Goal: Task Accomplishment & Management: Use online tool/utility

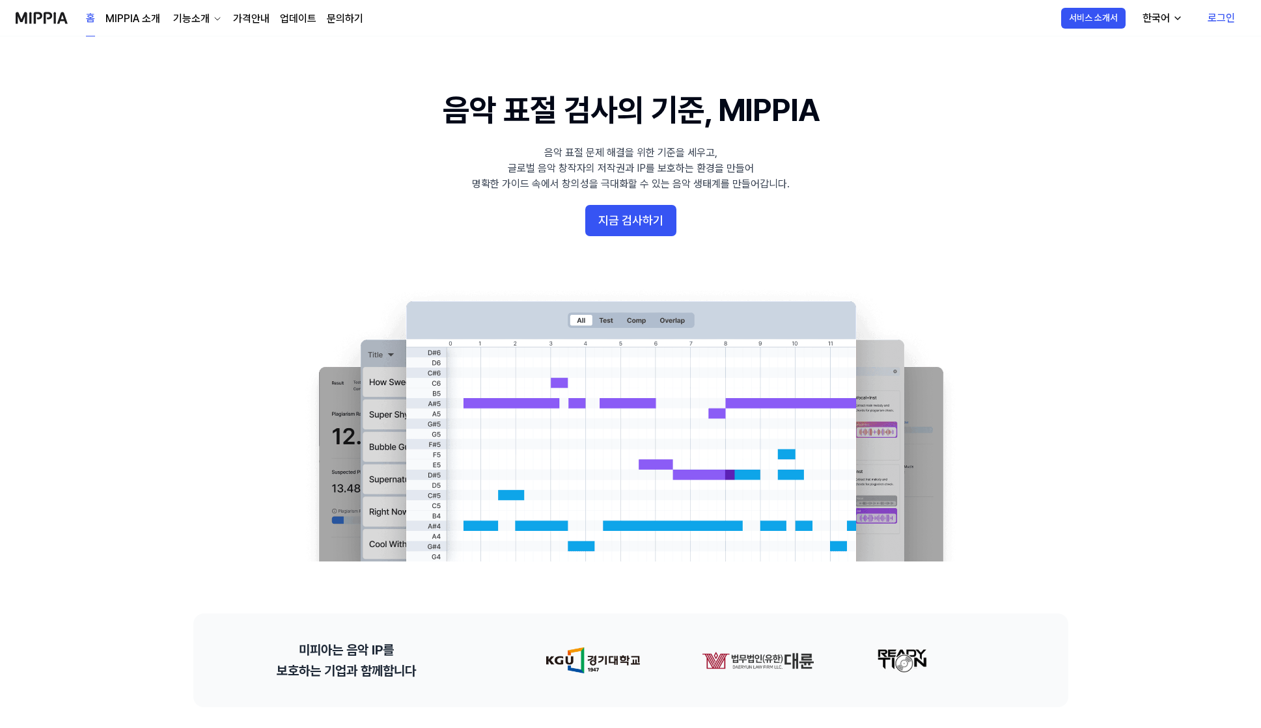
click at [1208, 18] on link "로그인" at bounding box center [1221, 18] width 48 height 36
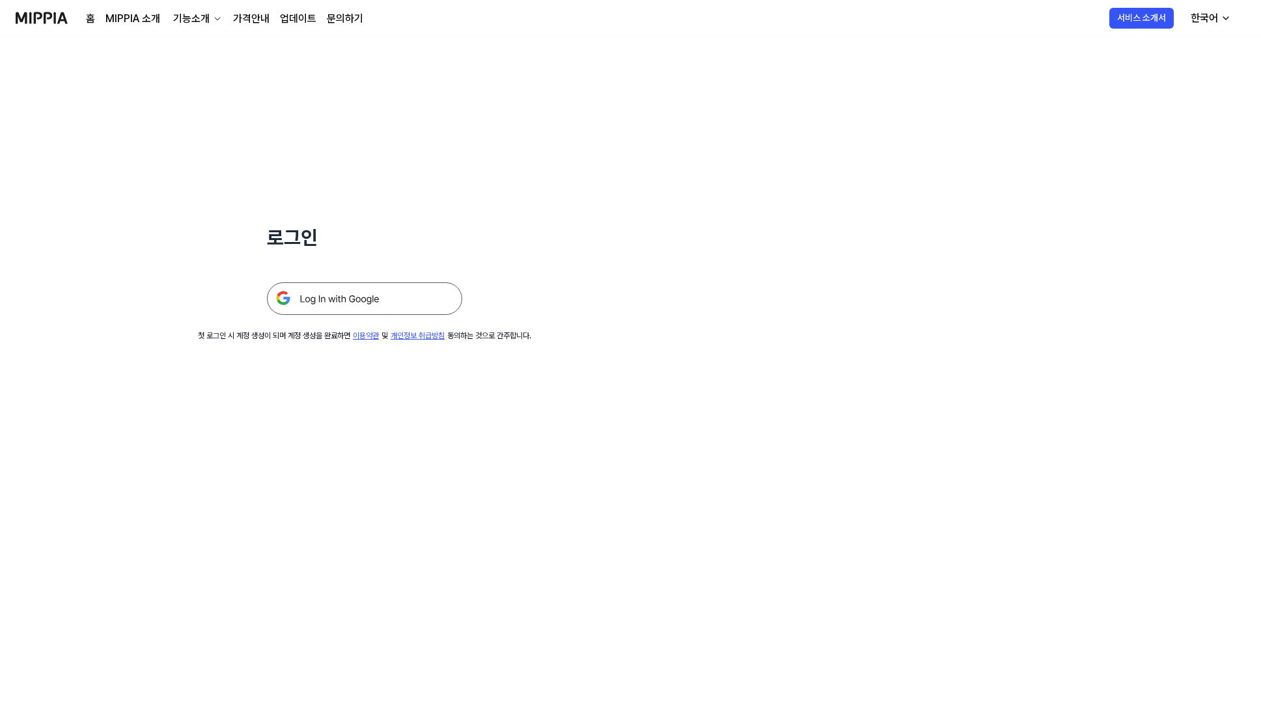
click at [357, 310] on img at bounding box center [364, 298] width 195 height 33
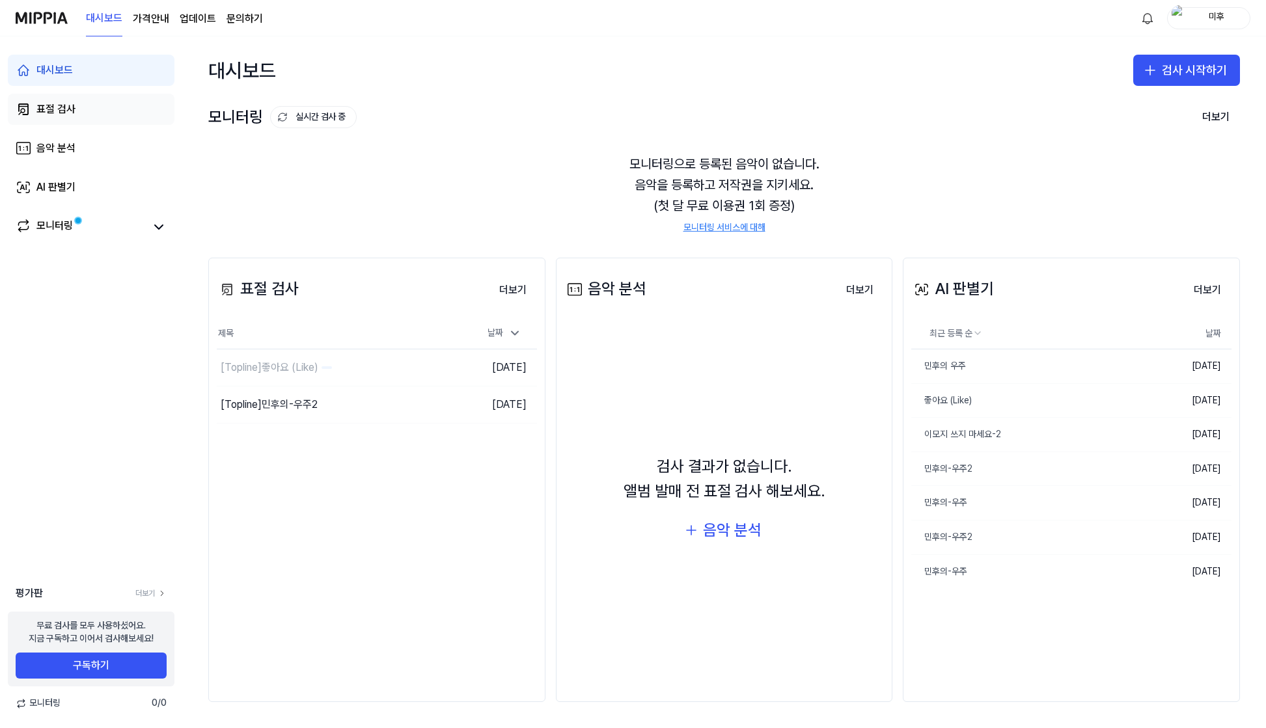
click at [92, 111] on link "표절 검사" at bounding box center [91, 109] width 167 height 31
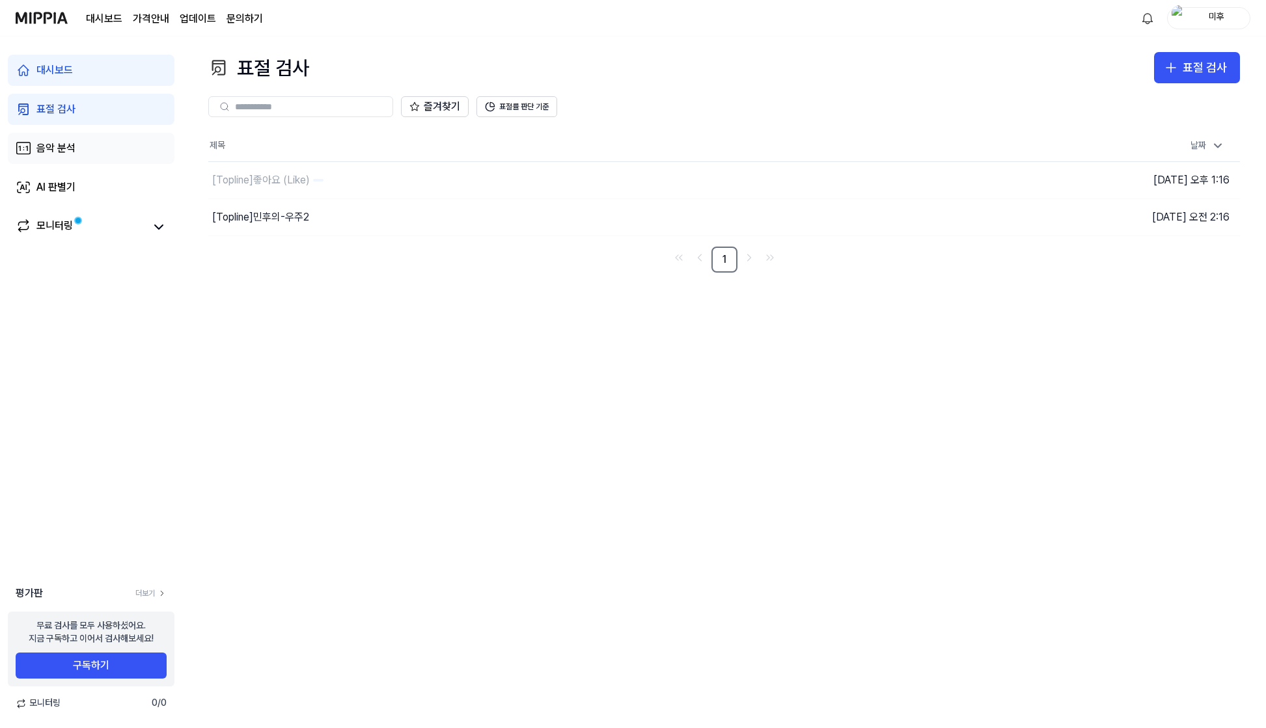
click at [79, 146] on link "음악 분석" at bounding box center [91, 148] width 167 height 31
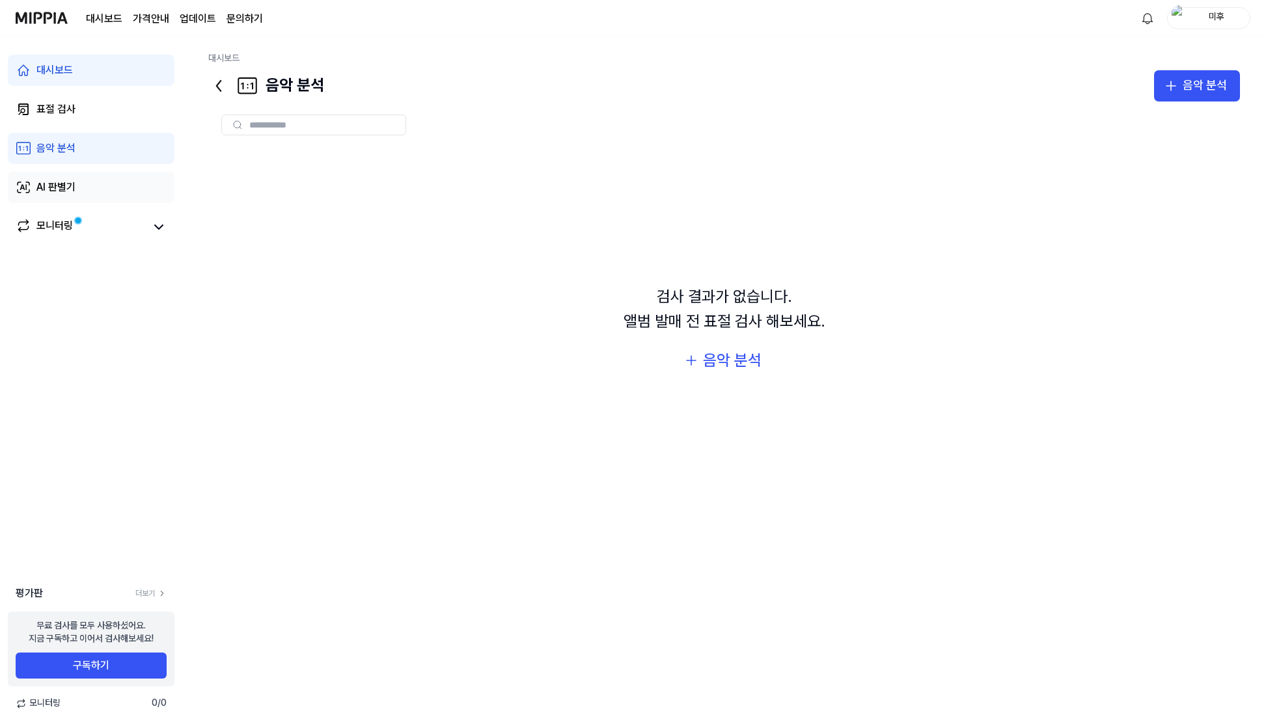
click at [137, 176] on link "AI 판별기" at bounding box center [91, 187] width 167 height 31
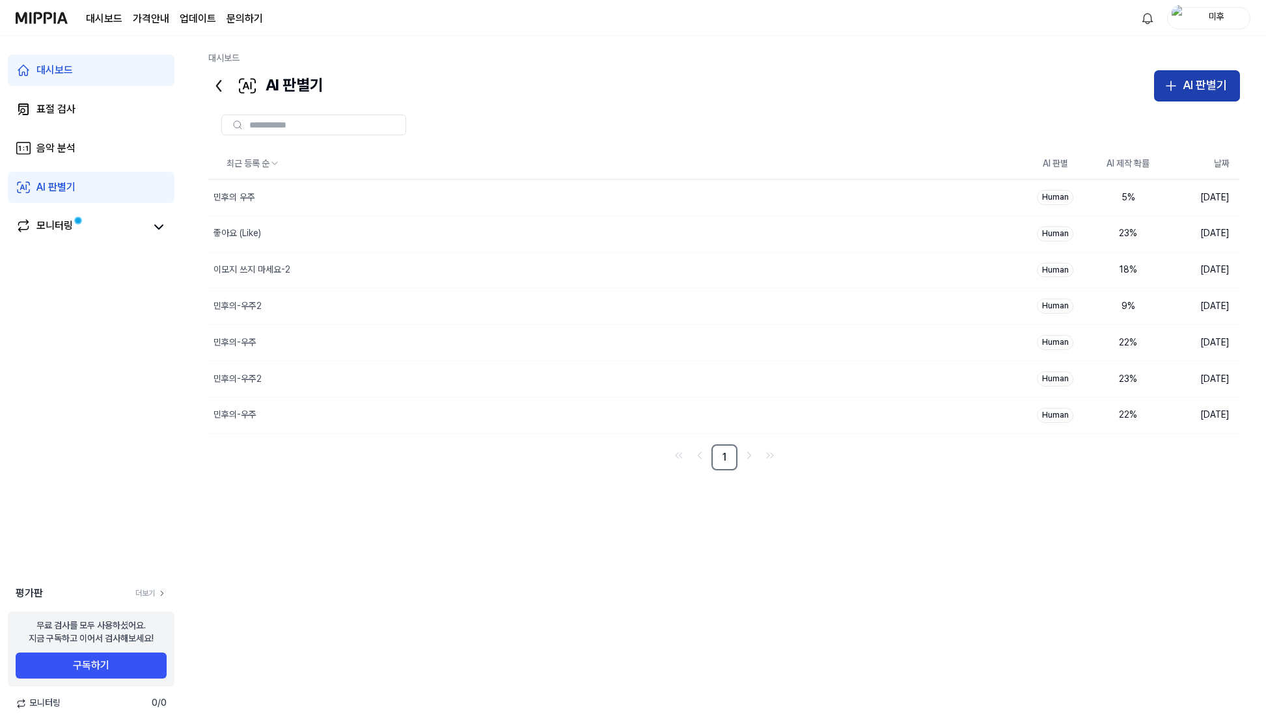
click at [1205, 82] on div "AI 판별기" at bounding box center [1205, 85] width 44 height 19
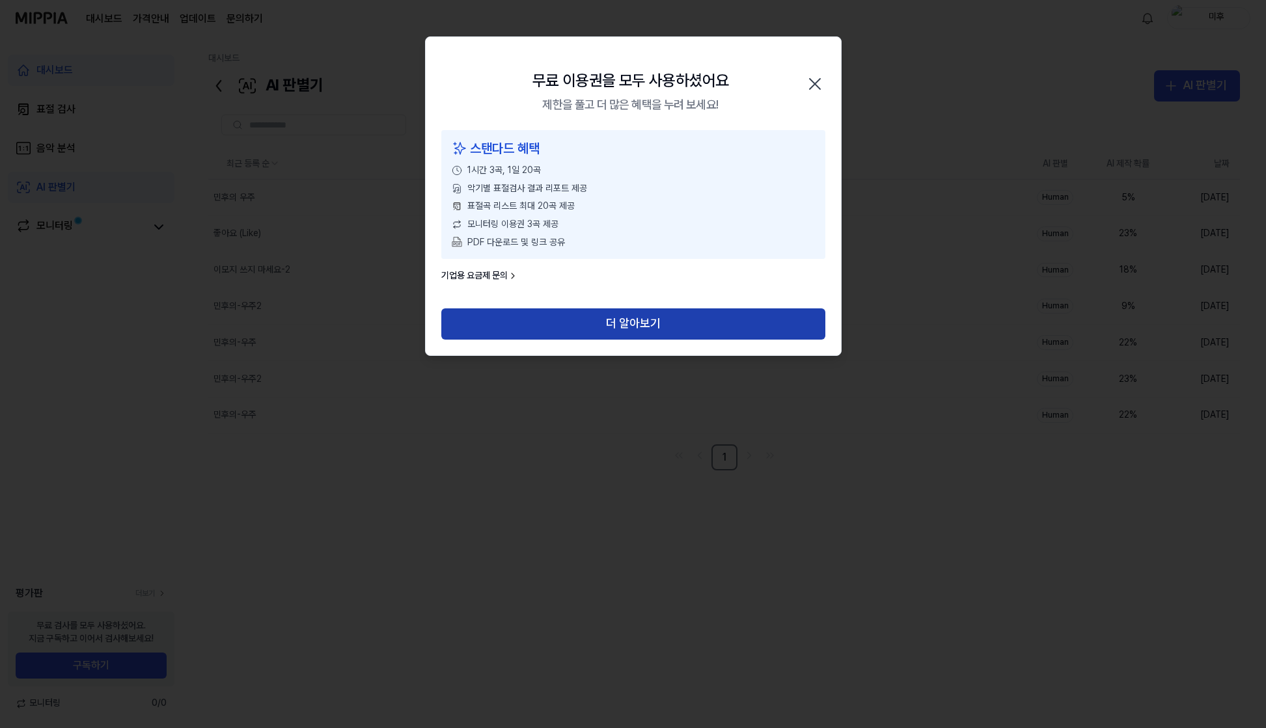
click at [617, 329] on button "더 알아보기" at bounding box center [633, 323] width 384 height 31
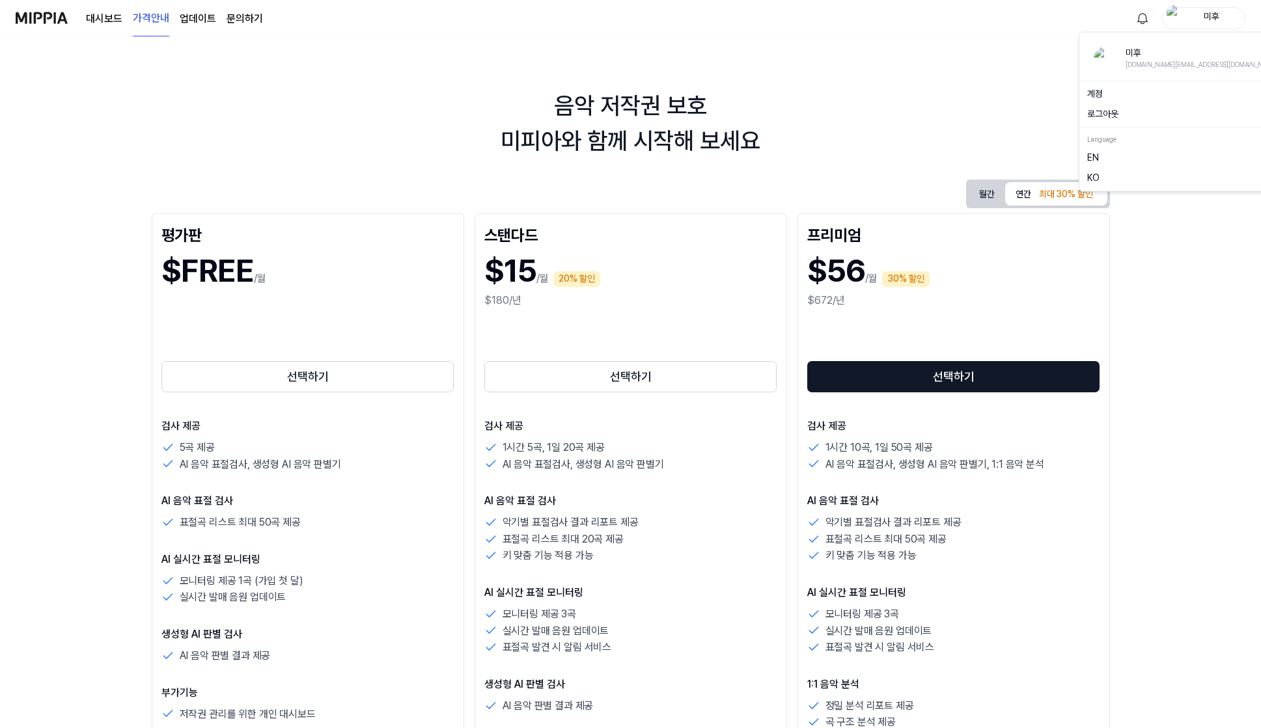
click at [1214, 19] on div "미후" at bounding box center [1211, 17] width 51 height 14
click at [1106, 112] on button "로그아웃" at bounding box center [1185, 114] width 197 height 13
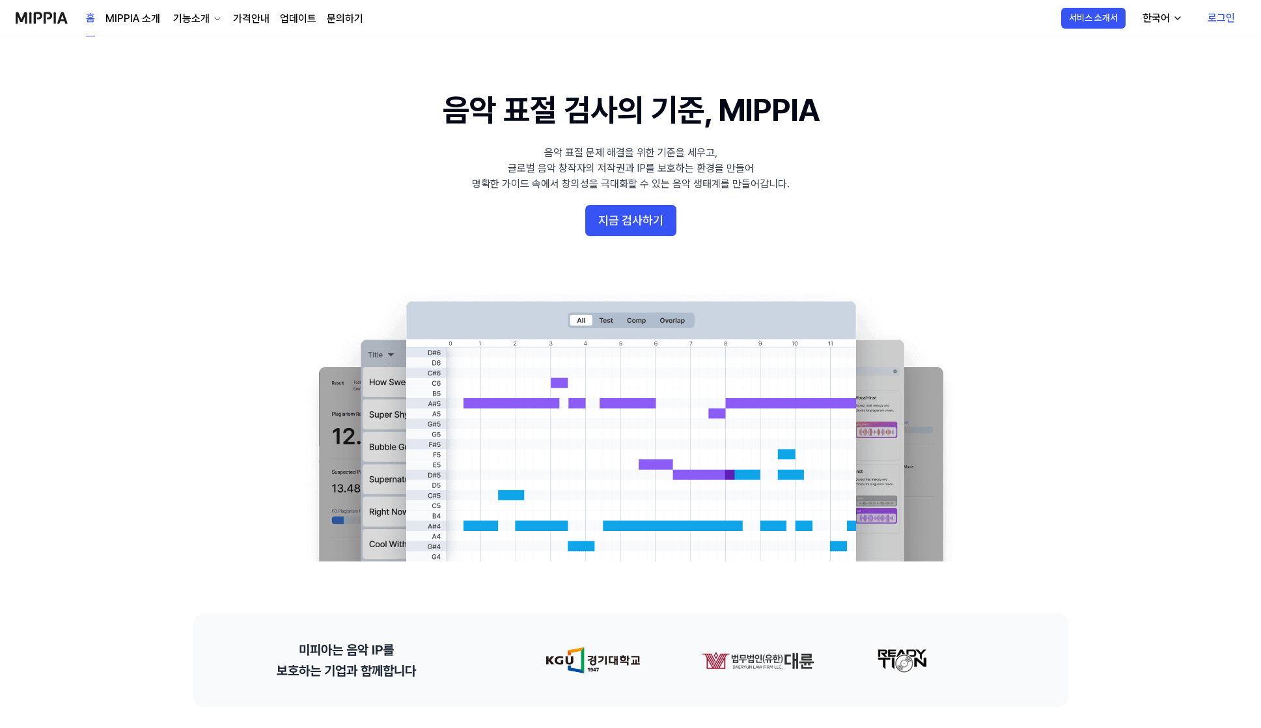
click at [1216, 16] on link "로그인" at bounding box center [1221, 18] width 48 height 36
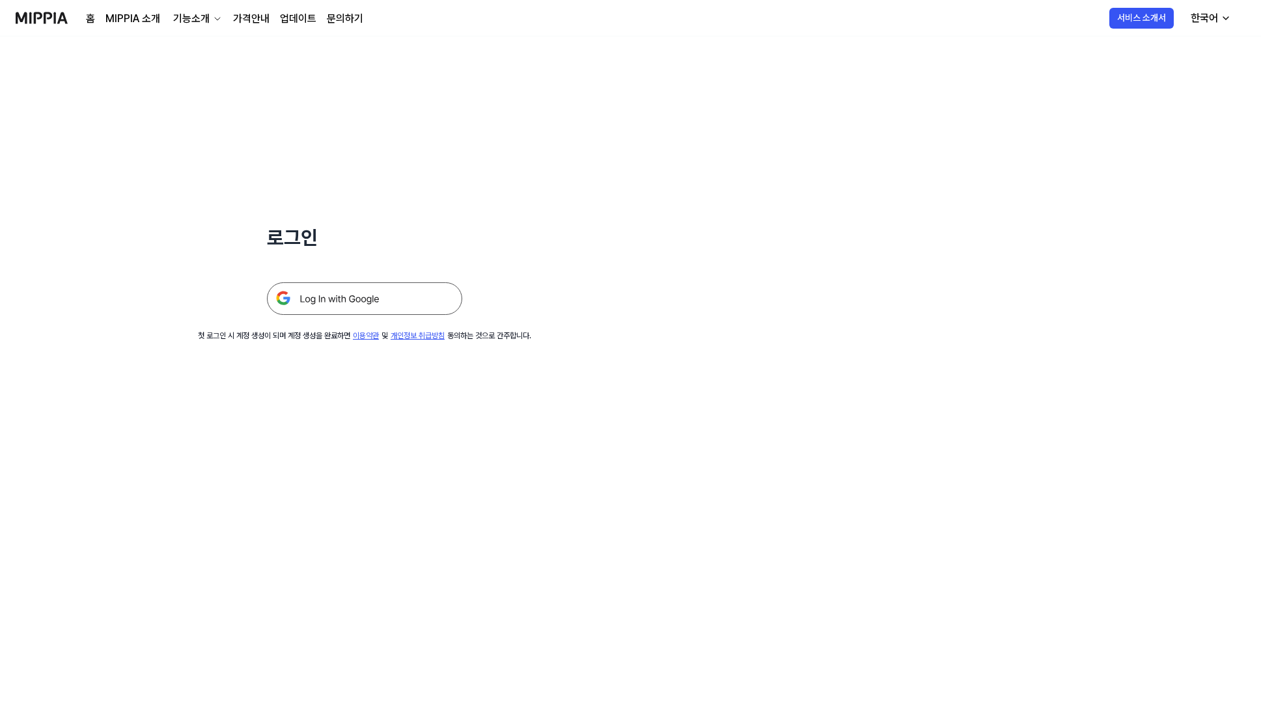
click at [418, 310] on img at bounding box center [364, 298] width 195 height 33
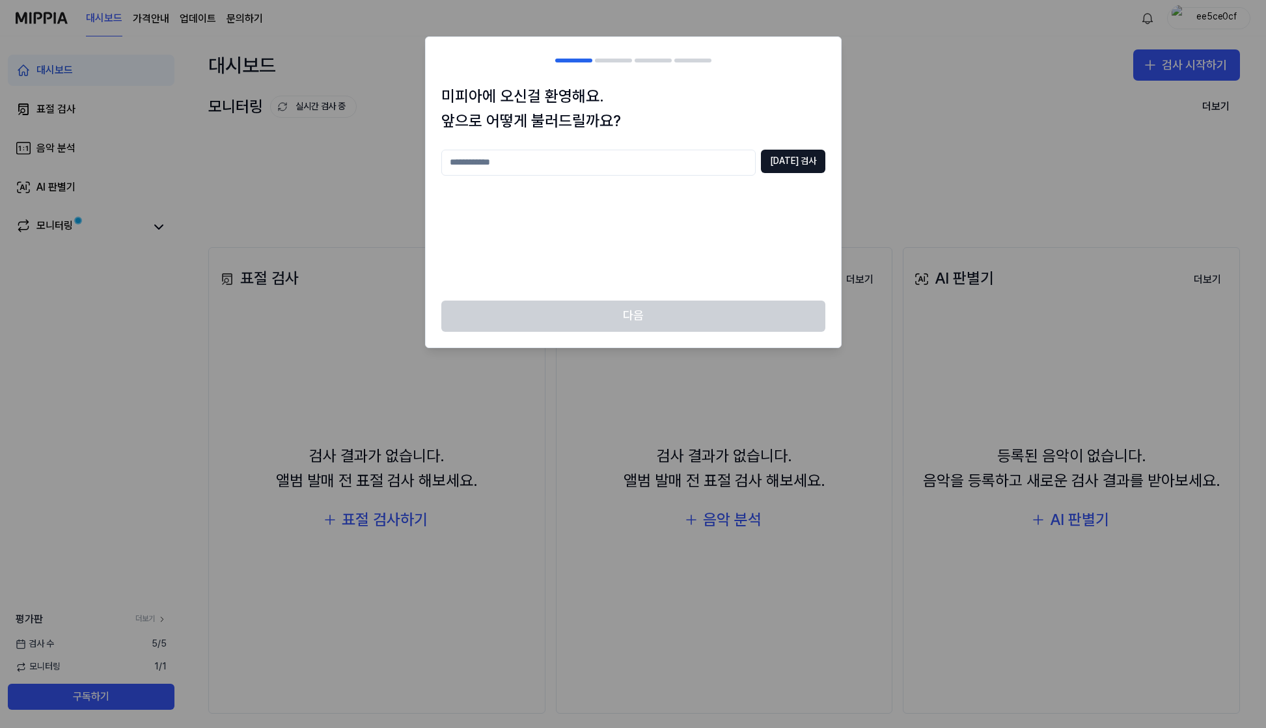
click at [564, 155] on input "text" at bounding box center [598, 163] width 314 height 26
type input "*"
type input "*****"
click at [795, 169] on button "중복 검사" at bounding box center [793, 161] width 64 height 23
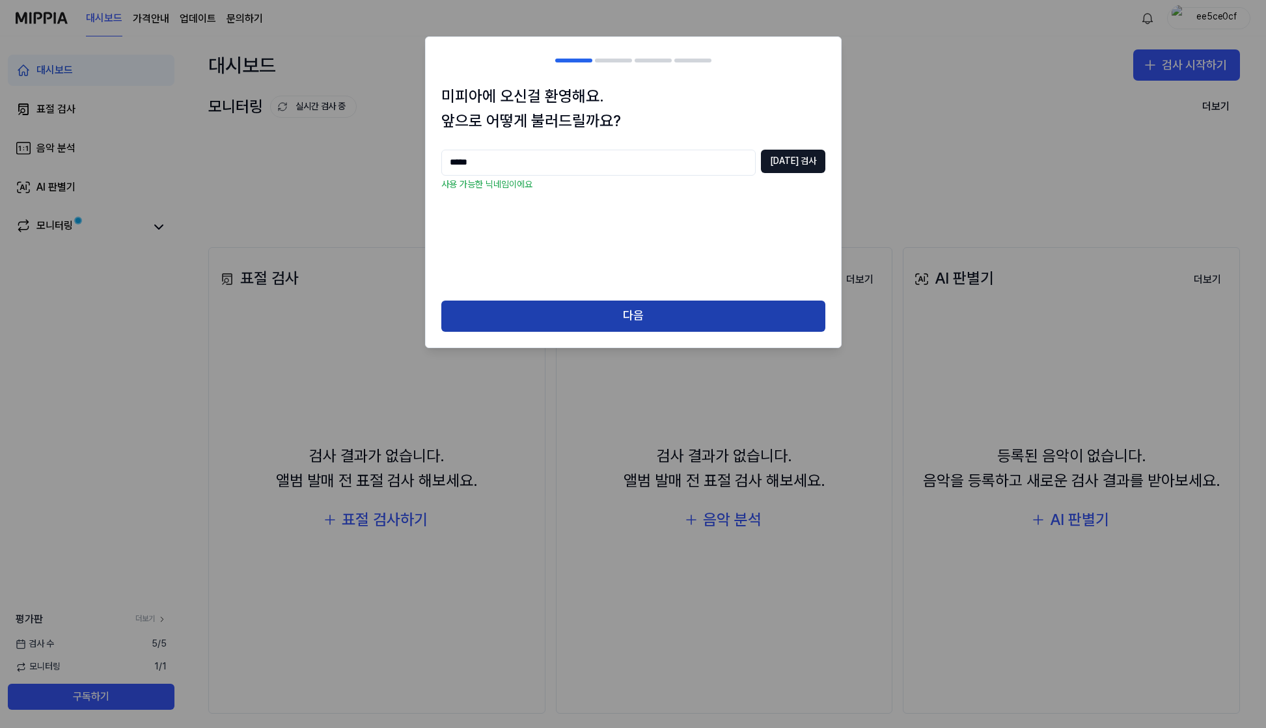
click at [704, 322] on button "다음" at bounding box center [633, 316] width 384 height 31
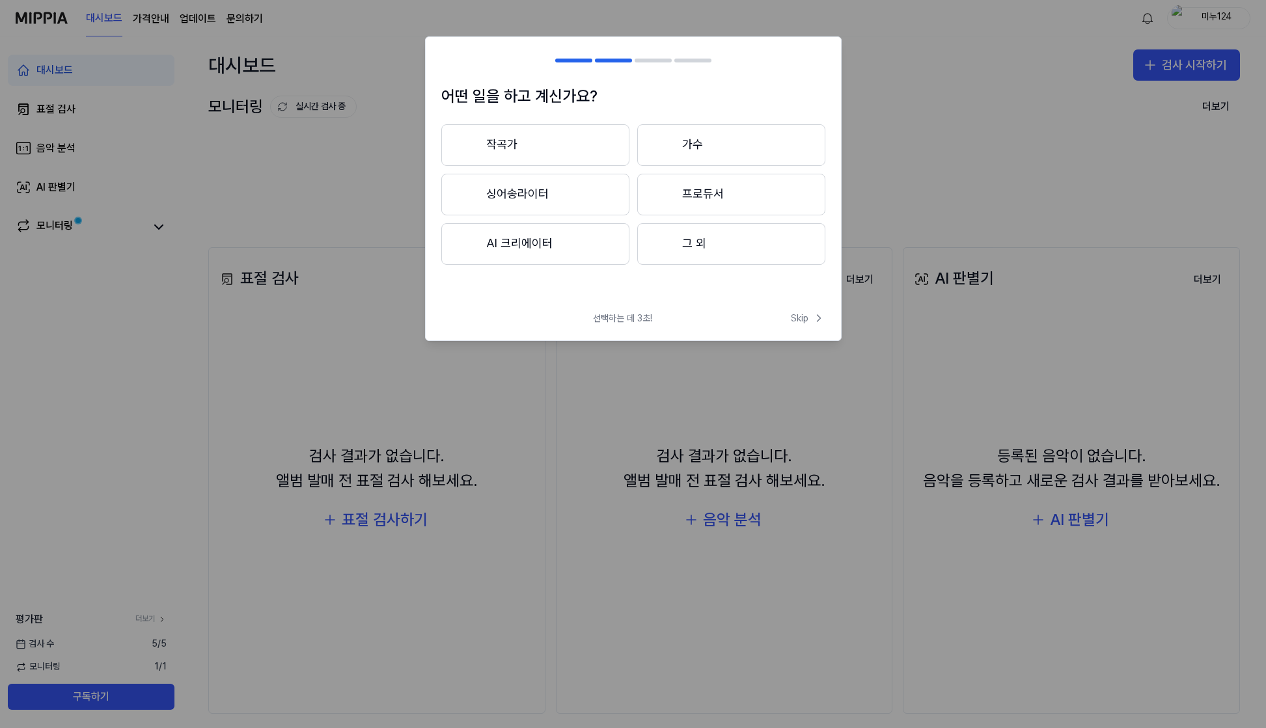
click at [702, 190] on button "프로듀서" at bounding box center [731, 195] width 188 height 42
click at [802, 323] on span "Skip" at bounding box center [808, 318] width 34 height 13
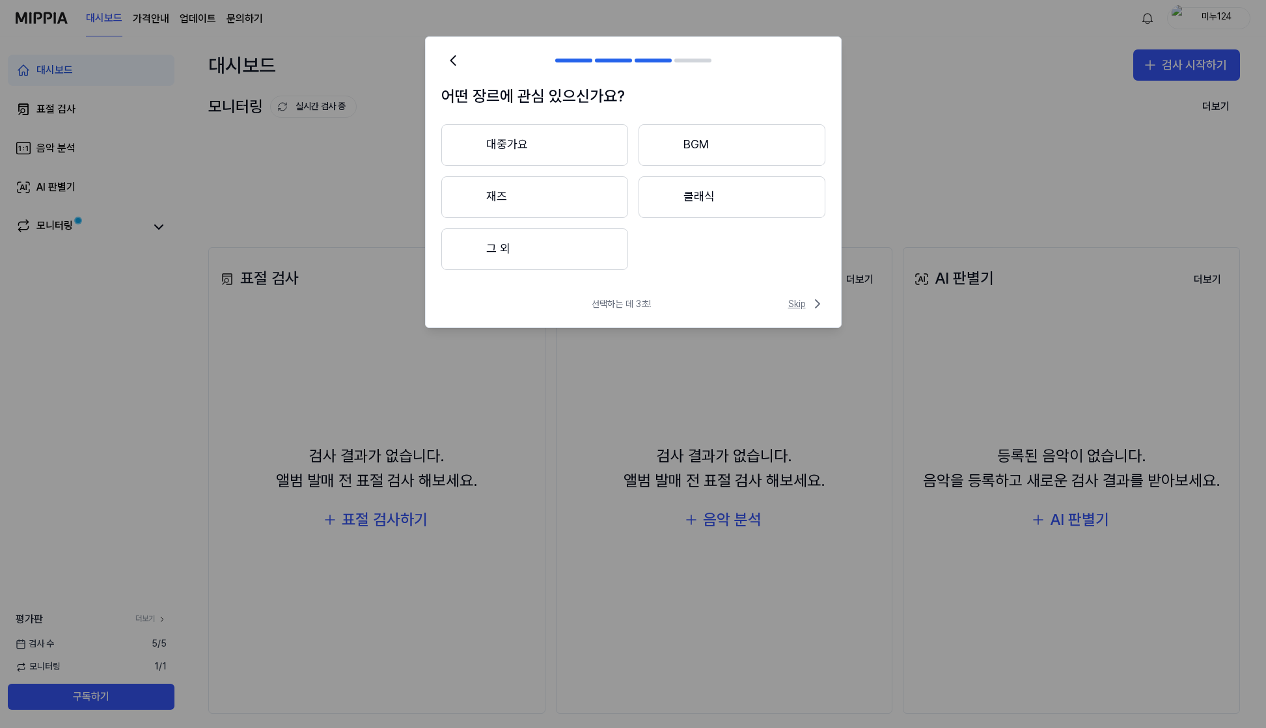
click at [804, 304] on span "Skip" at bounding box center [806, 304] width 37 height 16
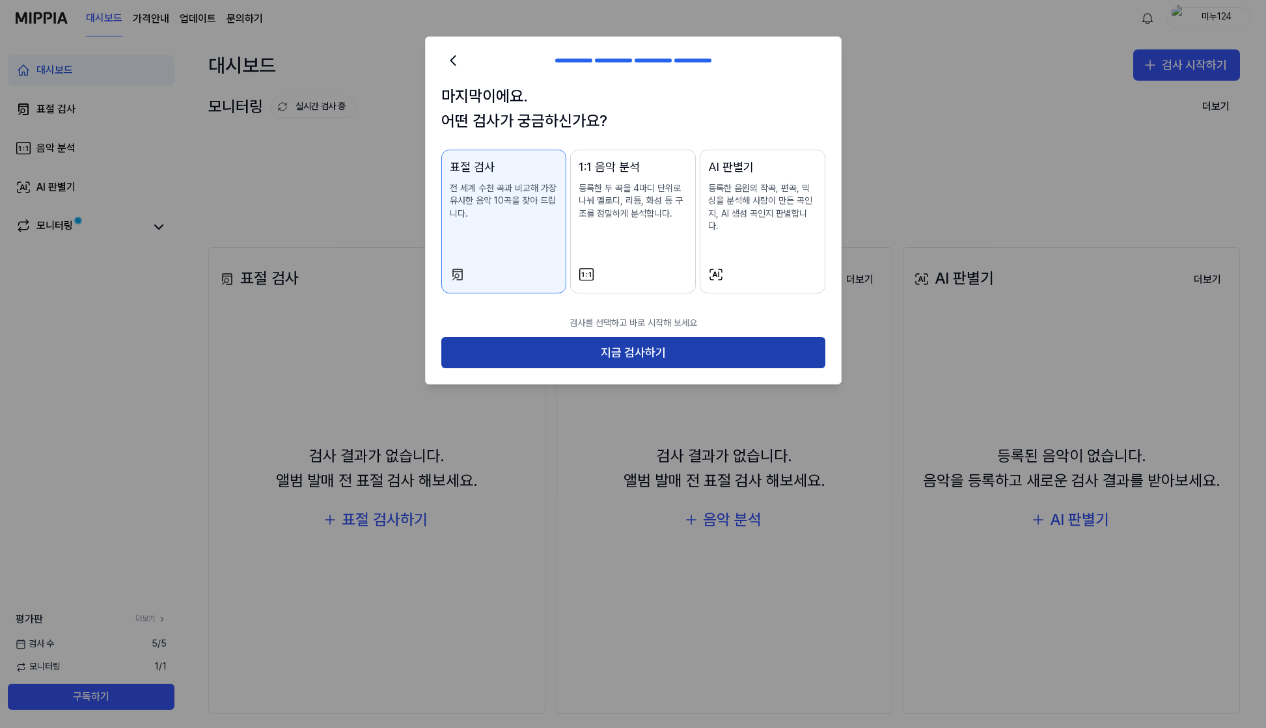
click at [792, 344] on button "지금 검사하기" at bounding box center [633, 352] width 384 height 31
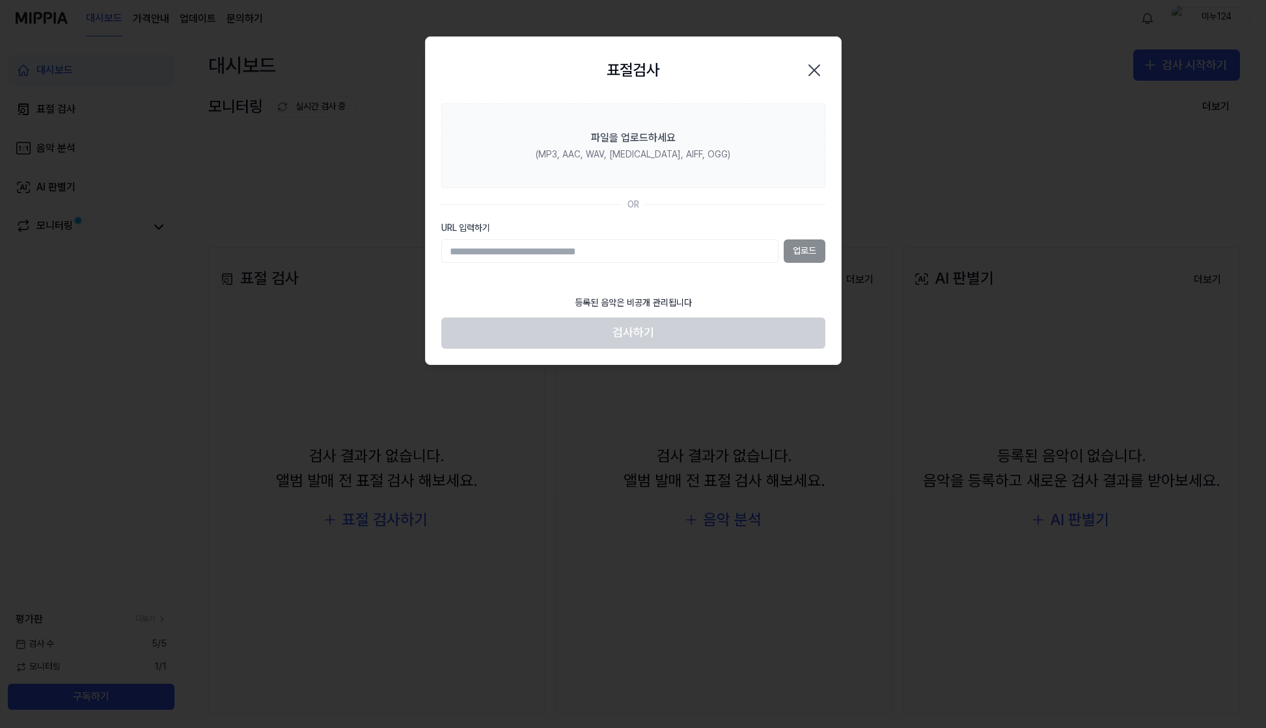
click at [812, 70] on icon "button" at bounding box center [814, 70] width 21 height 21
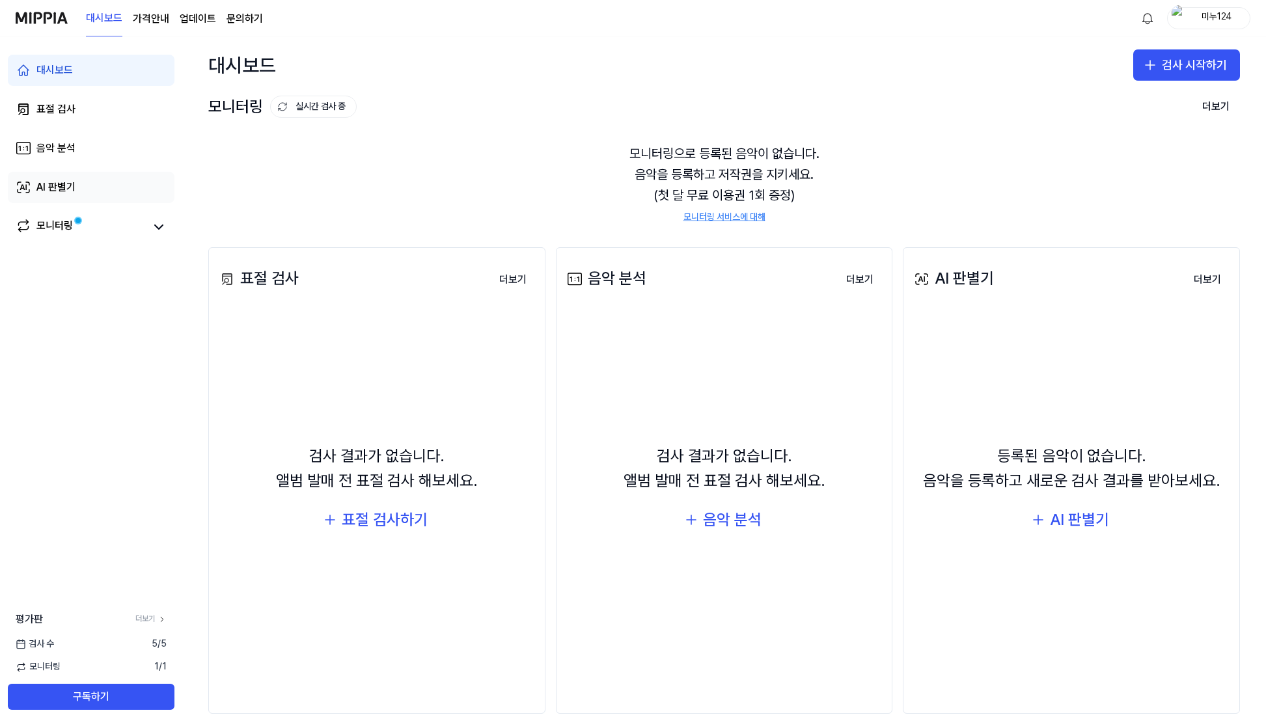
click at [54, 176] on link "AI 판별기" at bounding box center [91, 187] width 167 height 31
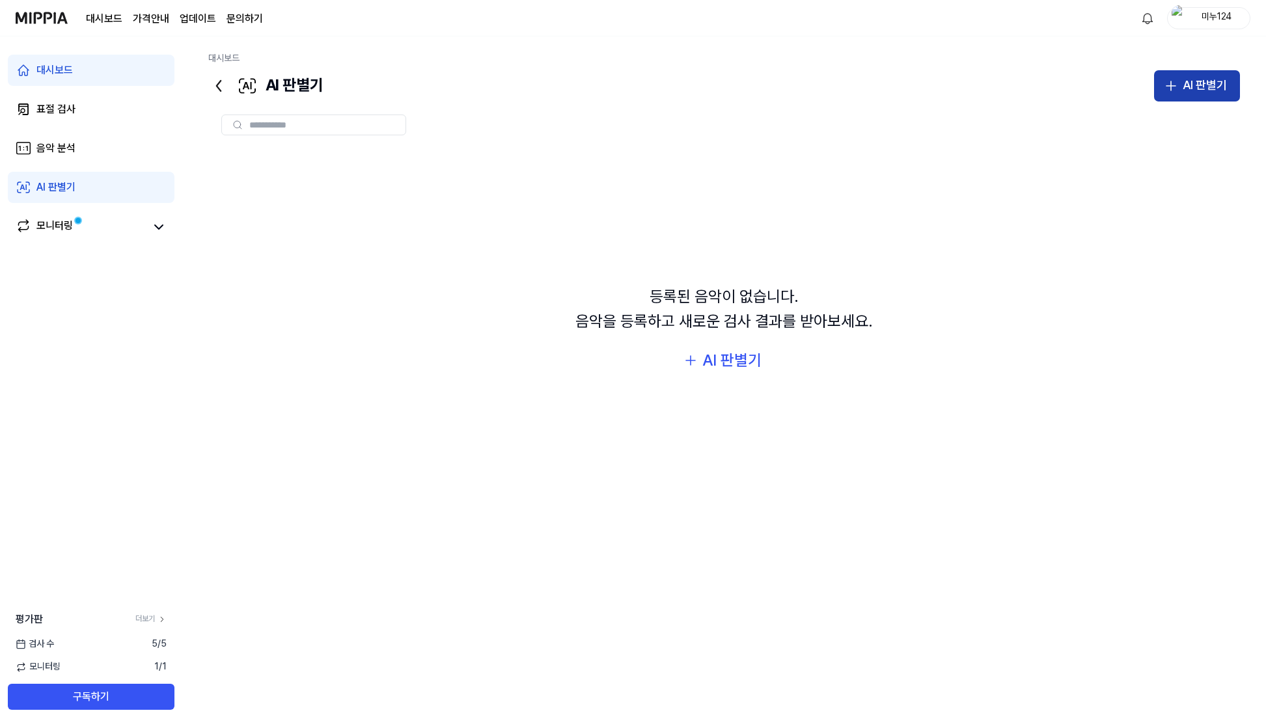
click at [1186, 86] on div "AI 판별기" at bounding box center [1205, 85] width 44 height 19
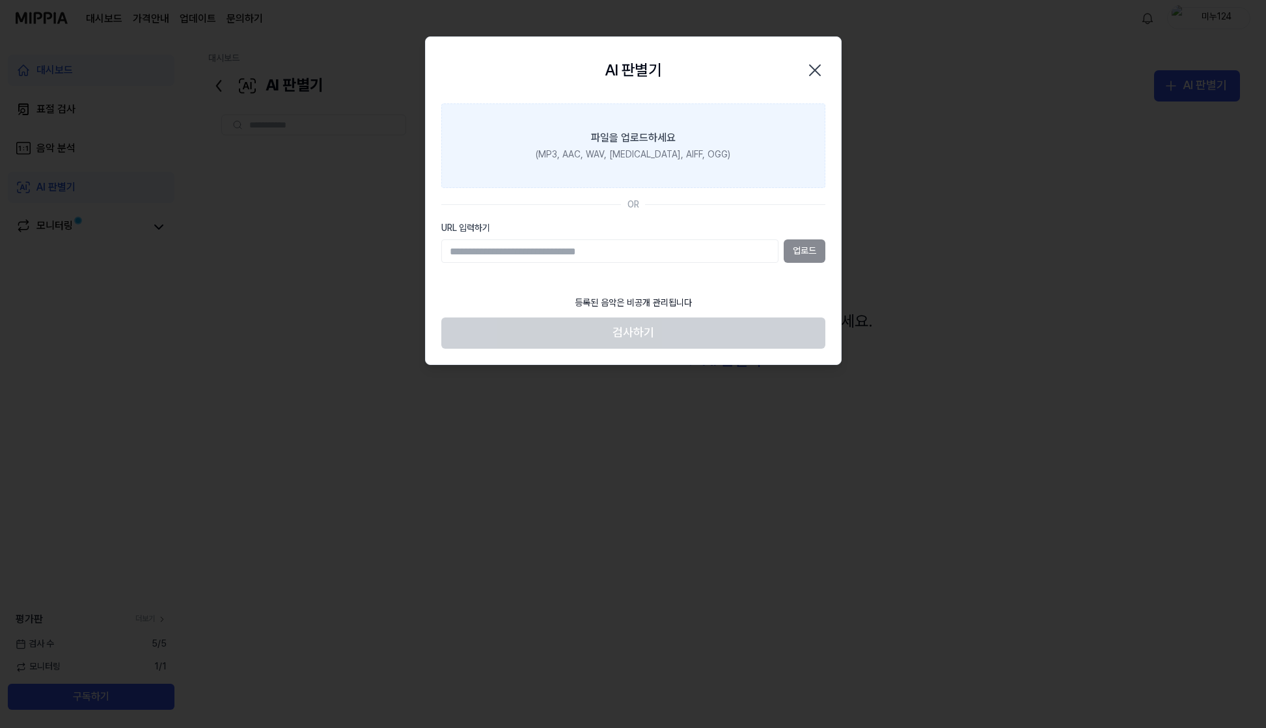
click at [748, 161] on label "파일을 업로드하세요 (MP3, AAC, WAV, FLAC, AIFF, OGG)" at bounding box center [633, 145] width 384 height 85
click at [0, 0] on input "파일을 업로드하세요 (MP3, AAC, WAV, FLAC, AIFF, OGG)" at bounding box center [0, 0] width 0 height 0
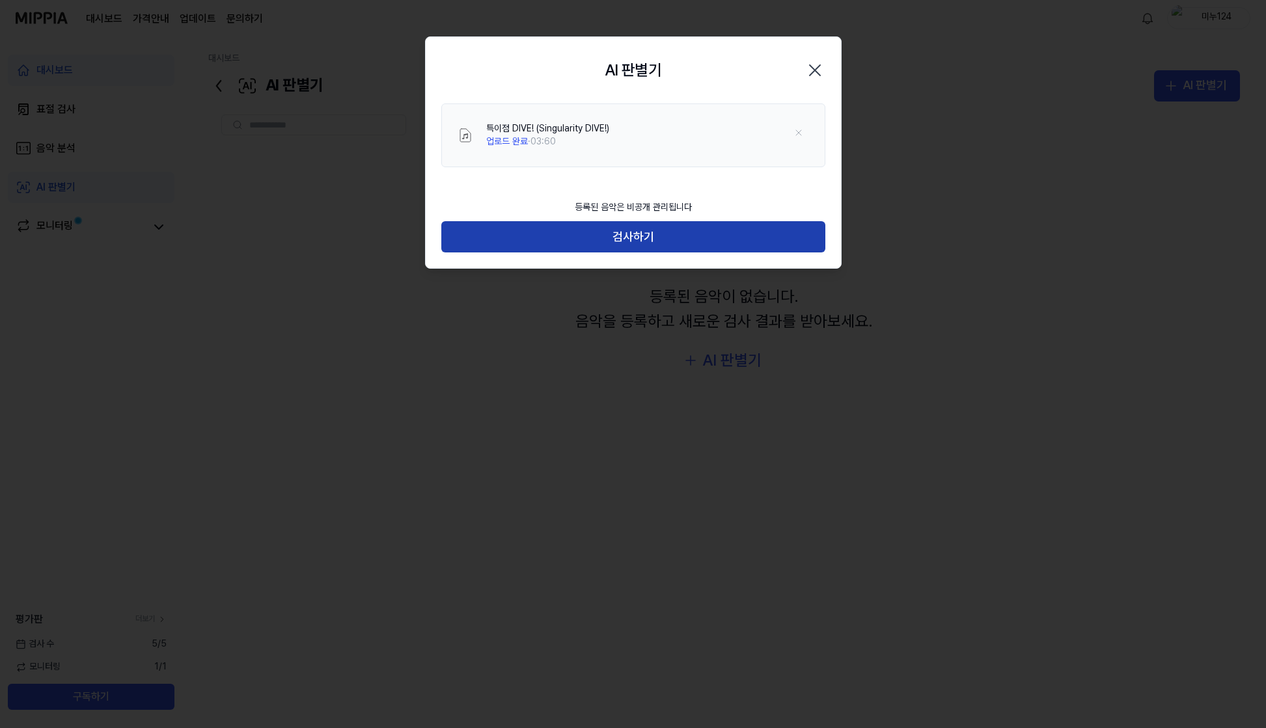
click at [680, 229] on button "검사하기" at bounding box center [633, 236] width 384 height 31
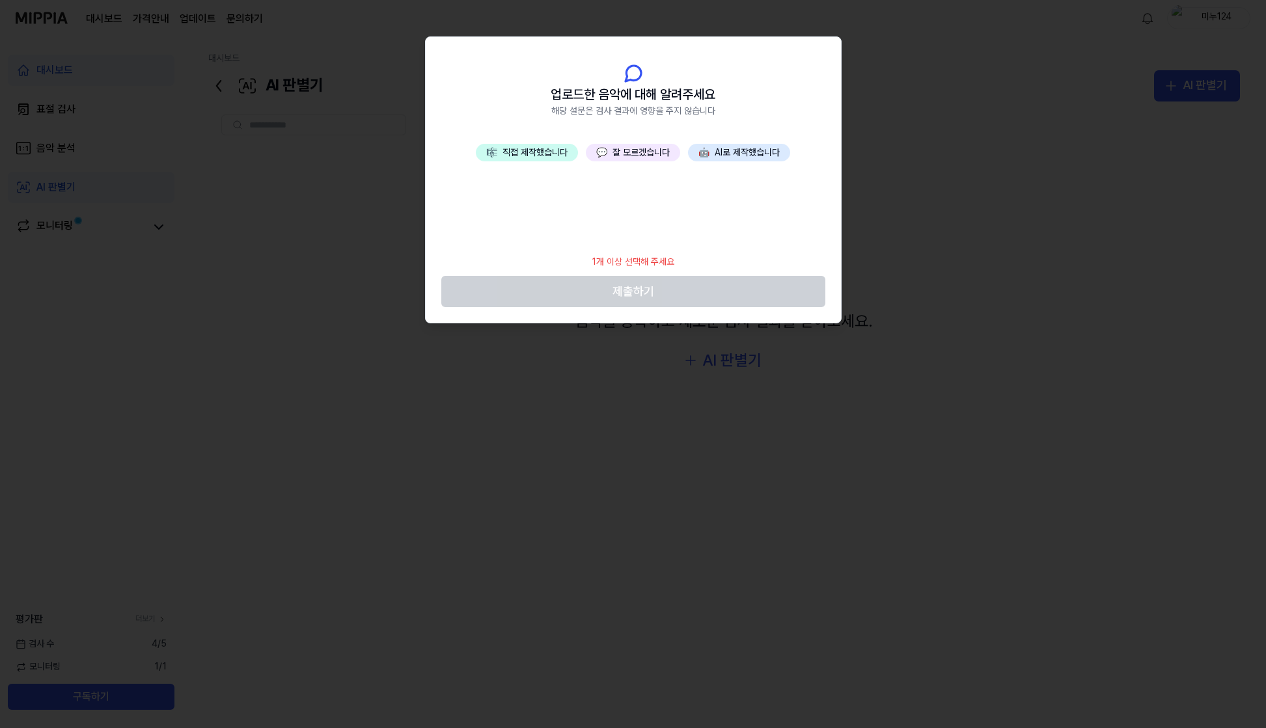
click at [650, 156] on button "💬 잘 모르겠습니다" at bounding box center [633, 153] width 94 height 18
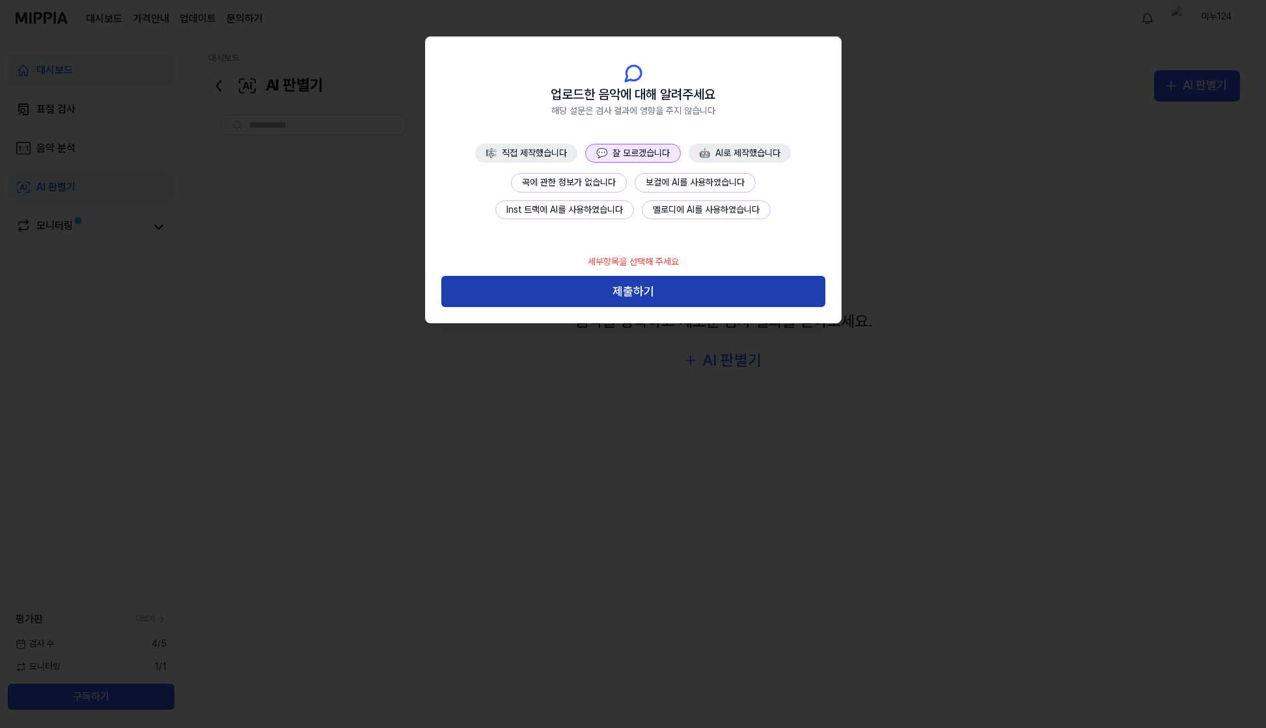
click at [663, 296] on button "제출하기" at bounding box center [633, 291] width 384 height 31
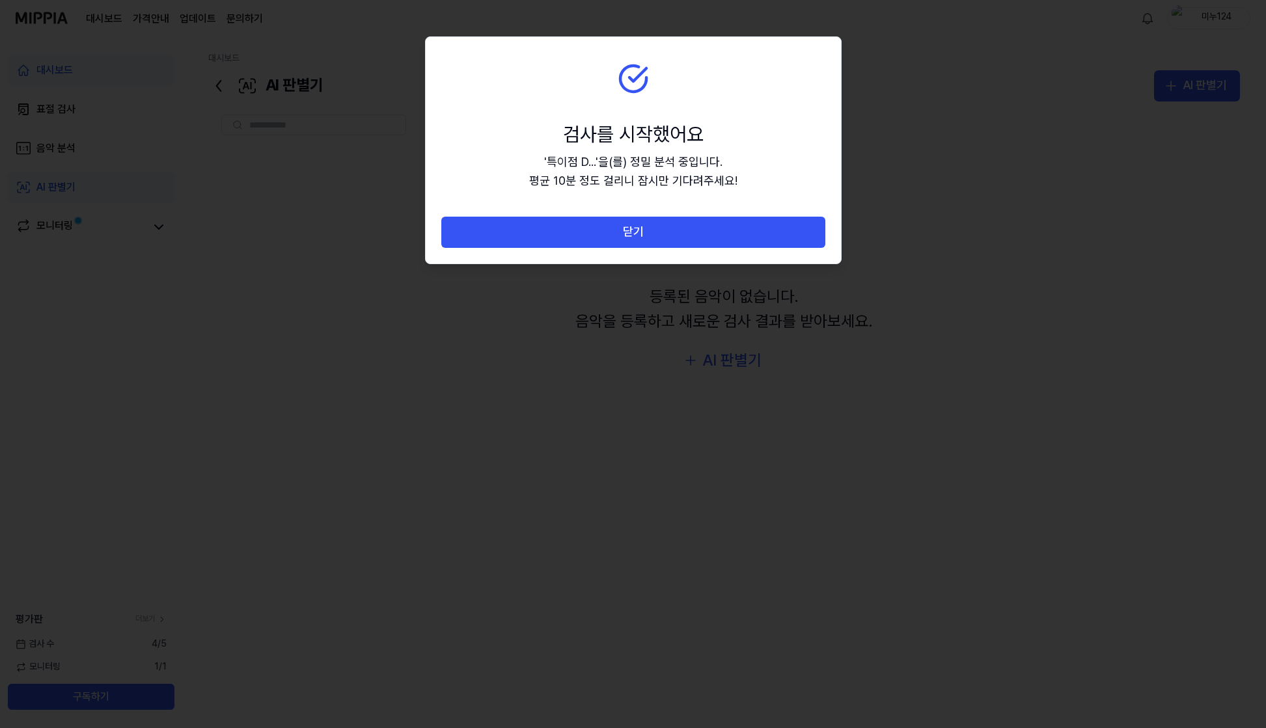
click at [685, 248] on div "닫기" at bounding box center [633, 240] width 415 height 47
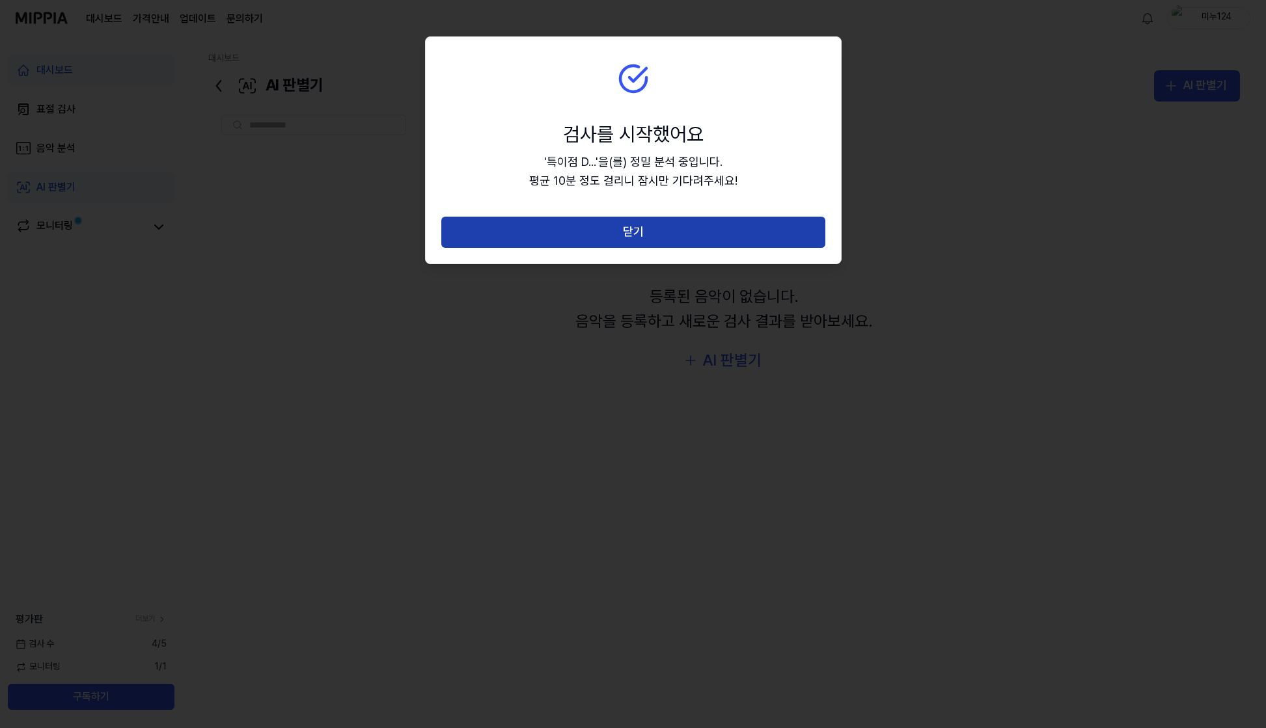
click at [690, 236] on button "닫기" at bounding box center [633, 232] width 384 height 31
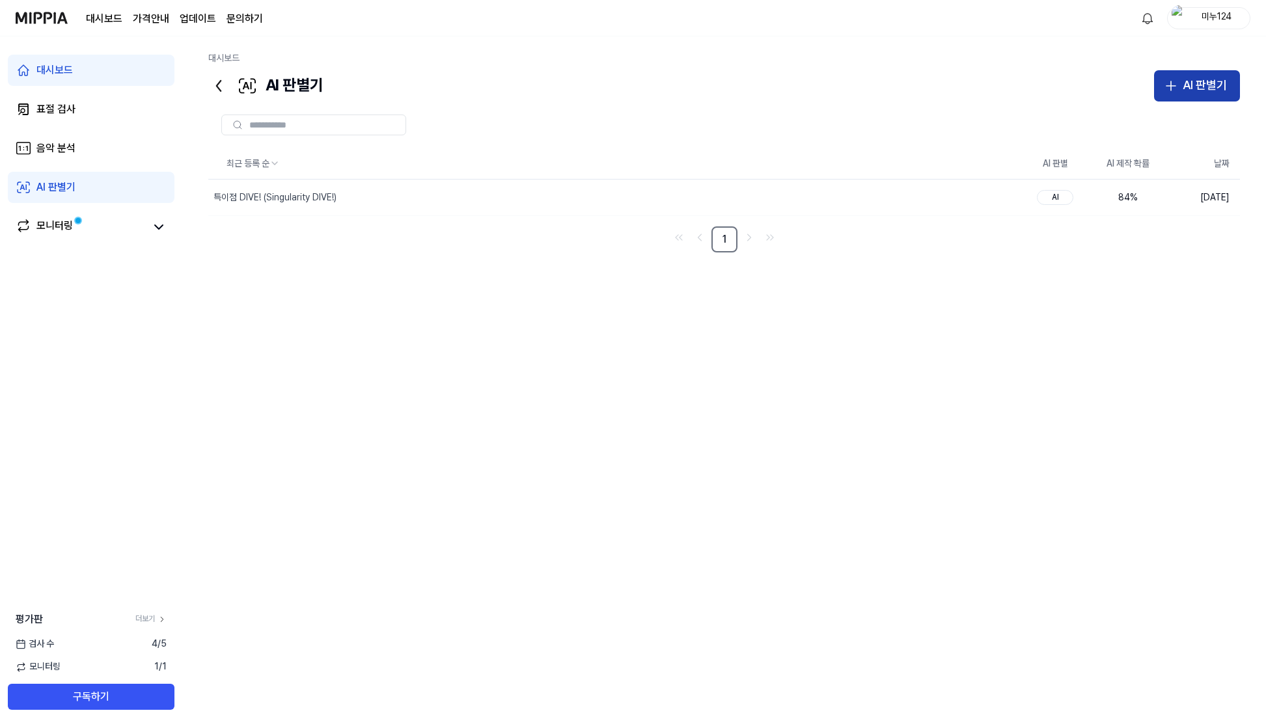
click at [1208, 89] on div "AI 판별기" at bounding box center [1205, 85] width 44 height 19
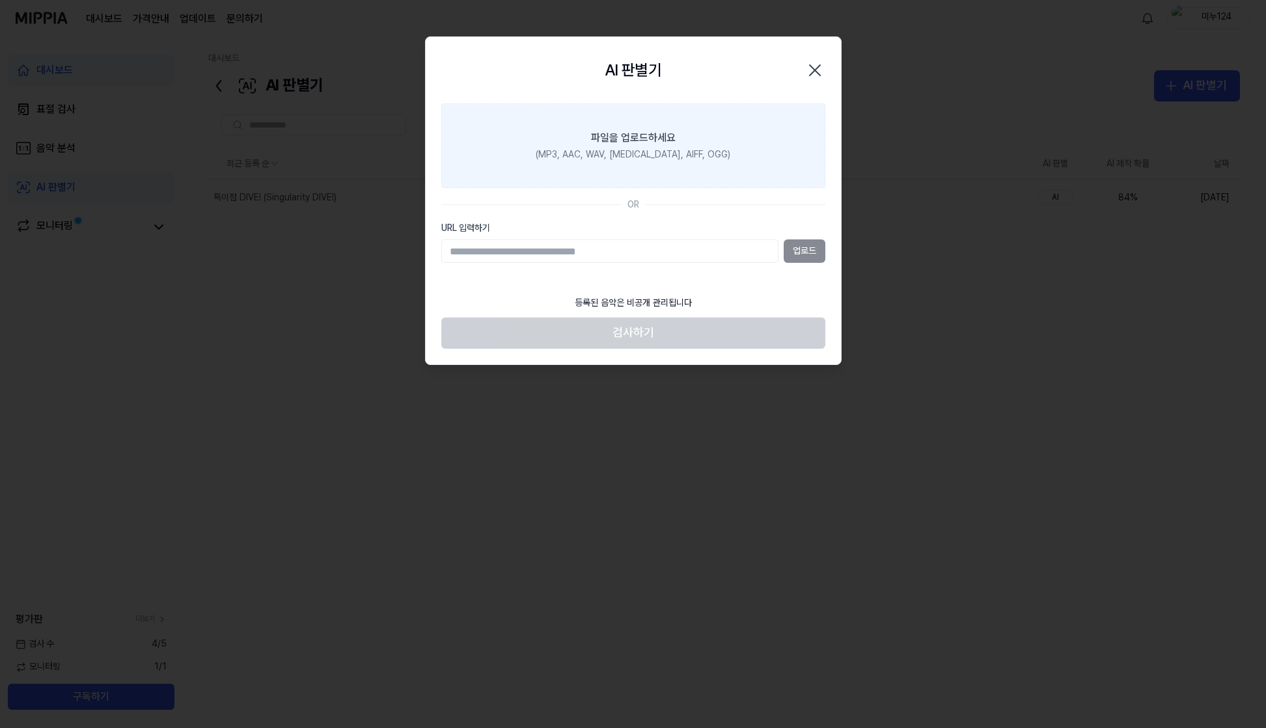
click at [665, 145] on div "파일을 업로드하세요" at bounding box center [633, 138] width 85 height 16
click at [0, 0] on input "파일을 업로드하세요 (MP3, AAC, WAV, FLAC, AIFF, OGG)" at bounding box center [0, 0] width 0 height 0
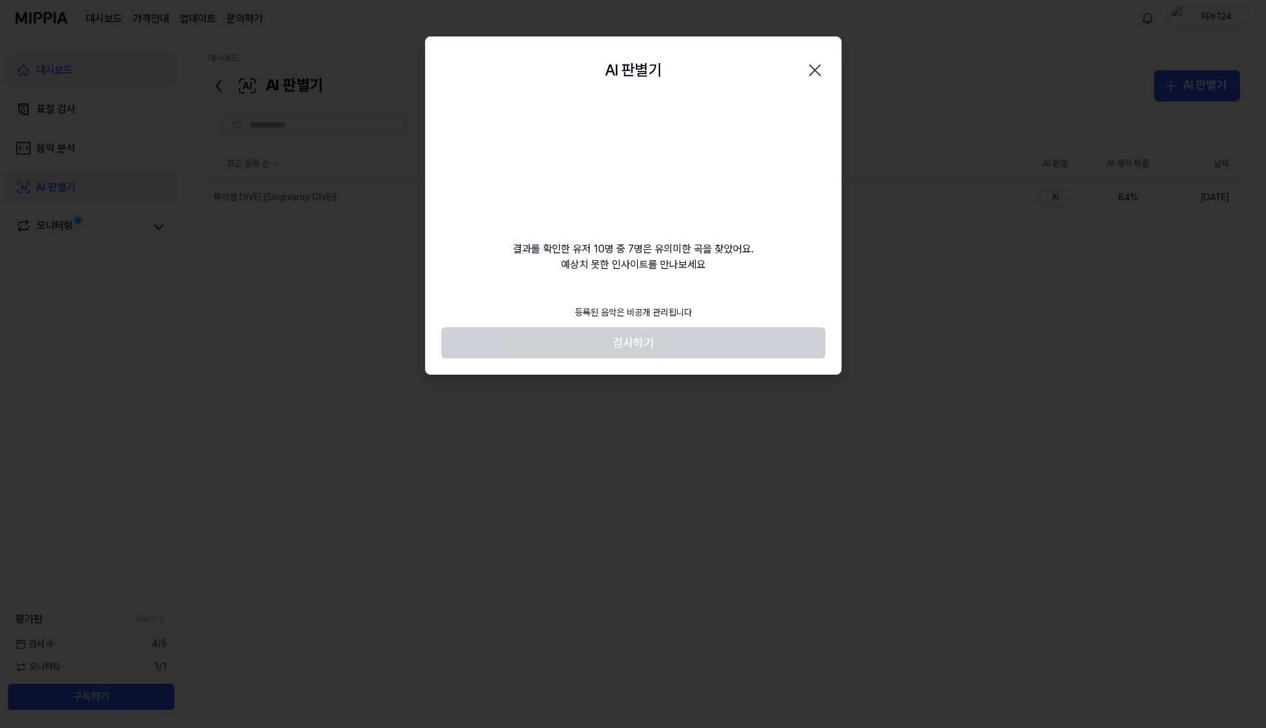
click at [746, 340] on footer "등록된 음악은 비공개 관리됩니다 검사하기" at bounding box center [633, 329] width 384 height 60
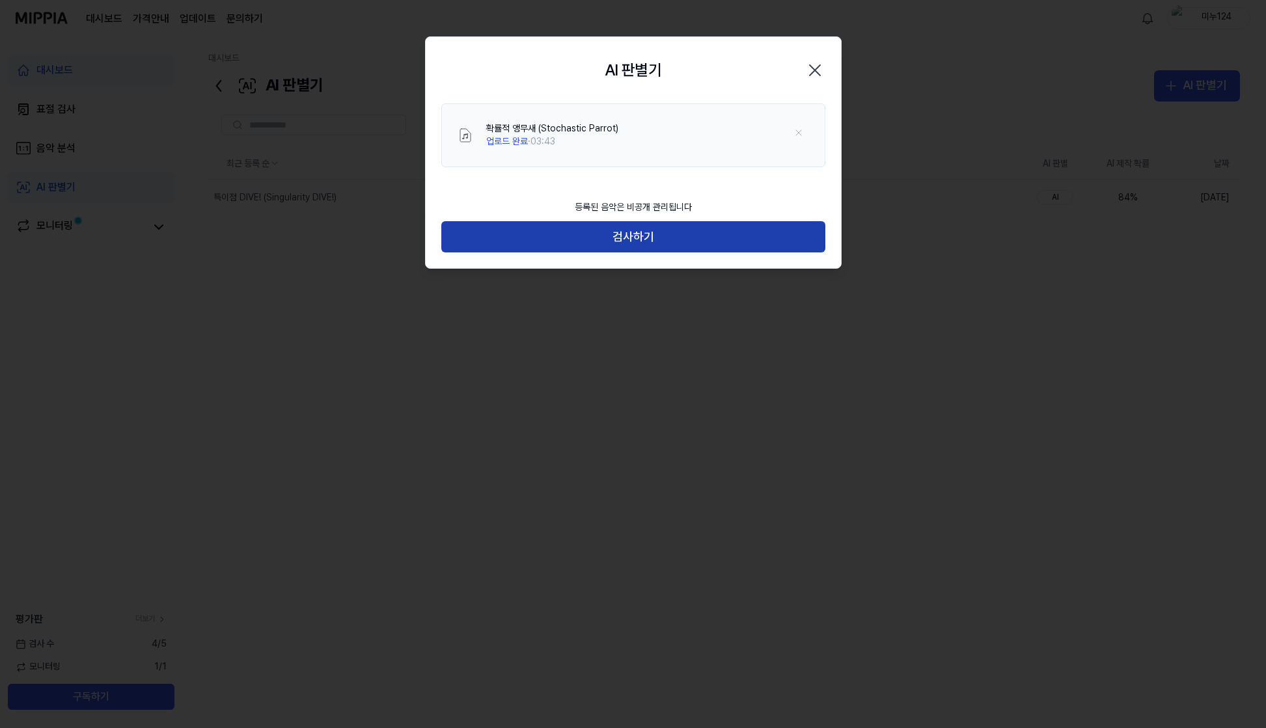
click at [747, 232] on button "검사하기" at bounding box center [633, 236] width 384 height 31
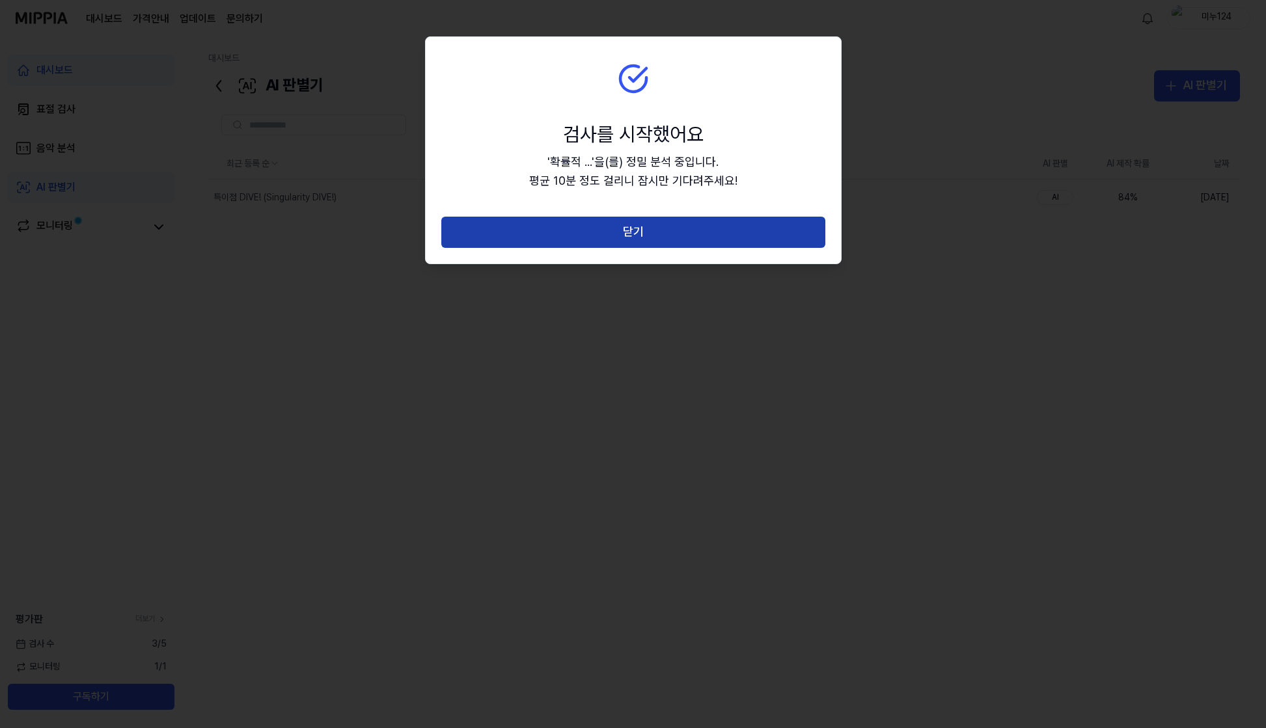
click at [748, 232] on button "닫기" at bounding box center [633, 232] width 384 height 31
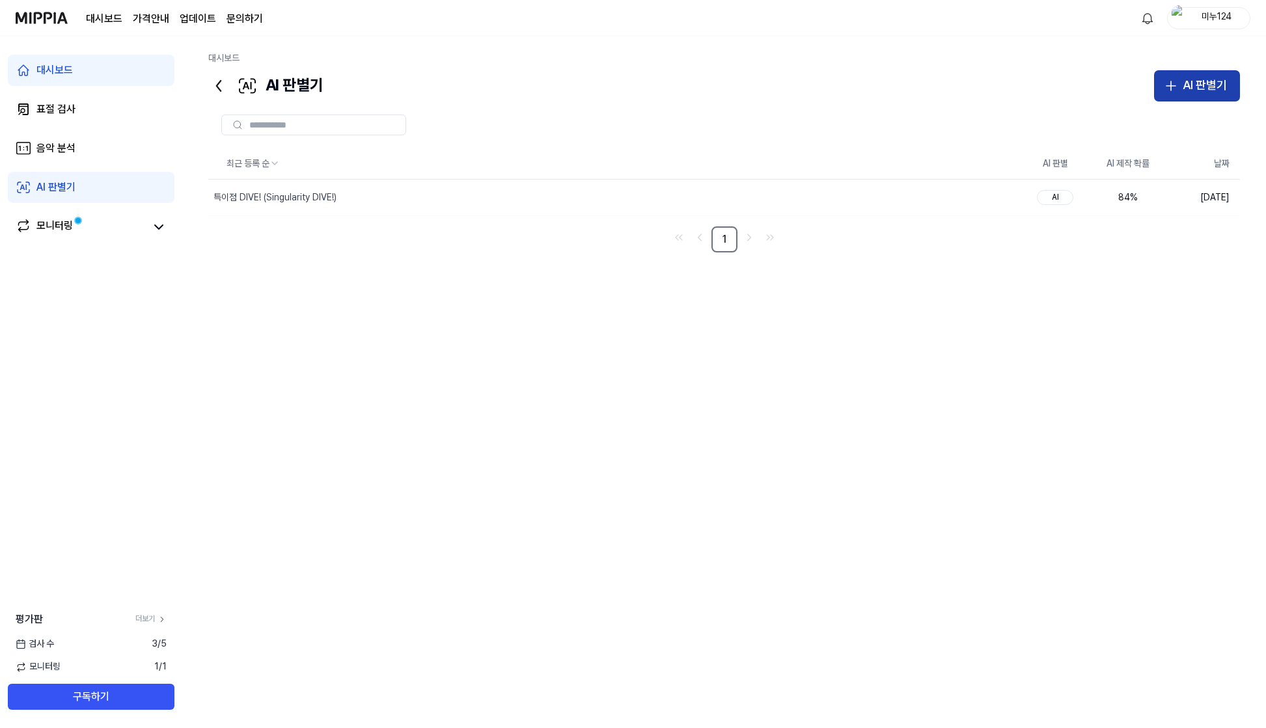
click at [1184, 91] on div "AI 판별기" at bounding box center [1205, 85] width 44 height 19
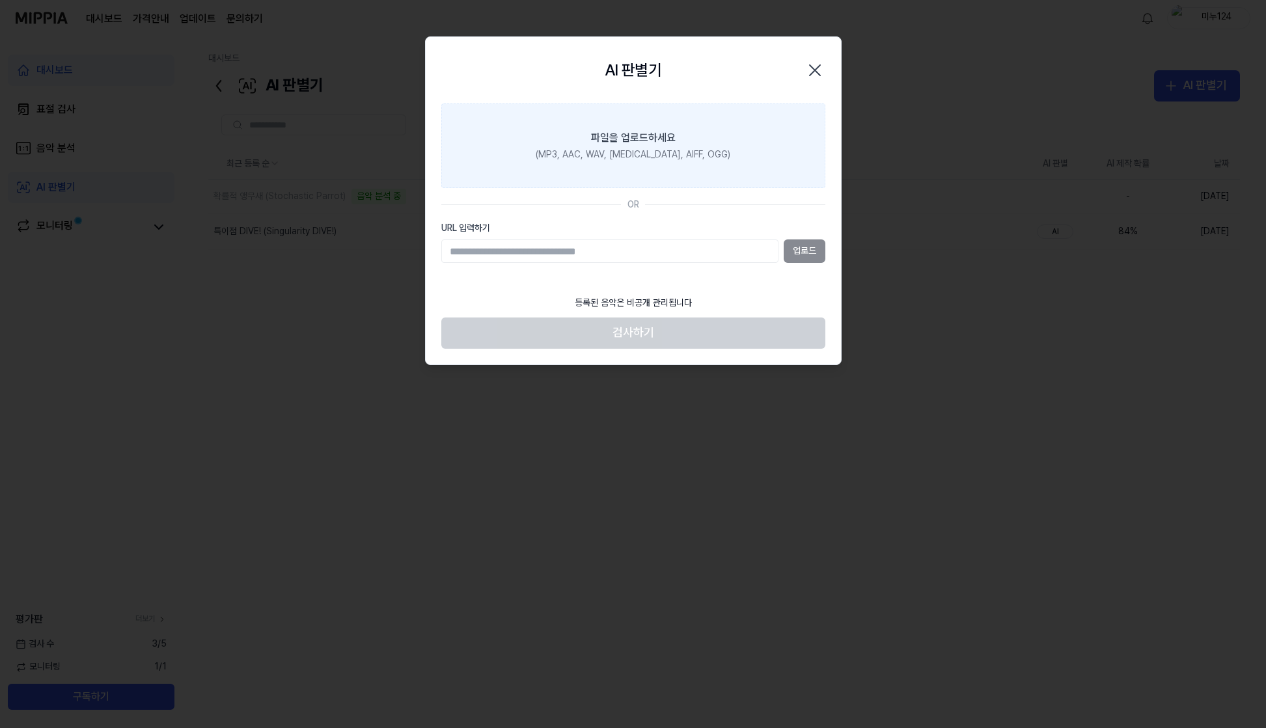
click at [650, 139] on div "파일을 업로드하세요" at bounding box center [633, 138] width 85 height 16
click at [0, 0] on input "파일을 업로드하세요 (MP3, AAC, WAV, FLAC, AIFF, OGG)" at bounding box center [0, 0] width 0 height 0
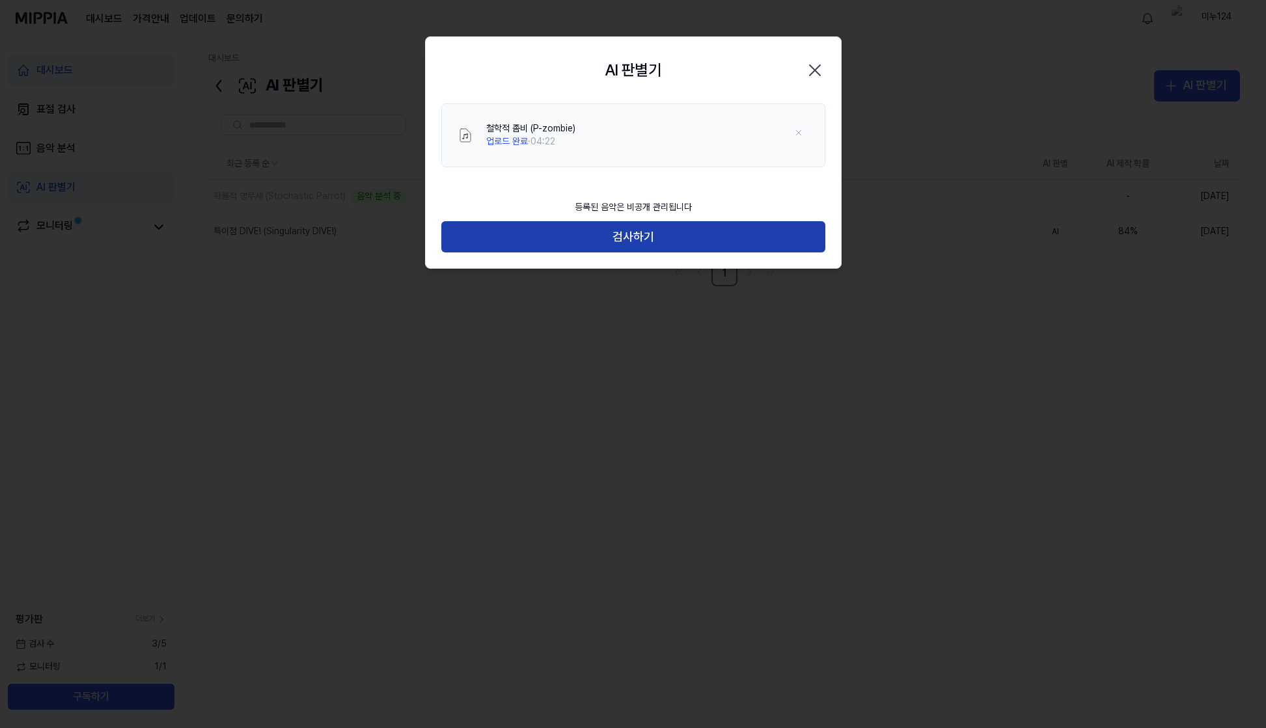
click at [698, 240] on button "검사하기" at bounding box center [633, 236] width 384 height 31
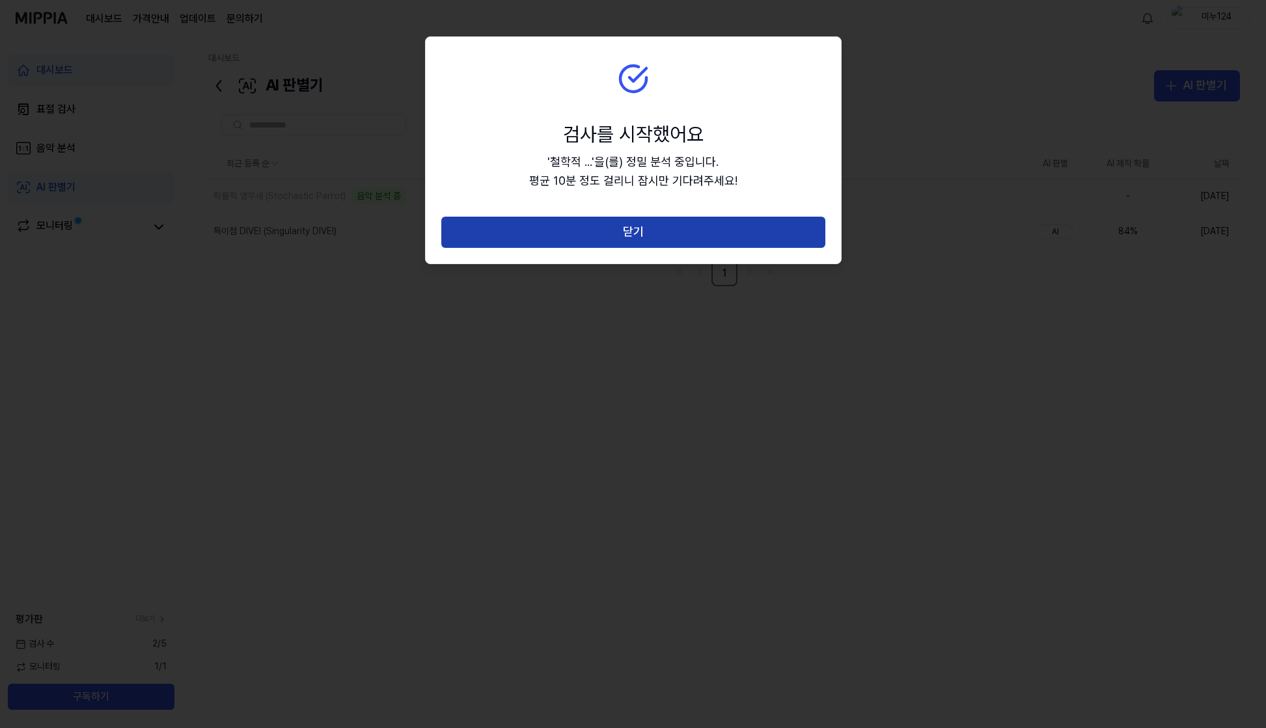
click at [709, 243] on button "닫기" at bounding box center [633, 232] width 384 height 31
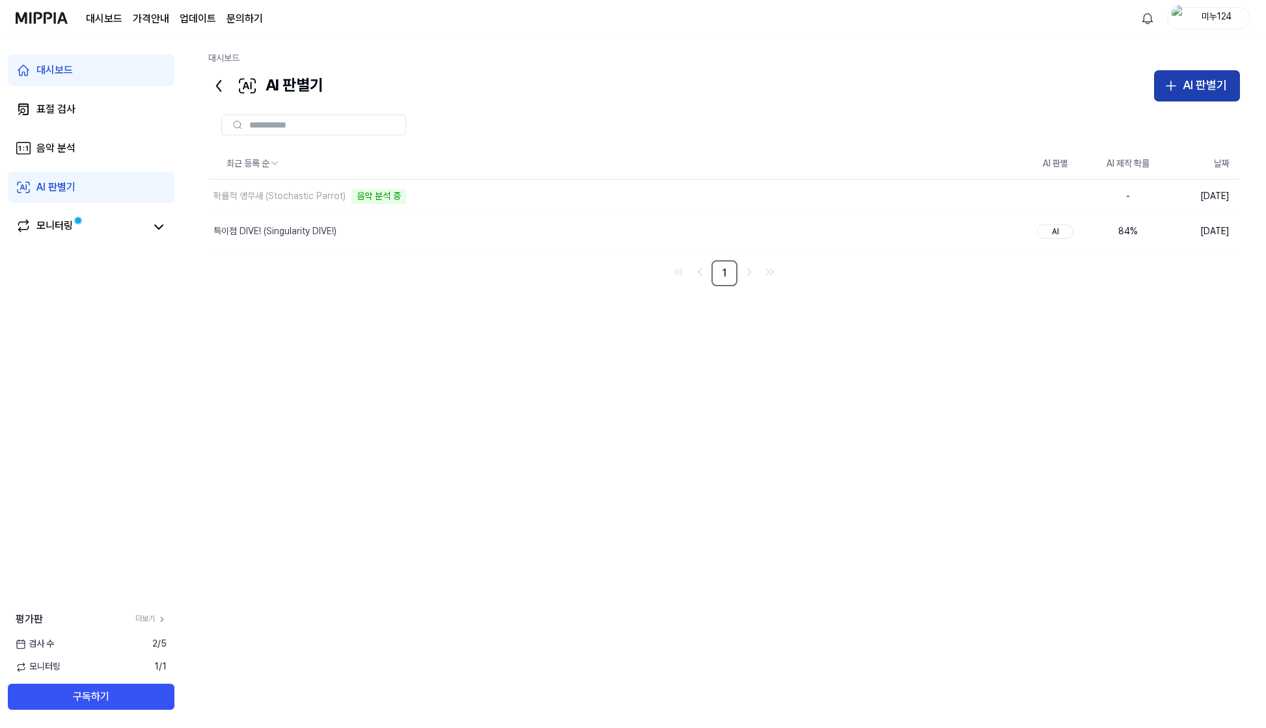
click at [1190, 77] on div "AI 판별기" at bounding box center [1205, 85] width 44 height 19
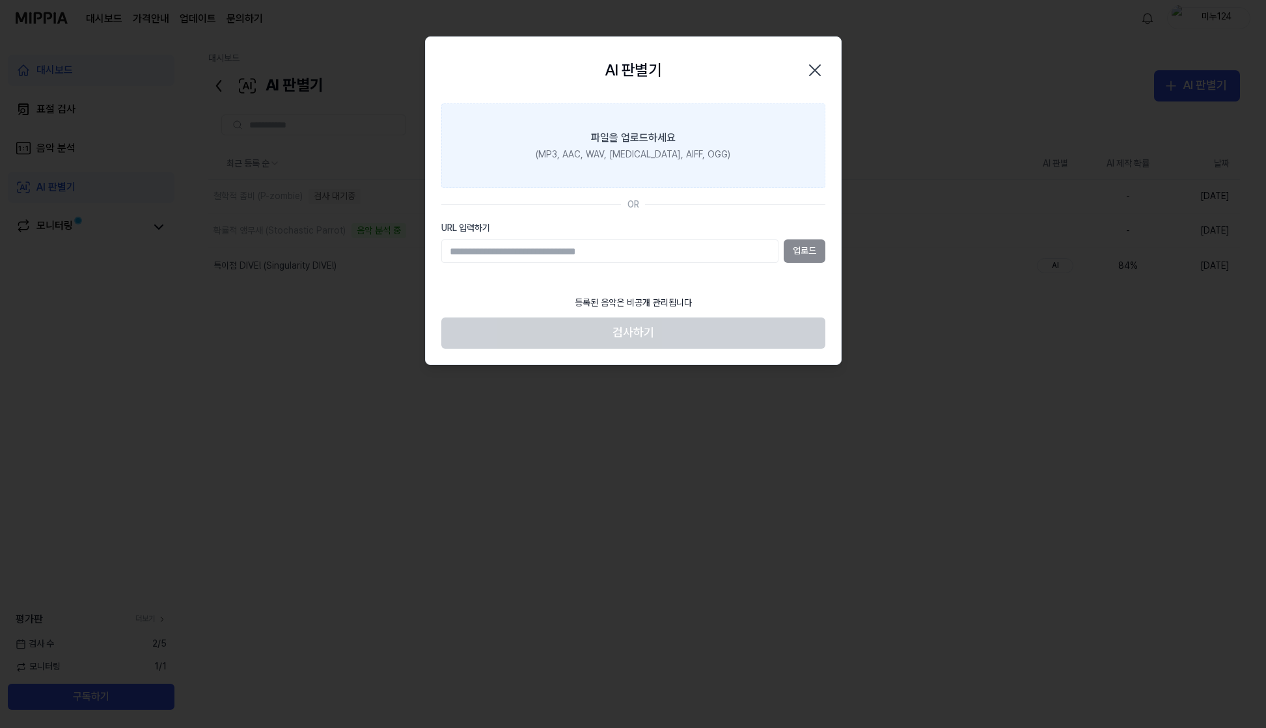
click at [639, 144] on div "파일을 업로드하세요" at bounding box center [633, 138] width 85 height 16
click at [0, 0] on input "파일을 업로드하세요 (MP3, AAC, WAV, FLAC, AIFF, OGG)" at bounding box center [0, 0] width 0 height 0
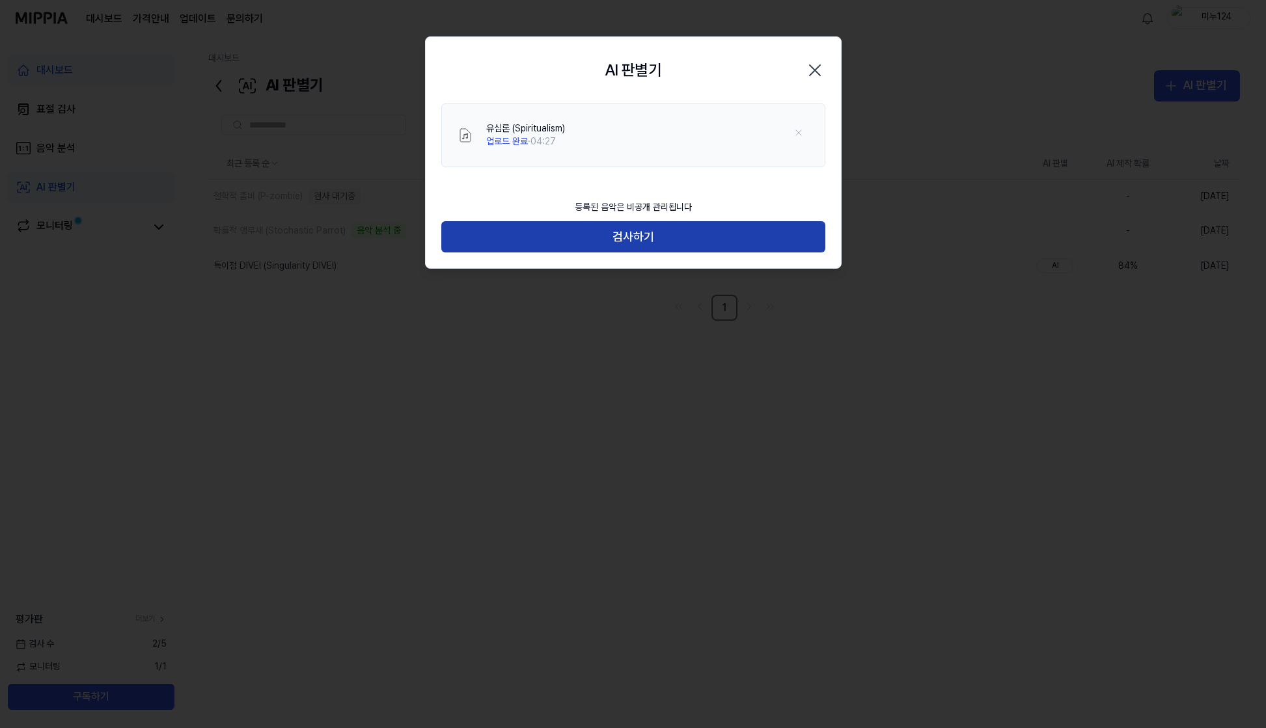
click at [765, 247] on button "검사하기" at bounding box center [633, 236] width 384 height 31
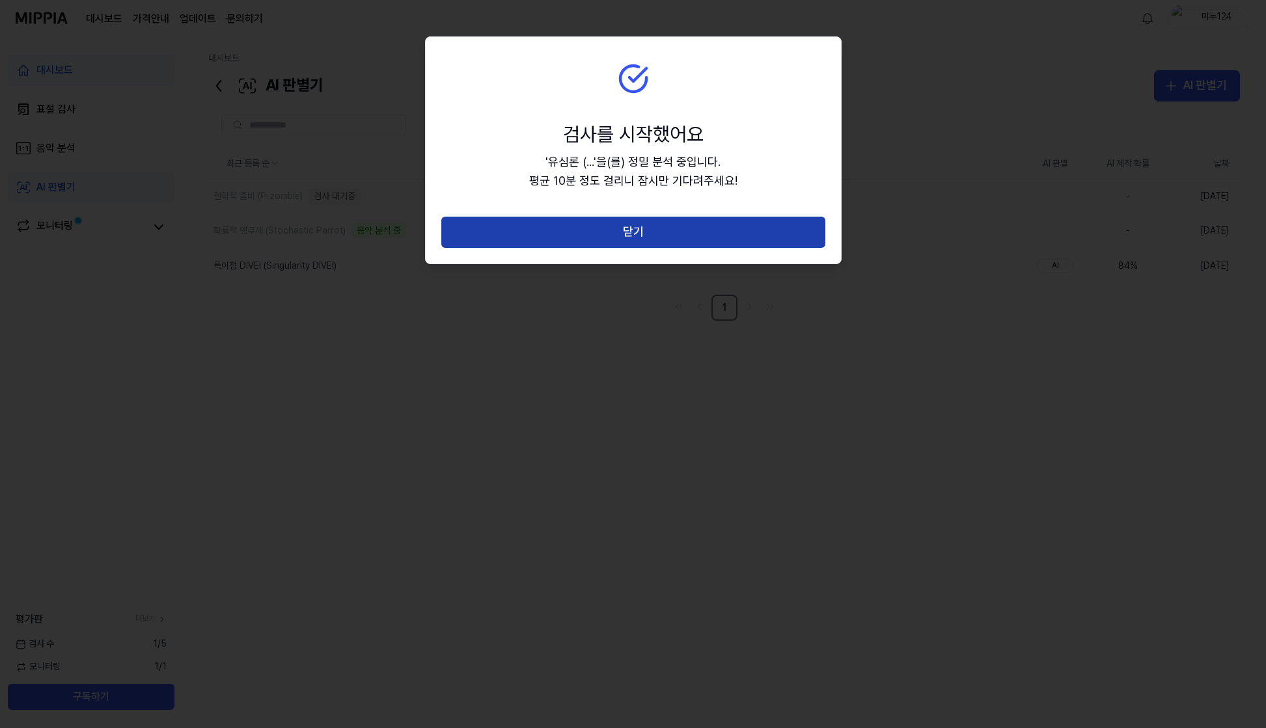
click at [765, 235] on button "닫기" at bounding box center [633, 232] width 384 height 31
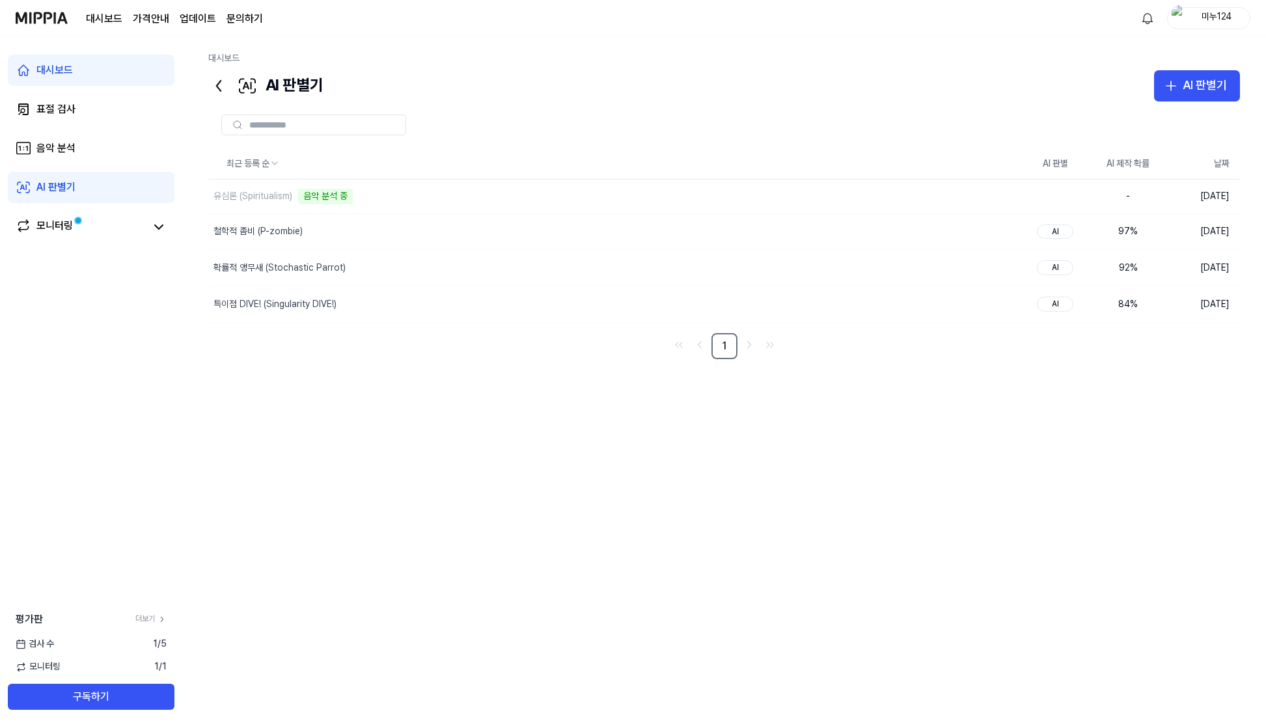
click at [1185, 61] on div "대시보드" at bounding box center [724, 61] width 1032 height 18
click at [1187, 79] on div "AI 판별기" at bounding box center [1205, 85] width 44 height 19
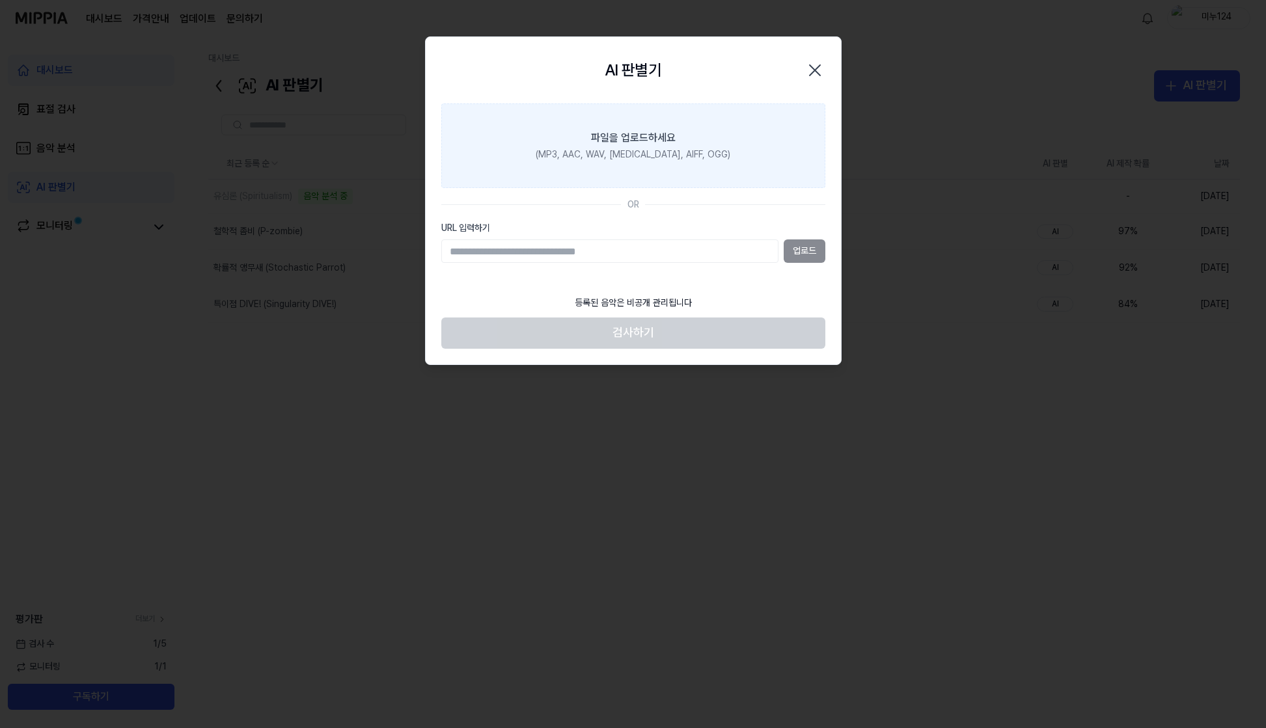
click at [581, 143] on label "파일을 업로드하세요 (MP3, AAC, WAV, FLAC, AIFF, OGG)" at bounding box center [633, 145] width 384 height 85
click at [0, 0] on input "파일을 업로드하세요 (MP3, AAC, WAV, FLAC, AIFF, OGG)" at bounding box center [0, 0] width 0 height 0
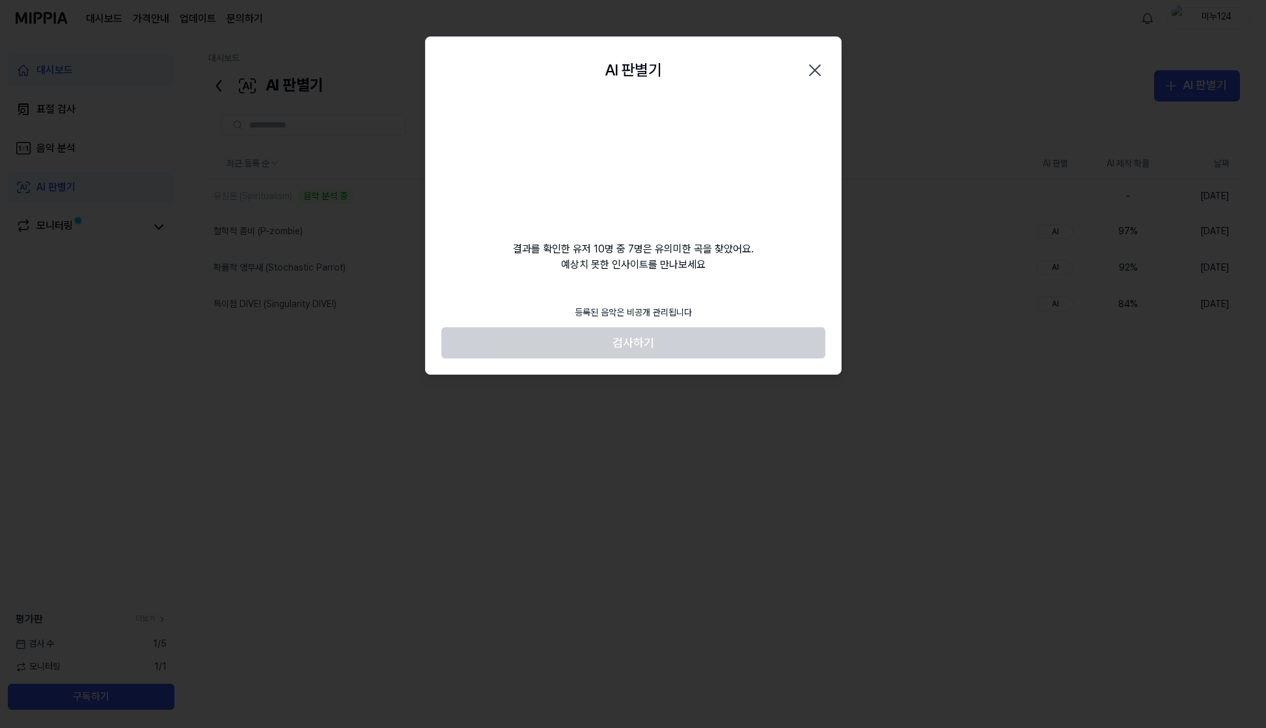
click at [688, 348] on footer "등록된 음악은 비공개 관리됩니다 검사하기" at bounding box center [633, 329] width 384 height 60
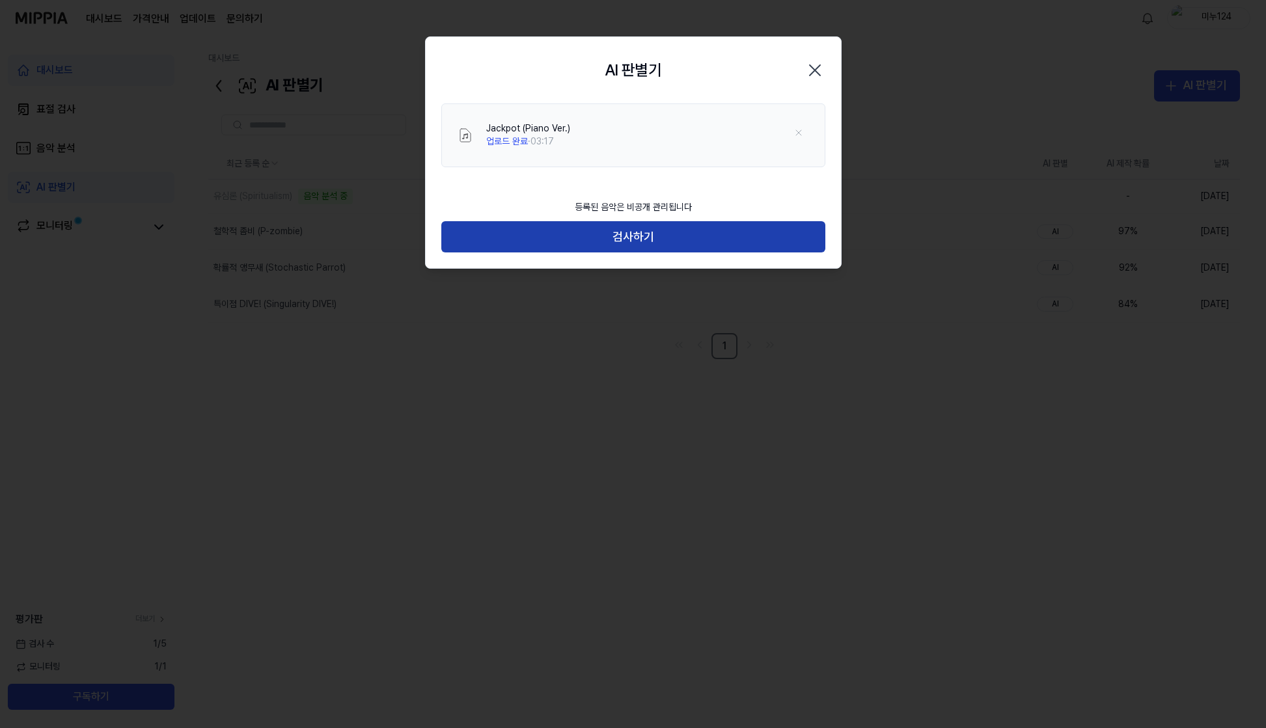
click at [700, 235] on button "검사하기" at bounding box center [633, 236] width 384 height 31
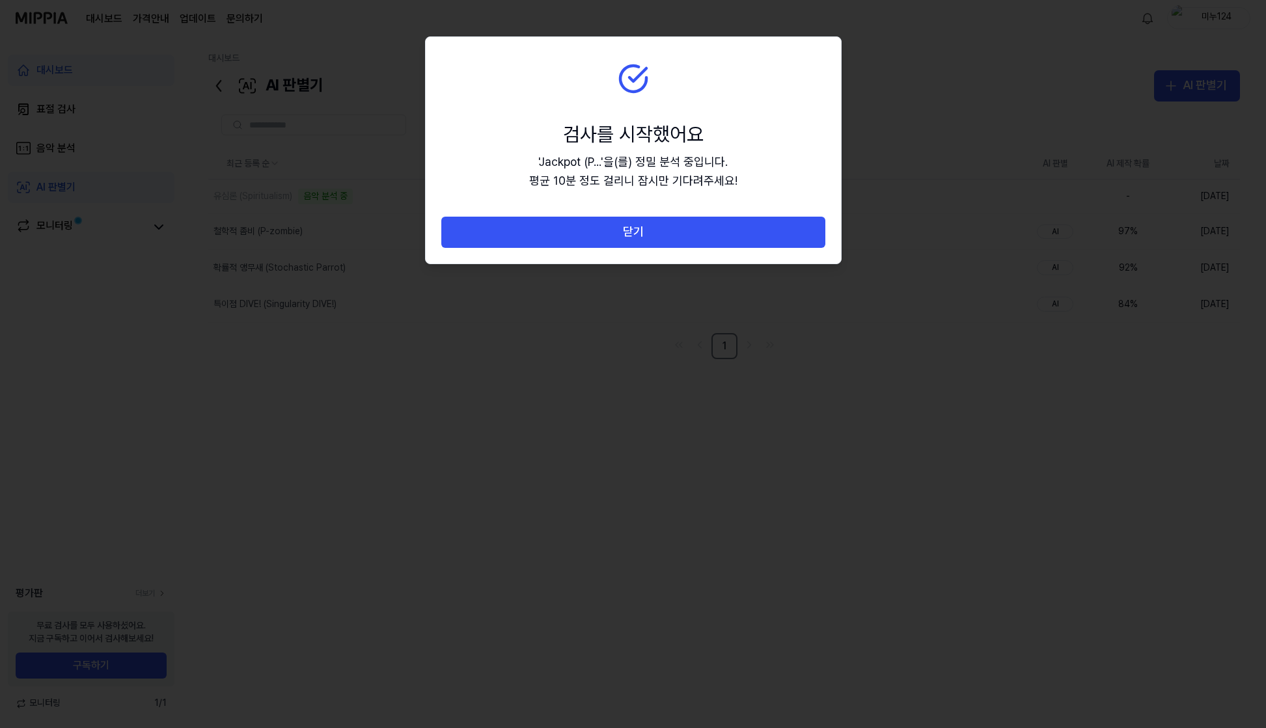
click at [700, 235] on button "닫기" at bounding box center [633, 232] width 384 height 31
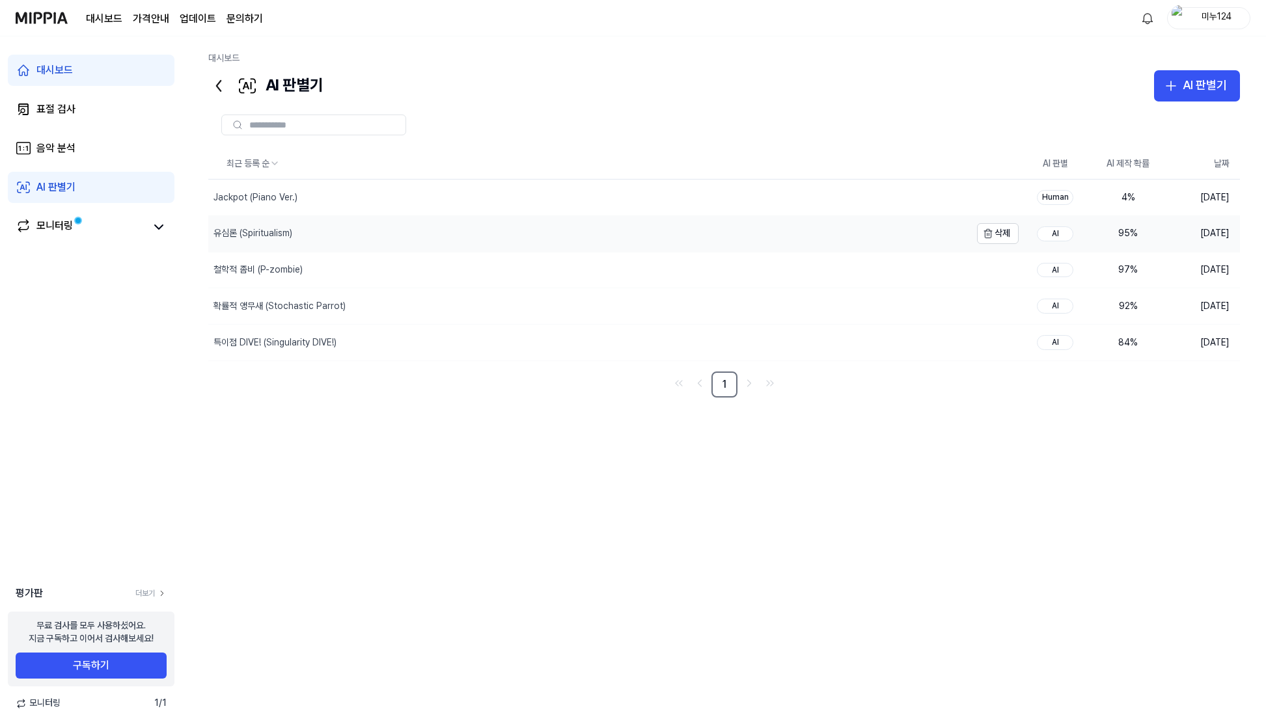
click at [276, 239] on div "유심론 (Spiritualism)" at bounding box center [252, 233] width 79 height 13
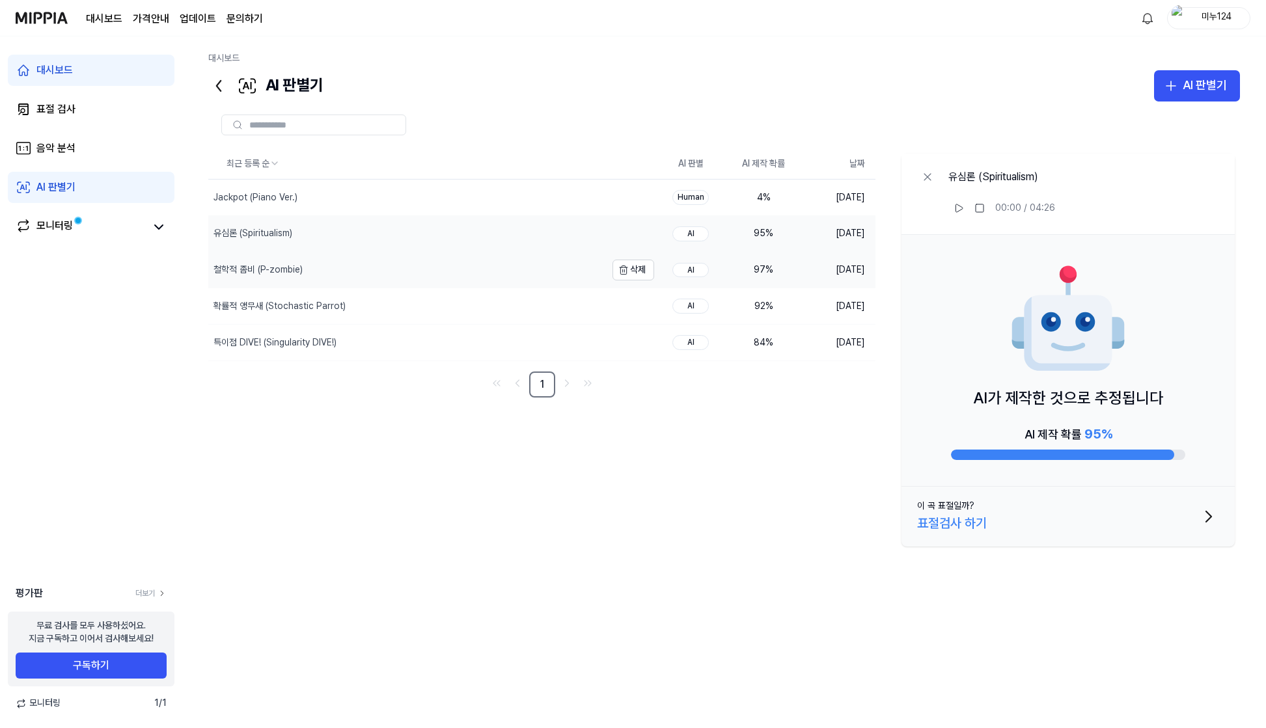
click at [273, 258] on div "철학적 좀비 (P-zombie)" at bounding box center [407, 271] width 398 height 36
click at [274, 287] on div "철학적 좀비 (P-zombie)" at bounding box center [407, 271] width 398 height 36
click at [262, 300] on div "확률적 앵무새 (Stochastic Parrot)" at bounding box center [407, 306] width 398 height 36
click at [254, 343] on div "특이점 DIVE! (Singularity DIVE!)" at bounding box center [274, 342] width 123 height 13
click at [970, 534] on button "이 곡 표절일까? 표절검사 하기" at bounding box center [1067, 517] width 333 height 60
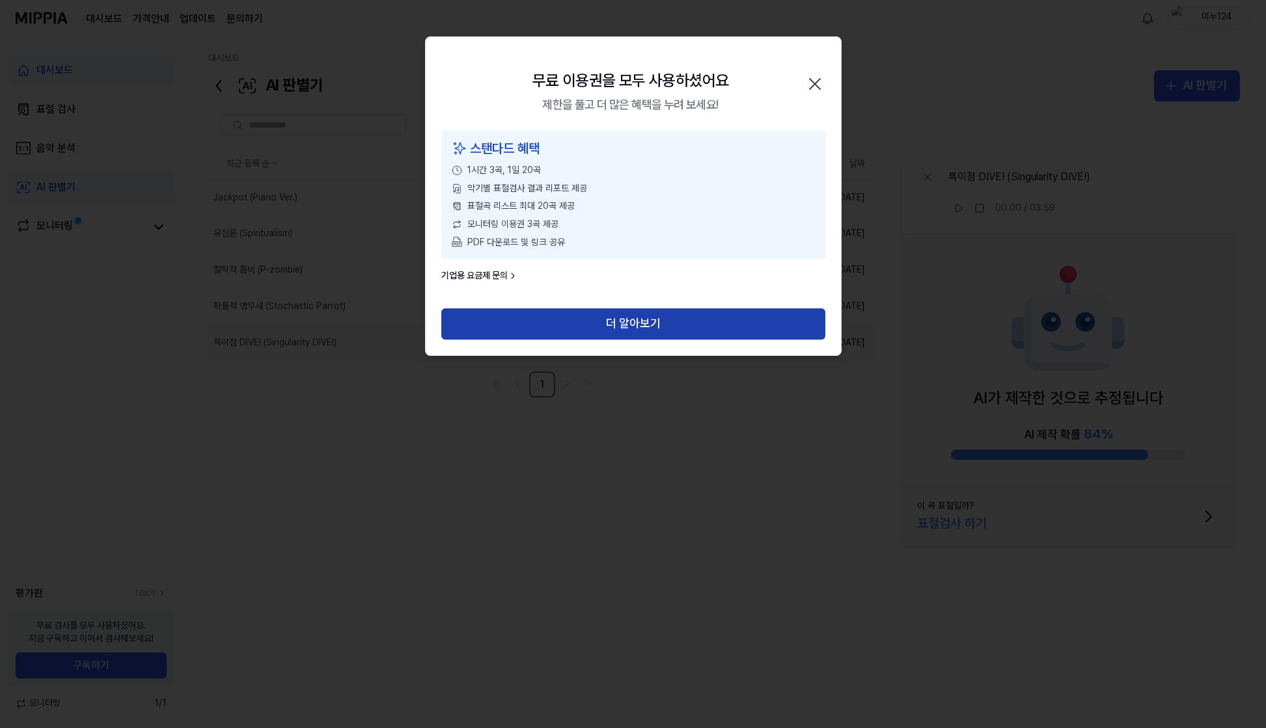
click at [684, 329] on button "더 알아보기" at bounding box center [633, 323] width 384 height 31
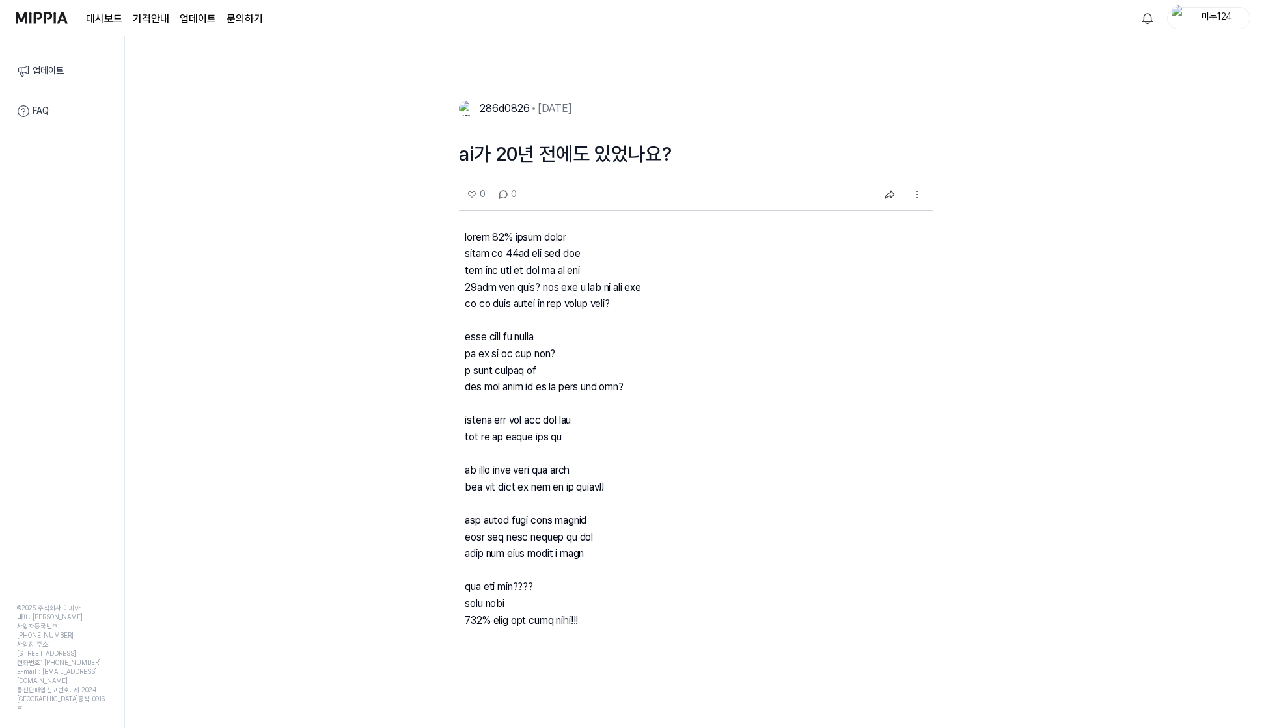
click at [508, 105] on div "286d0826" at bounding box center [503, 109] width 58 height 16
click at [38, 106] on link "FAQ" at bounding box center [62, 111] width 106 height 27
click at [230, 23] on link "문의하기" at bounding box center [244, 19] width 36 height 16
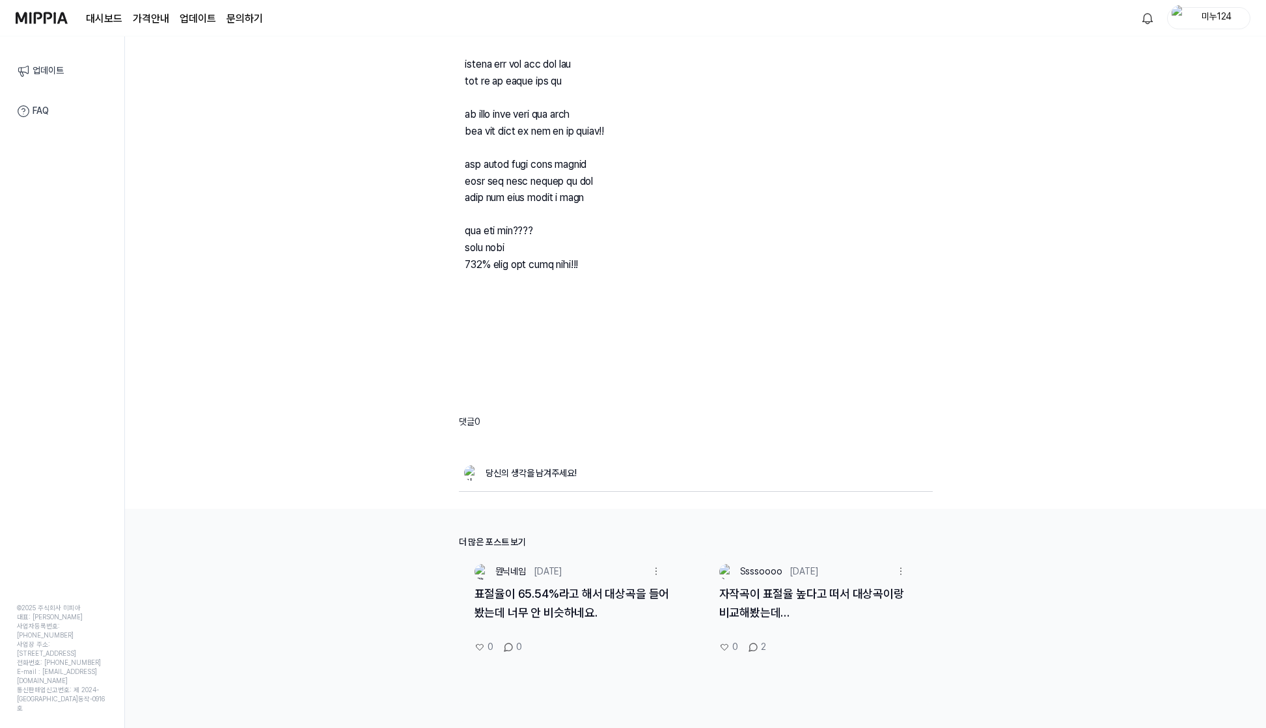
scroll to position [501, 0]
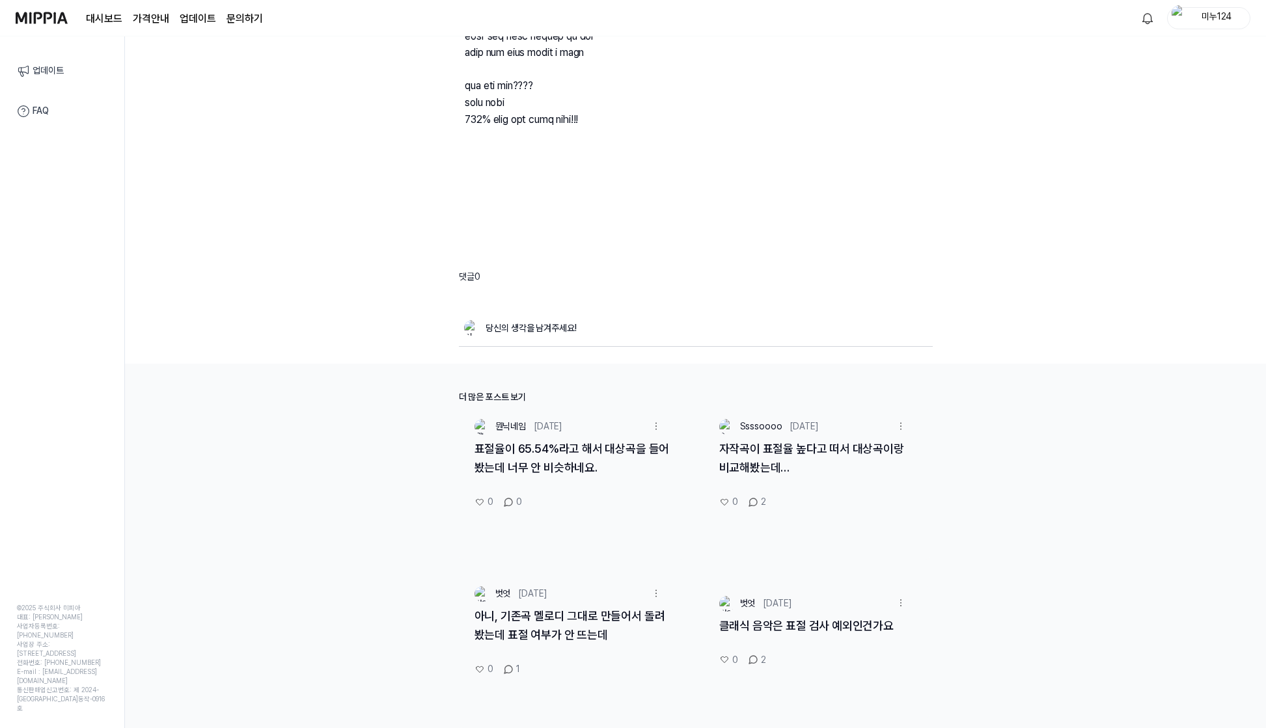
click at [503, 393] on div "더 많은 포스트 보기" at bounding box center [696, 397] width 474 height 14
click at [531, 459] on div "표절율이 65.54%라고 해서 대상곡을 들어봤는데 너무 안 비슷하네요." at bounding box center [572, 466] width 226 height 53
click at [536, 463] on link "표절율이 65.54%라고 해서 대상곡을 들어봤는데 너무 안 비슷하네요." at bounding box center [571, 458] width 195 height 33
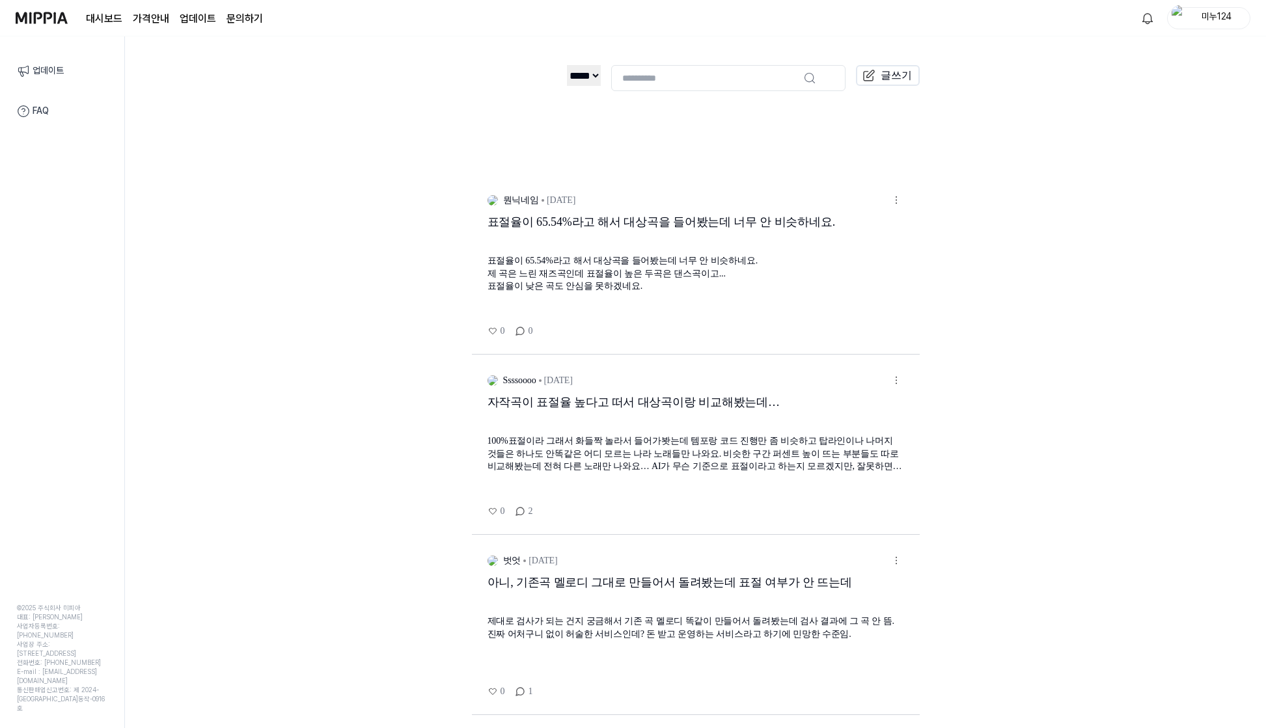
click at [782, 616] on div "제대로 검사가 되는 건지 궁금해서 기존 곡 멜로디 똑같이 만들어서 돌려봤는데 검사 결과에 그 곡 안 뜸. 진짜 어처구니 없이 허술한 서비스인데…" at bounding box center [695, 627] width 417 height 25
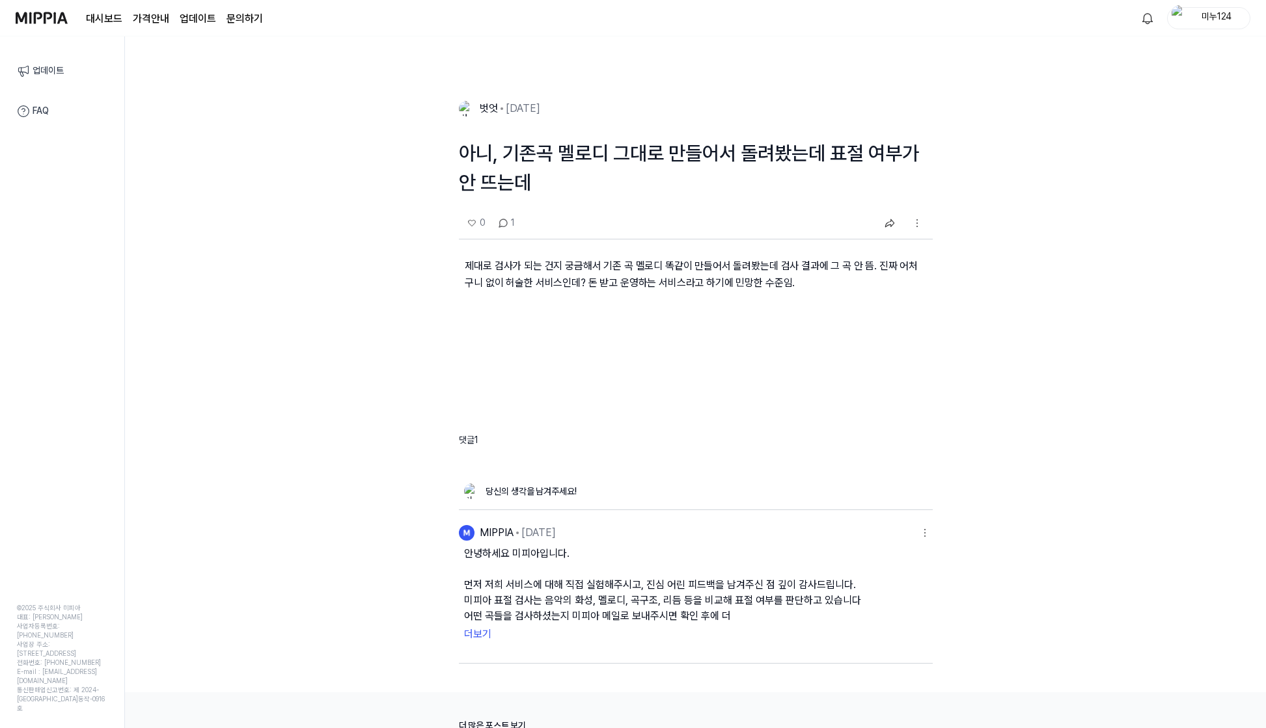
click at [756, 610] on button "안녕하세요 미피아입니다. 먼저 저희 서비스에 대해 직접 실험해주시고, 진심 어린 피드백을 남겨주신 점 깊이 감사드립니다. 미피아 표절 검사는 …" at bounding box center [695, 585] width 463 height 78
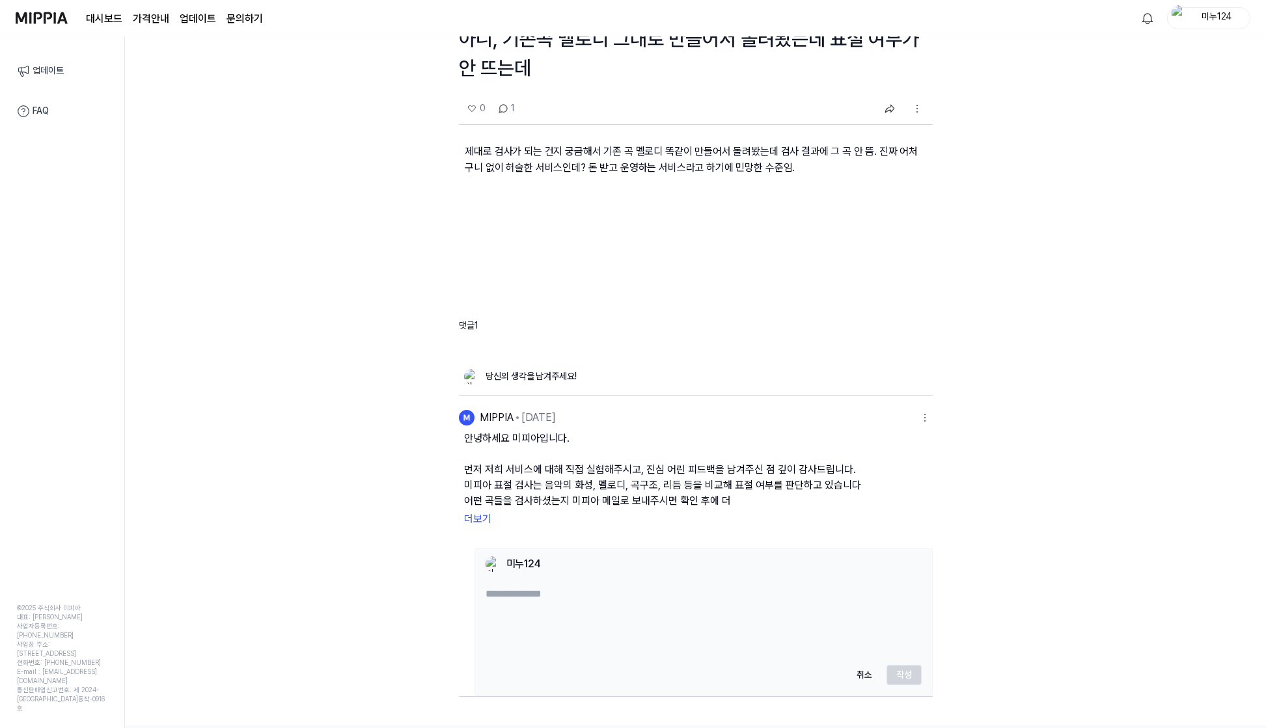
scroll to position [280, 0]
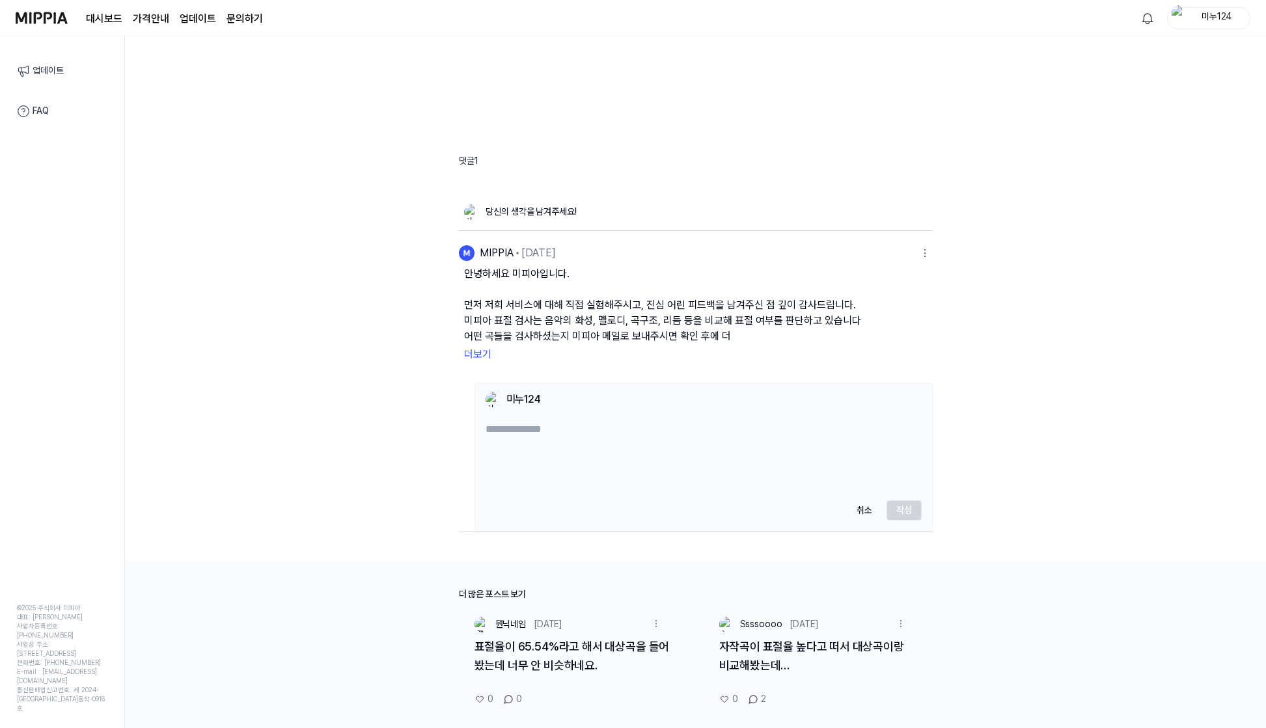
click at [471, 347] on button "더보기" at bounding box center [695, 354] width 463 height 21
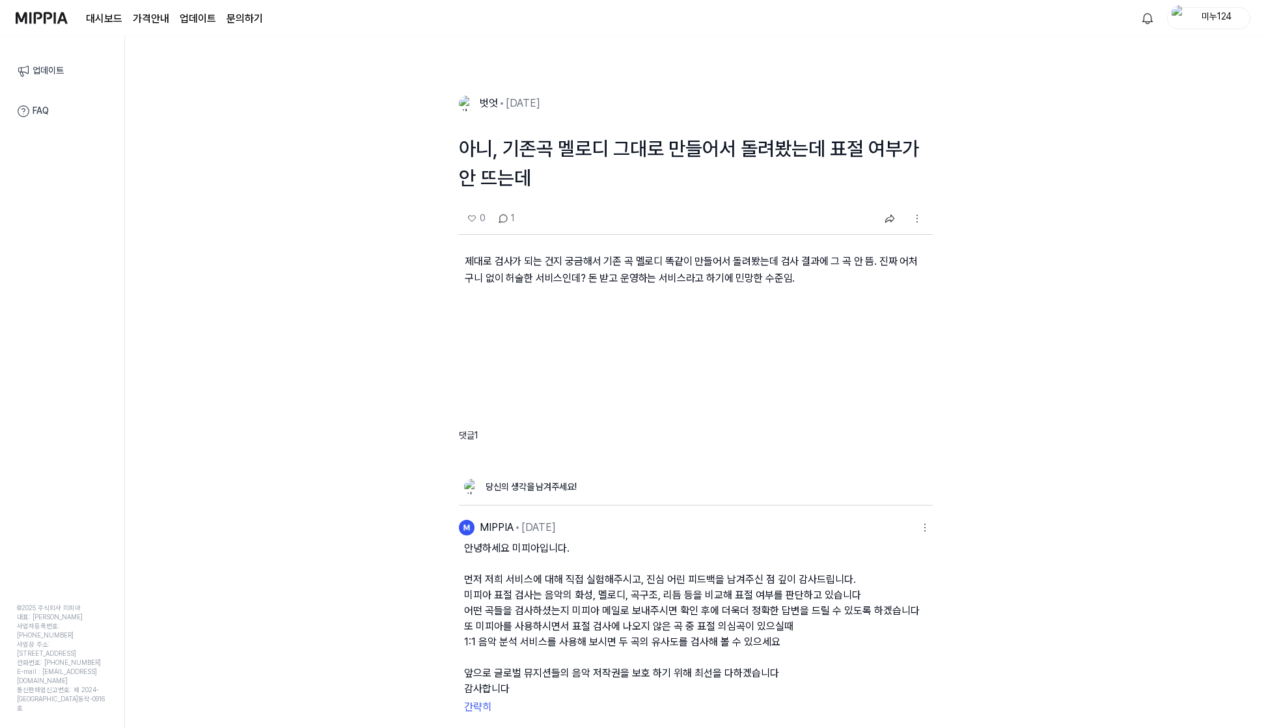
scroll to position [0, 0]
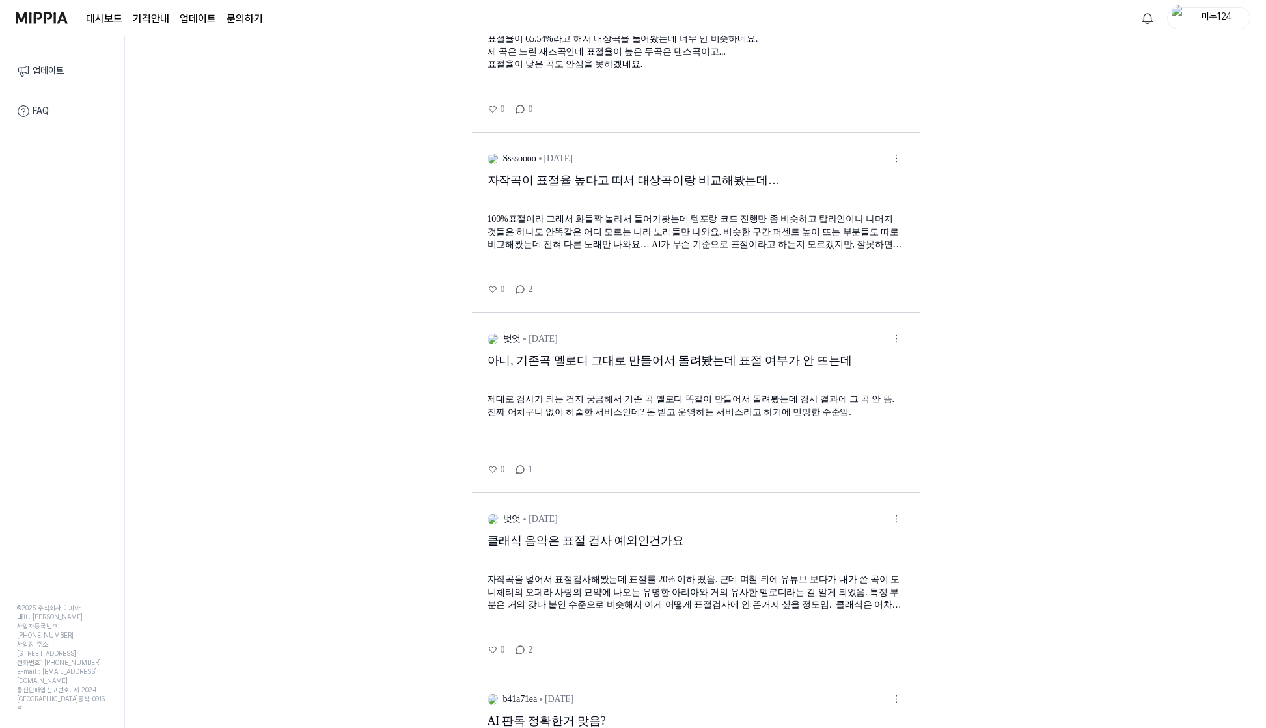
scroll to position [339, 0]
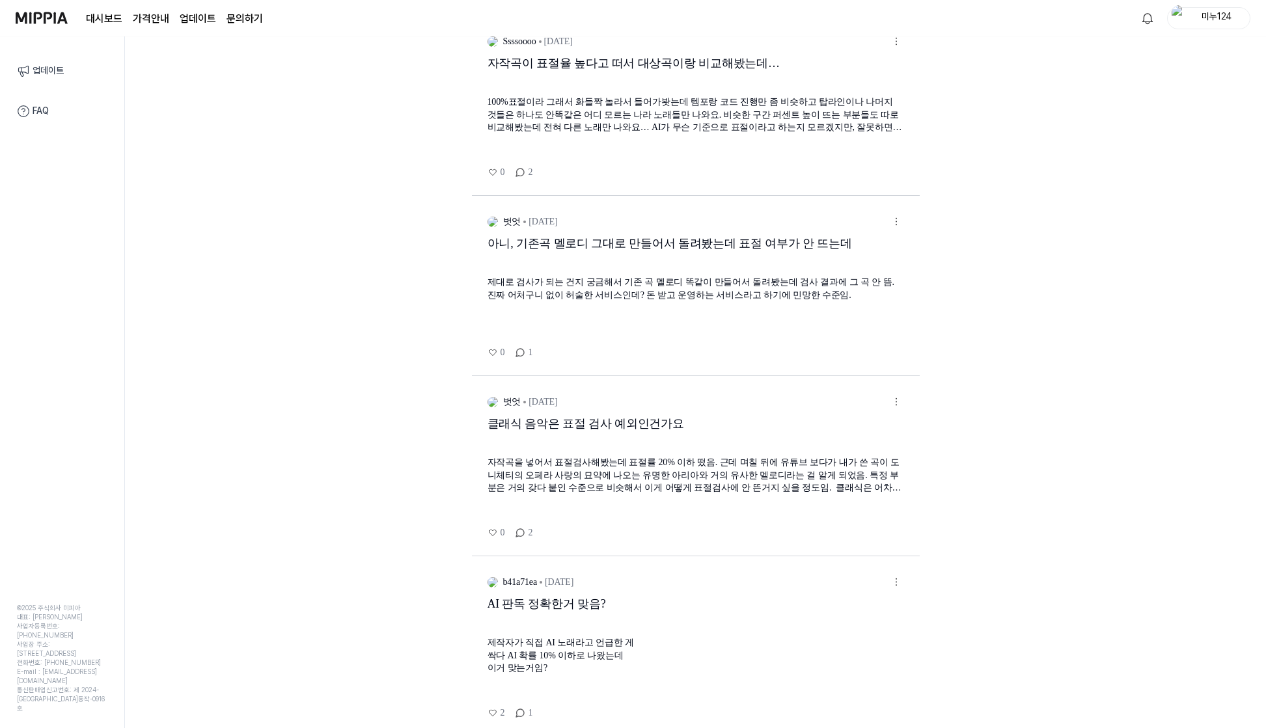
click at [748, 461] on div "자작곡을 넣어서 표절검사해봤는데 표절률 20% 이하 떴음. 근데 며칠 뒤에 유튜브 보다가 내가 쓴 곡이 도니체티의 오페라 사랑의 묘약에 나오는…" at bounding box center [695, 475] width 417 height 38
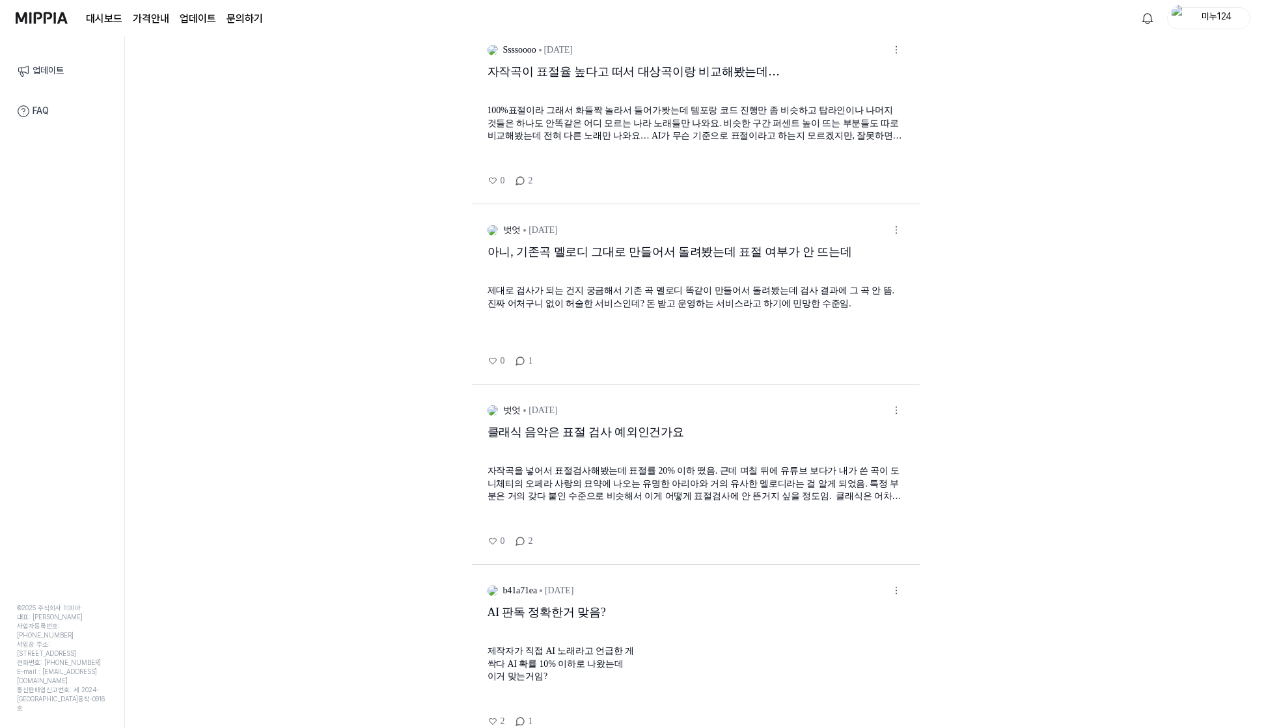
scroll to position [371, 0]
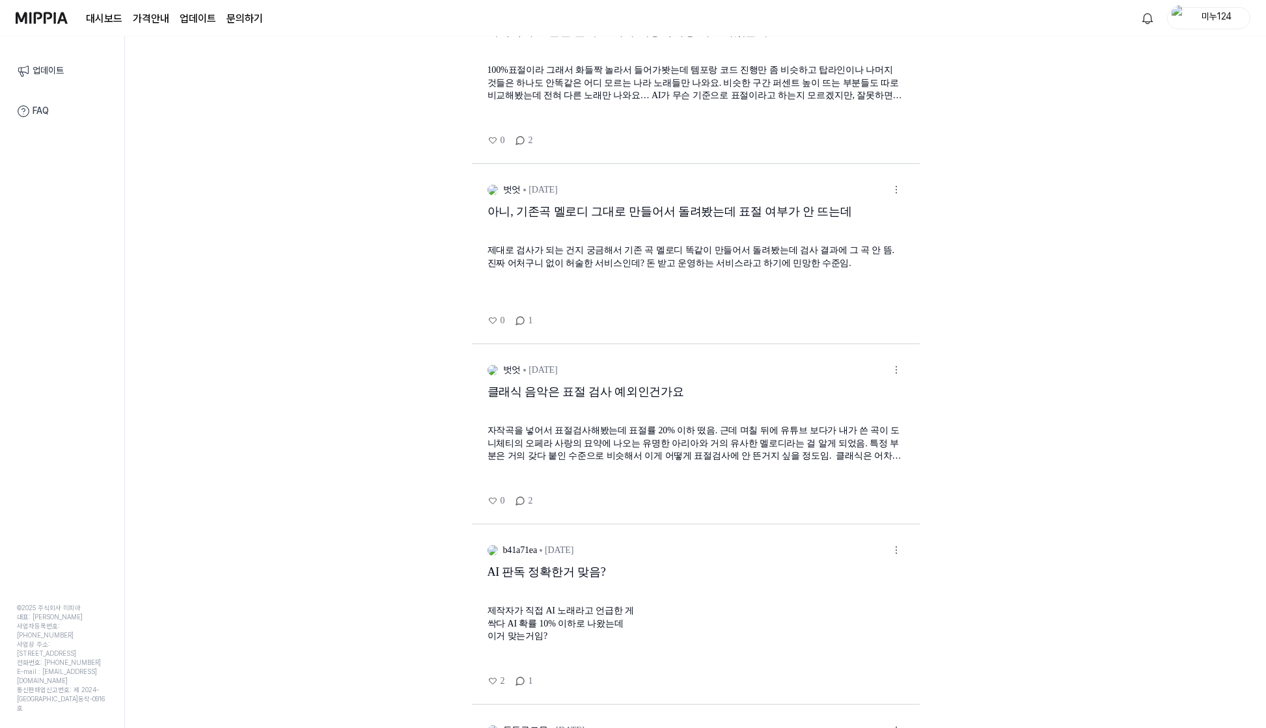
click at [581, 633] on div "제작자가 직접 AI 노래라고 언급한 게 싹다 AI 확률 10% 이하로 나왔는데 이거 맞는거임?" at bounding box center [695, 624] width 417 height 38
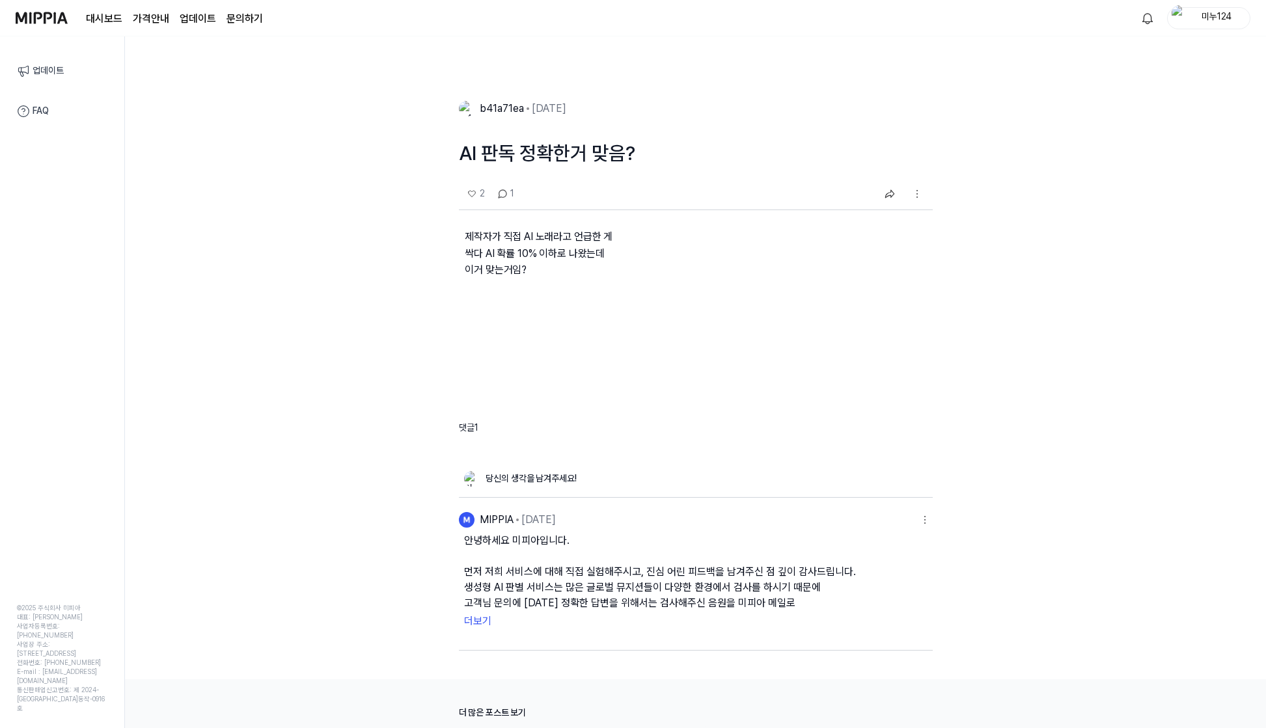
click at [484, 625] on button "더보기" at bounding box center [695, 621] width 463 height 21
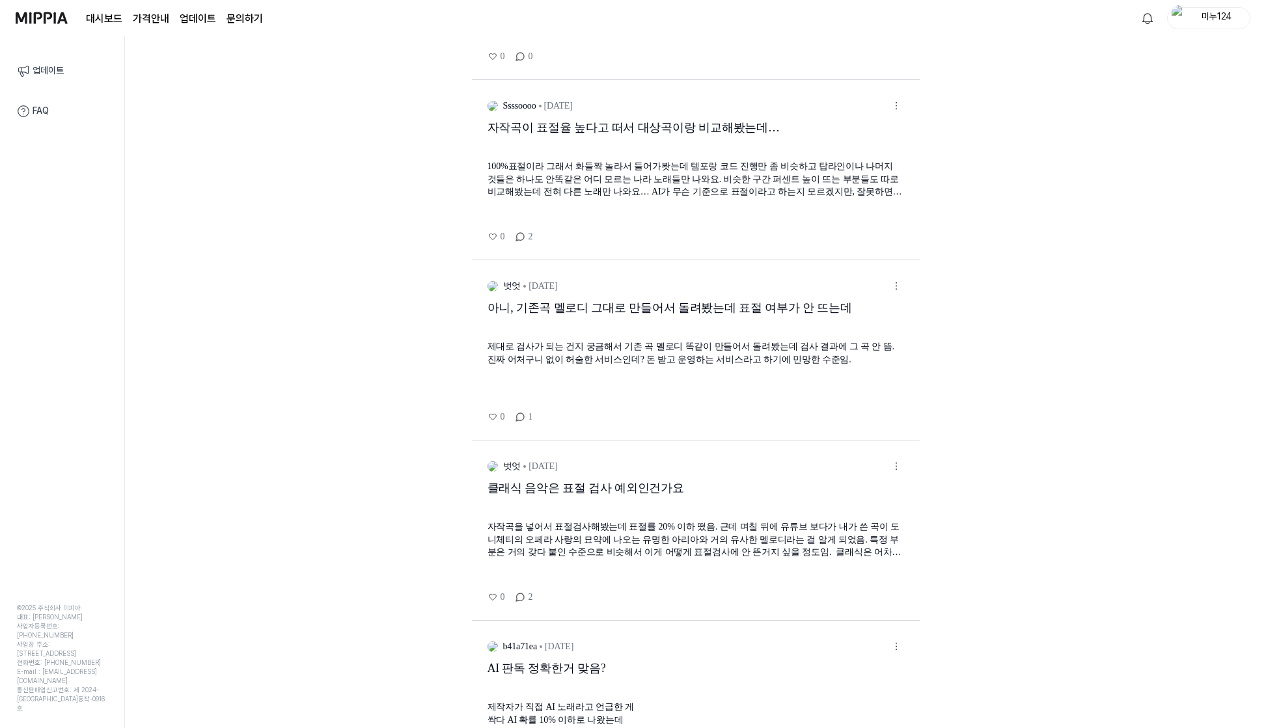
scroll to position [544, 0]
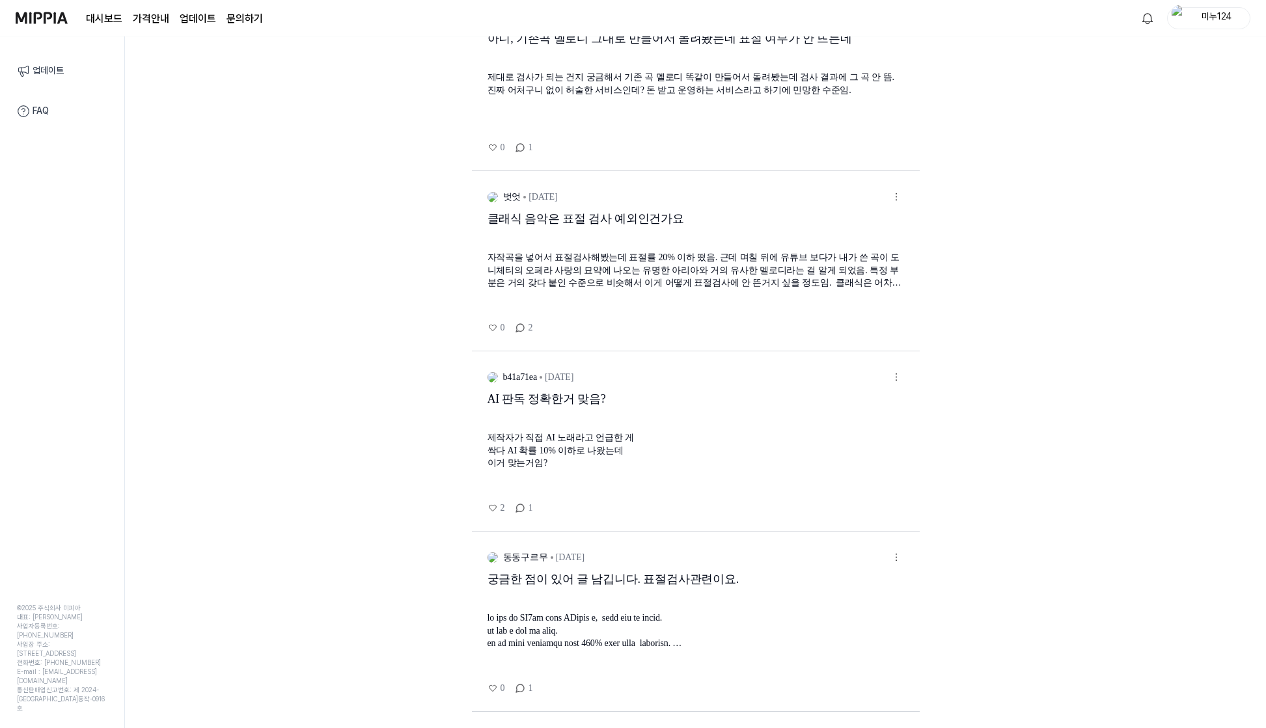
click at [621, 564] on link "동동구르무 2025.04.14." at bounding box center [688, 557] width 402 height 15
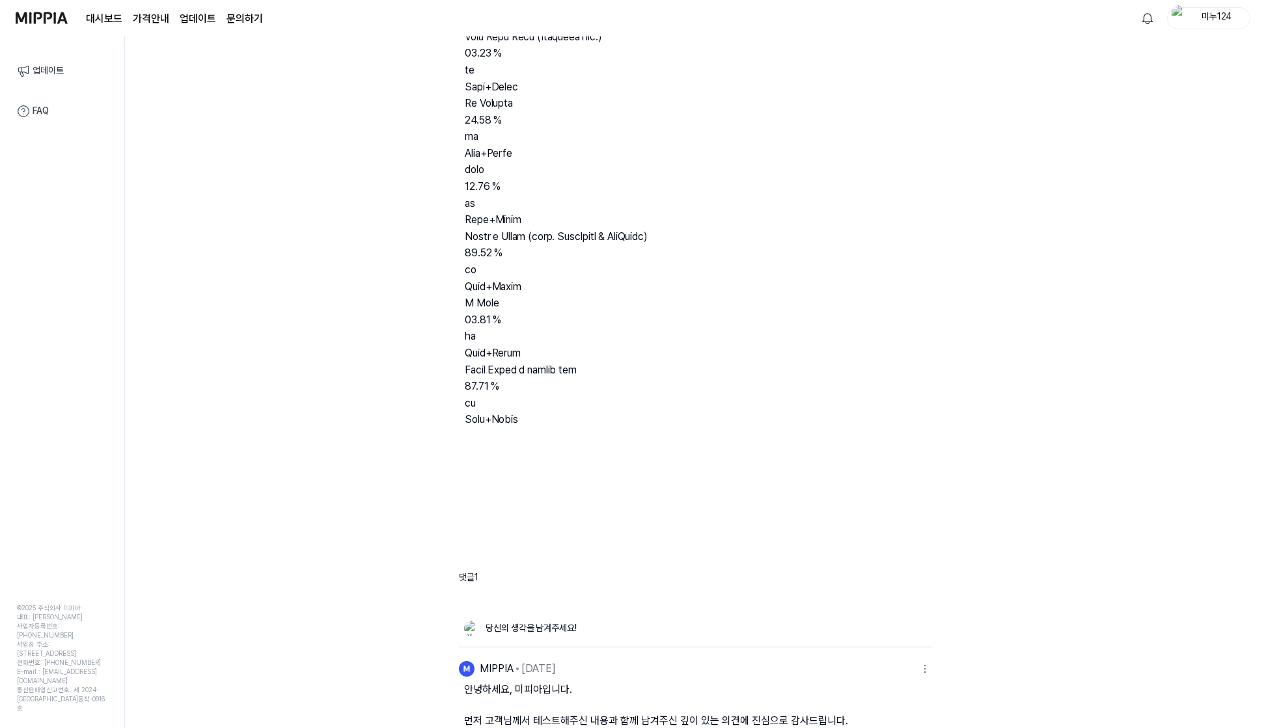
scroll to position [985, 0]
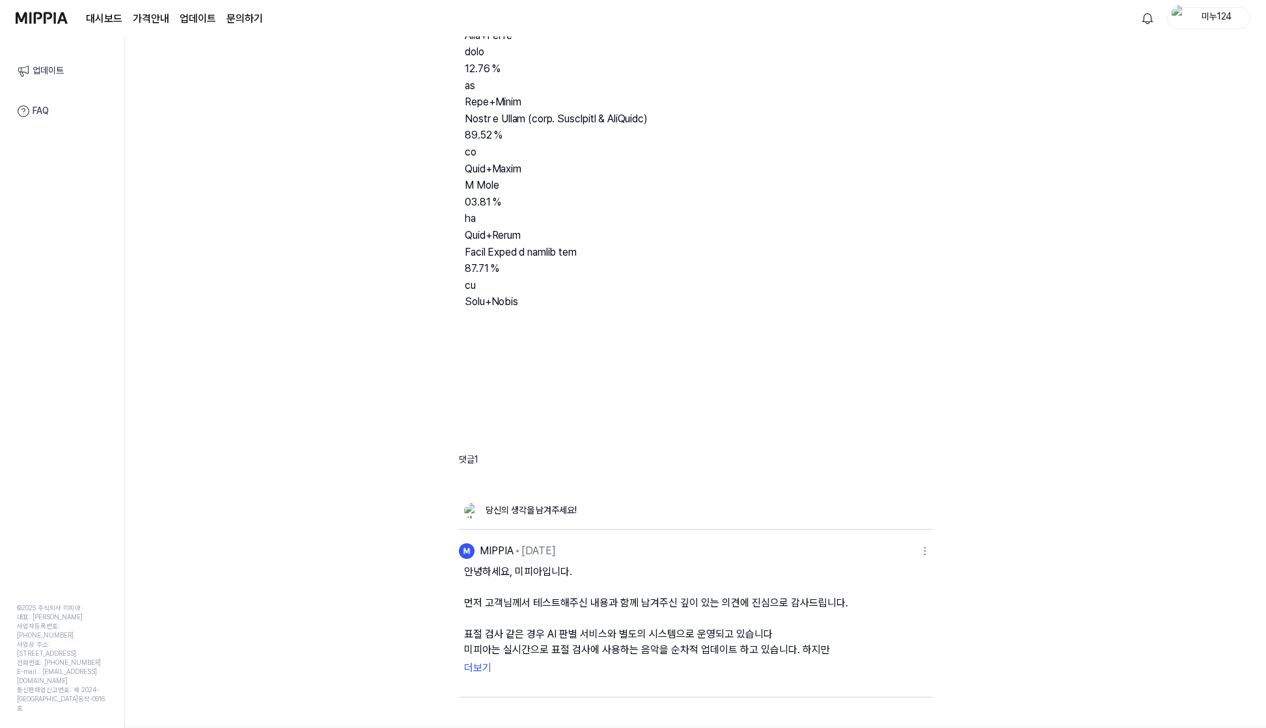
click at [480, 661] on button "더보기" at bounding box center [695, 668] width 463 height 21
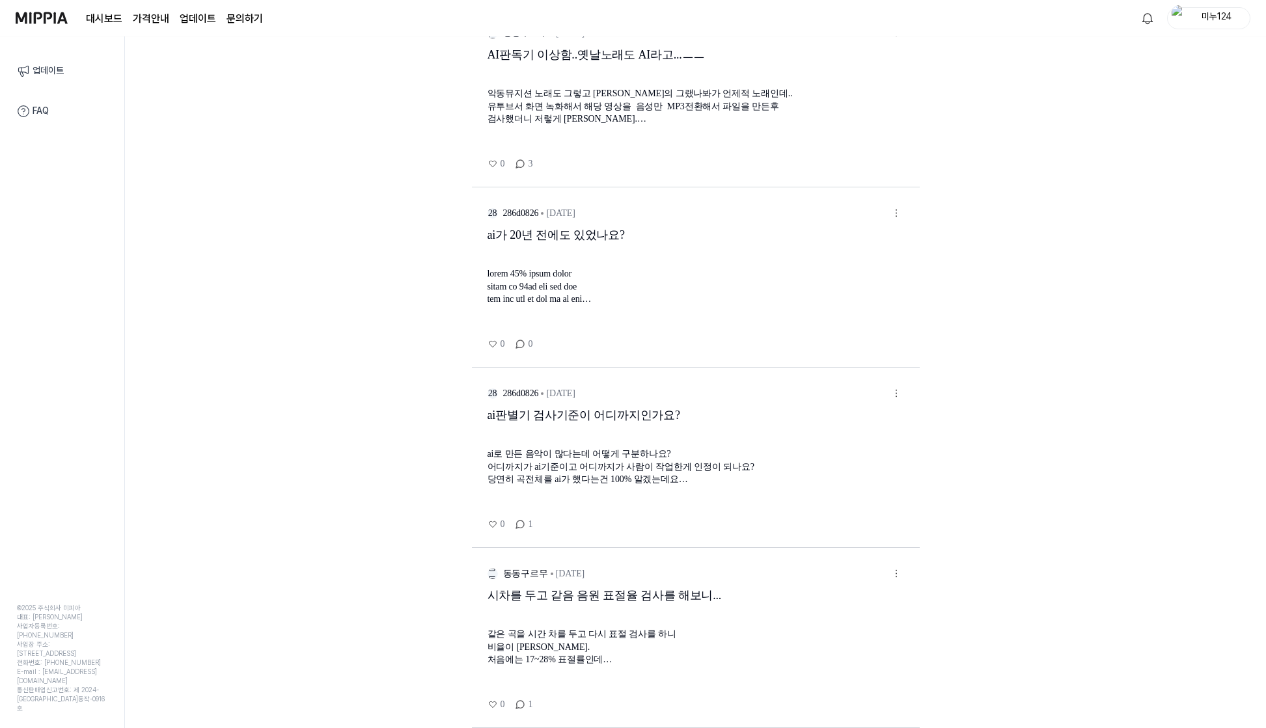
scroll to position [1249, 0]
click at [52, 74] on link "업데이트" at bounding box center [62, 70] width 106 height 27
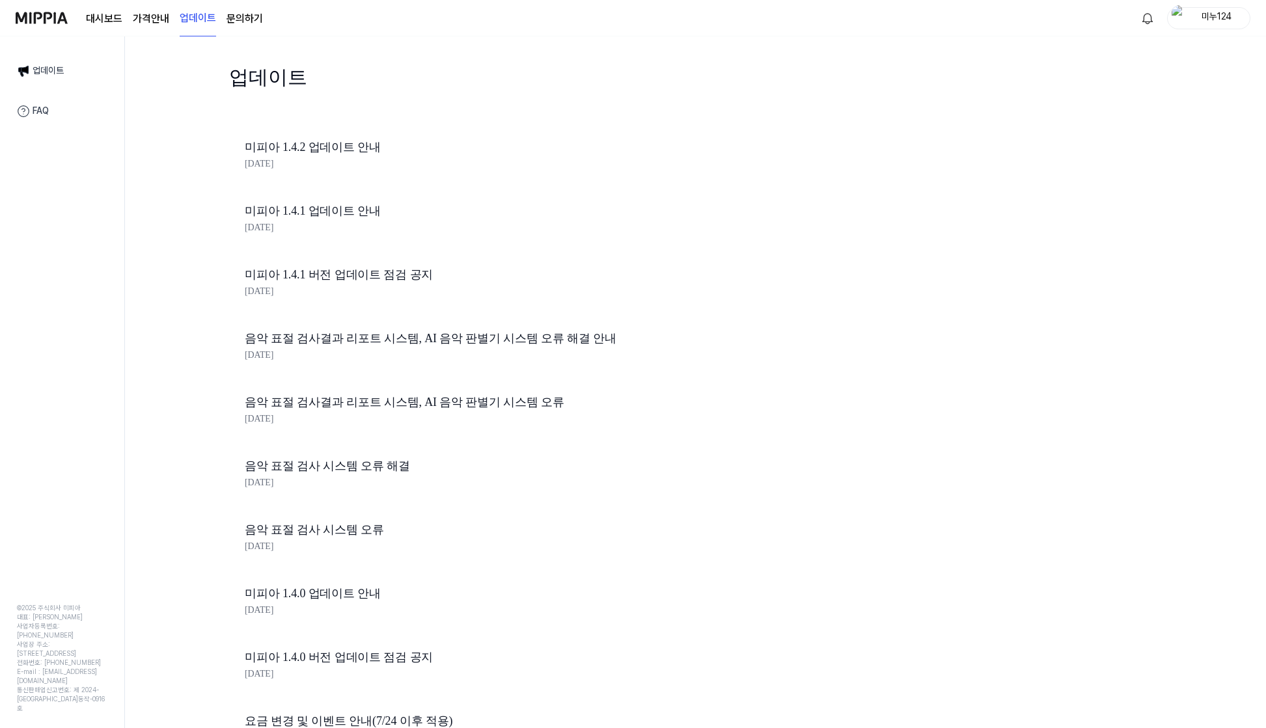
click at [292, 129] on div "미피아 1.4.2 업데이트 안내 2025.07.31." at bounding box center [466, 157] width 474 height 64
click at [292, 144] on link "미피아 1.4.2 업데이트 안내" at bounding box center [466, 147] width 443 height 19
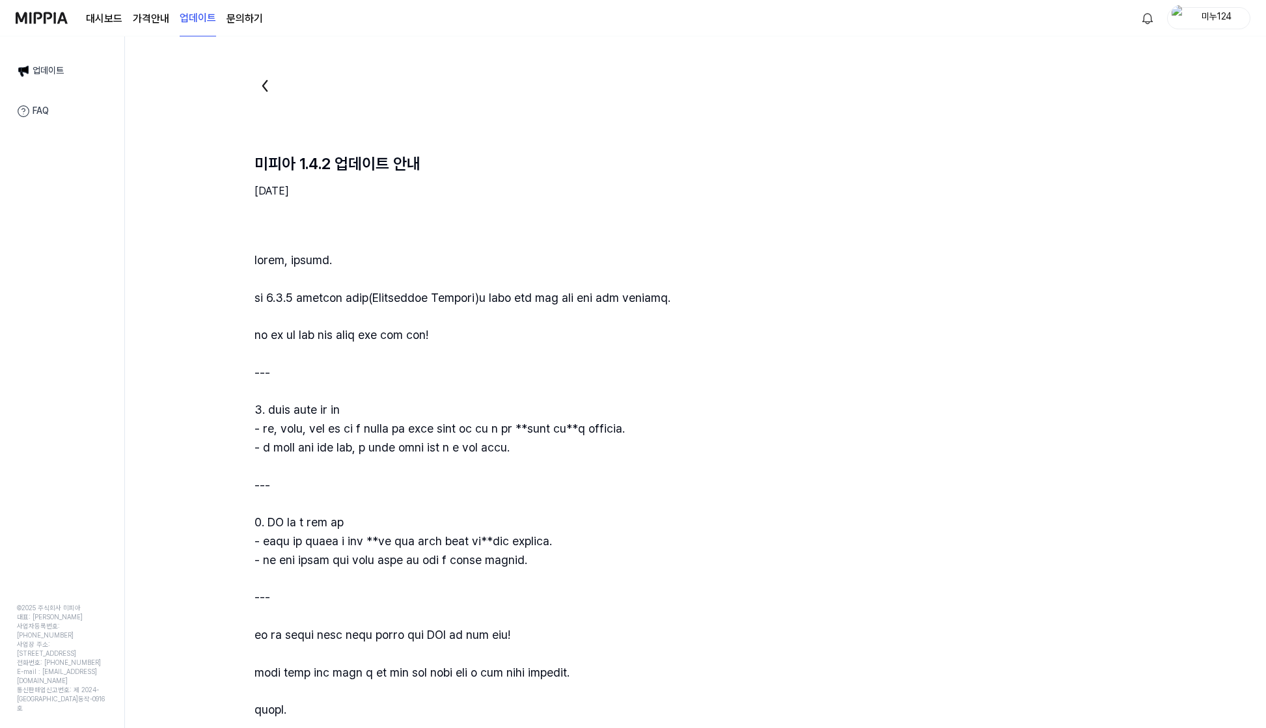
click at [37, 67] on link "업데이트" at bounding box center [62, 70] width 106 height 27
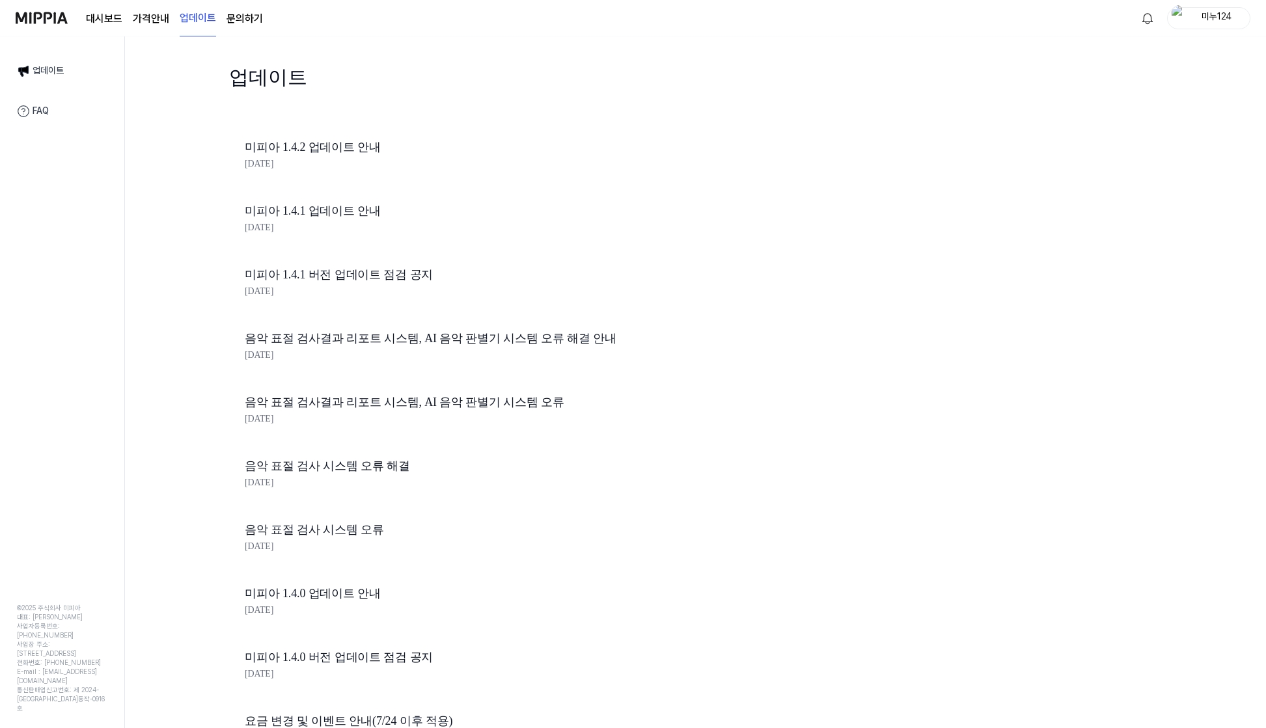
click at [338, 246] on div "미피아 1.4.1 업데이트 안내 2025.07.24." at bounding box center [466, 221] width 474 height 64
click at [329, 221] on div "2025.07.24." at bounding box center [466, 228] width 443 height 14
click at [324, 212] on link "미피아 1.4.1 업데이트 안내" at bounding box center [466, 211] width 443 height 19
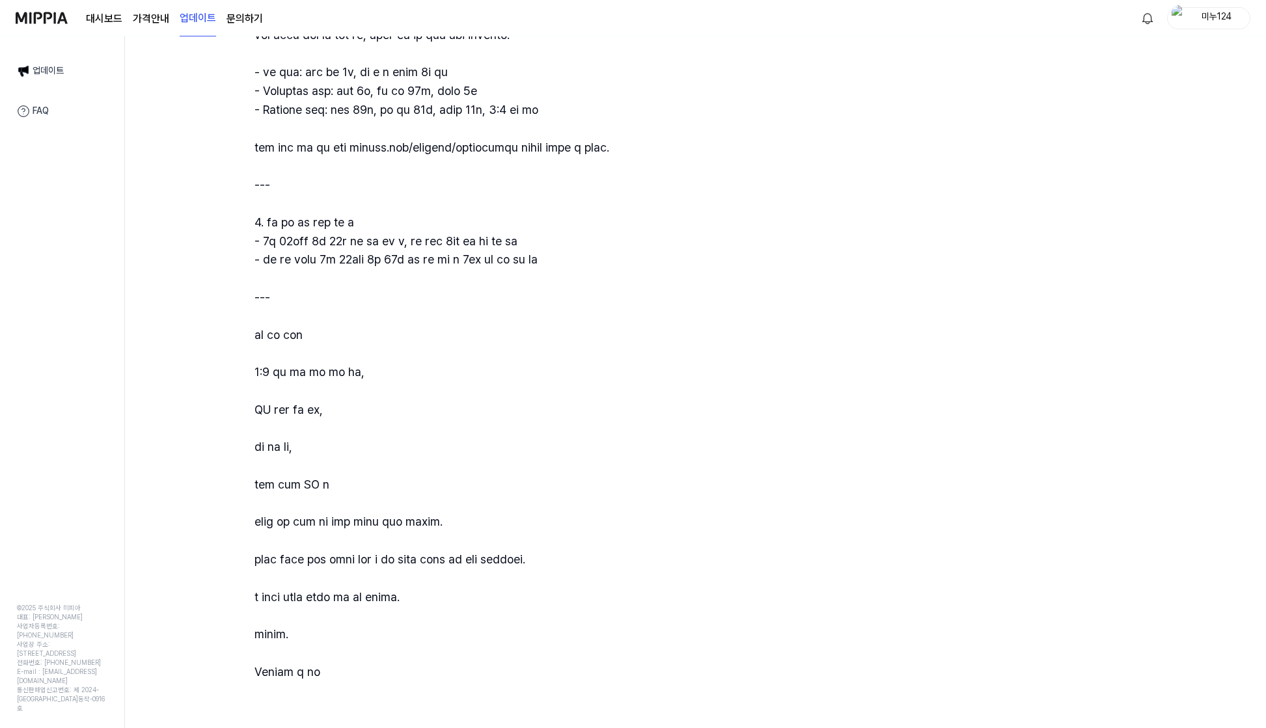
scroll to position [541, 0]
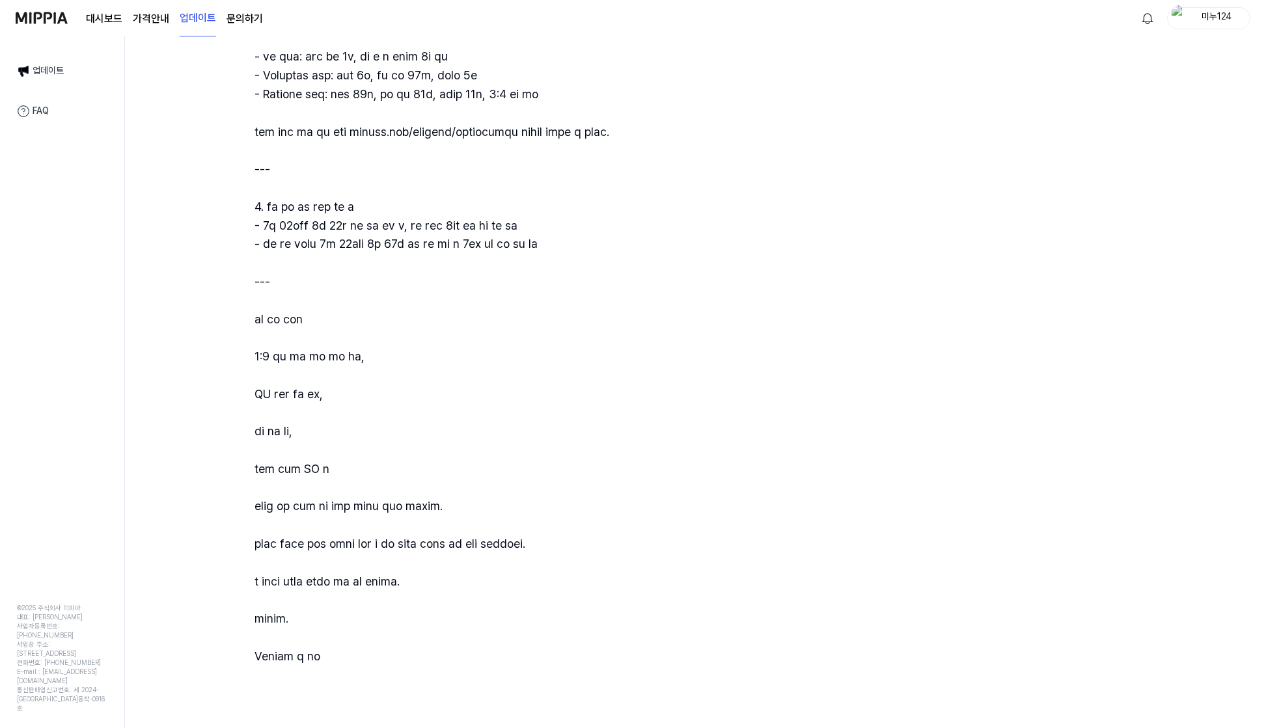
click at [57, 57] on div "업데이트" at bounding box center [62, 71] width 106 height 33
click at [53, 66] on link "업데이트" at bounding box center [62, 70] width 106 height 27
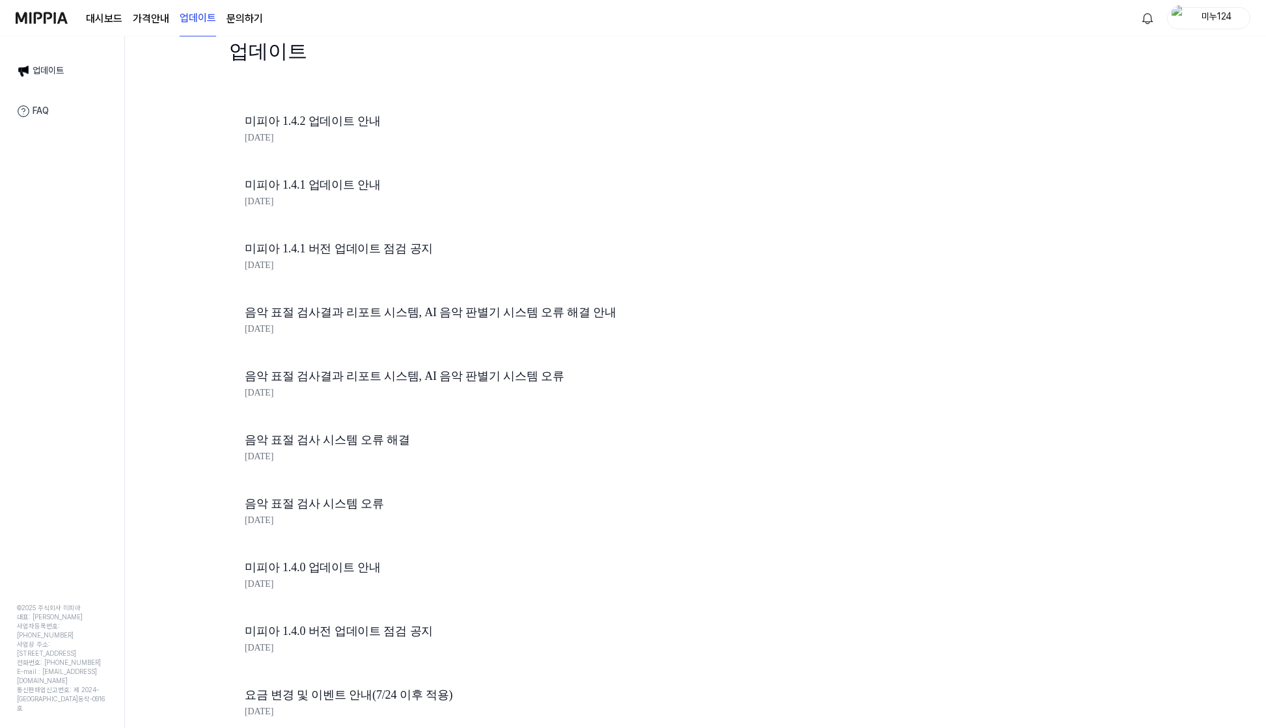
click at [329, 562] on link "미피아 1.4.0 업데이트 안내" at bounding box center [466, 567] width 443 height 19
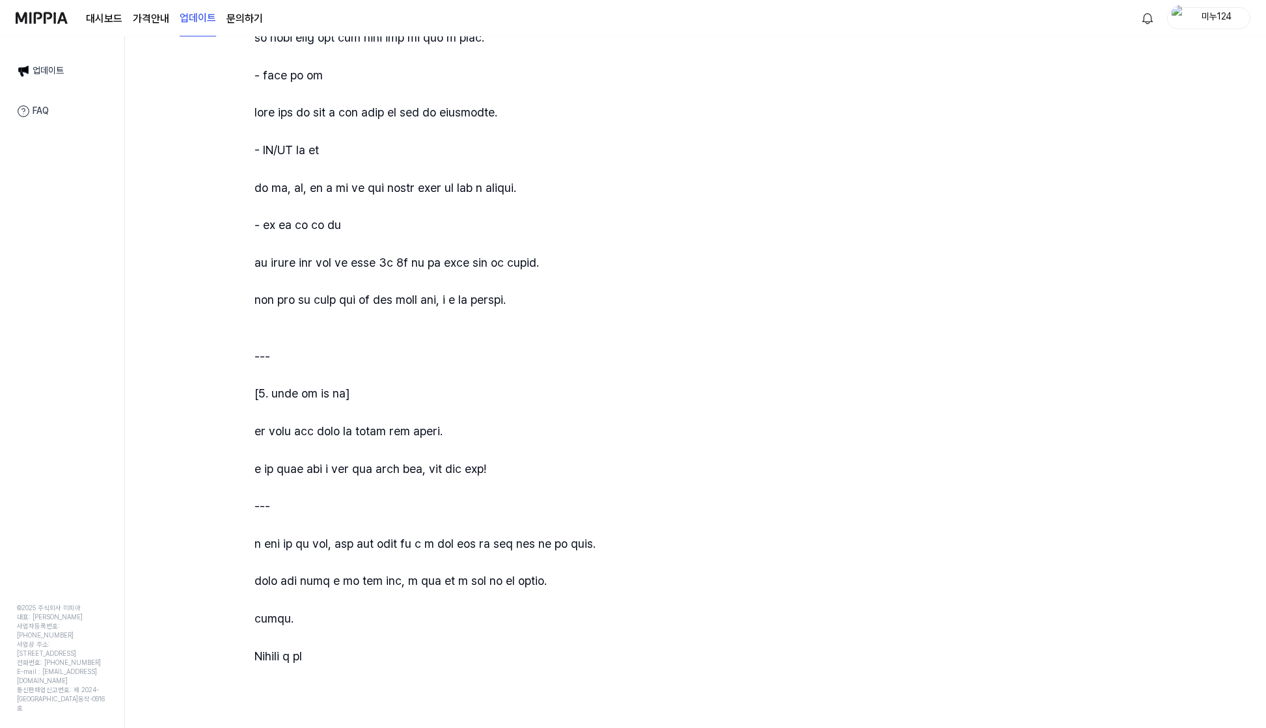
click at [50, 68] on link "업데이트" at bounding box center [62, 70] width 106 height 27
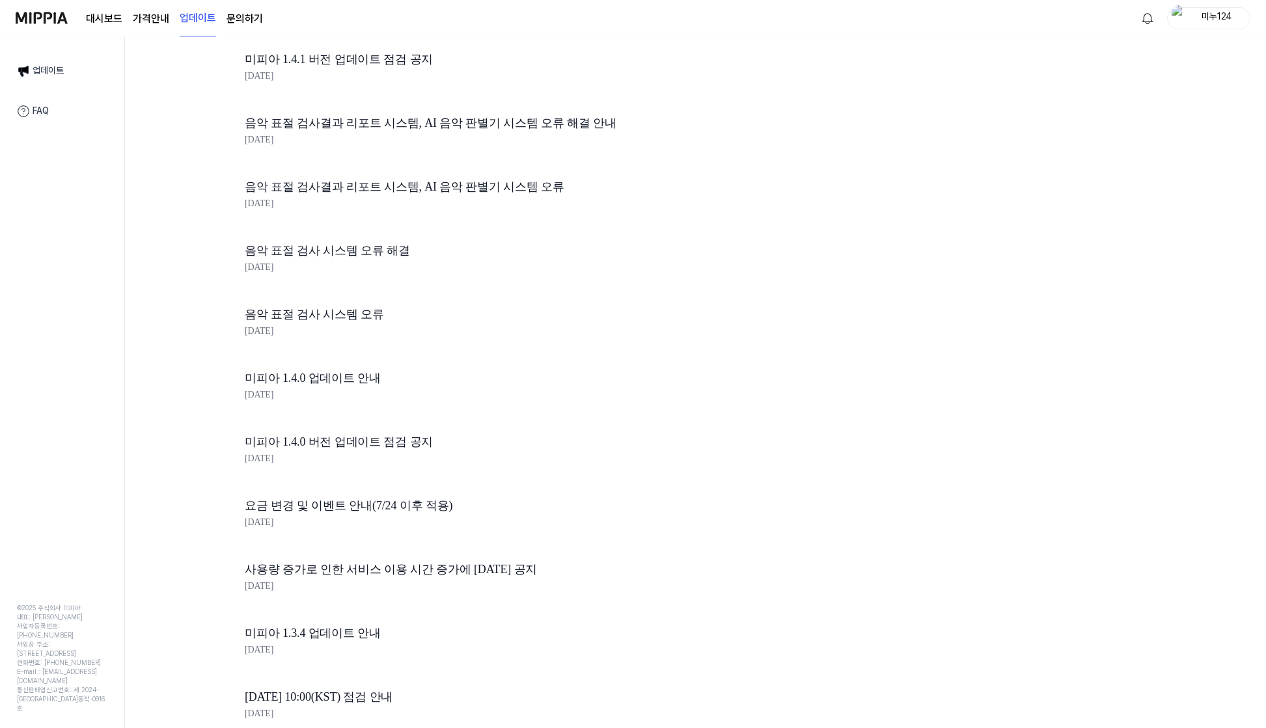
scroll to position [381, 0]
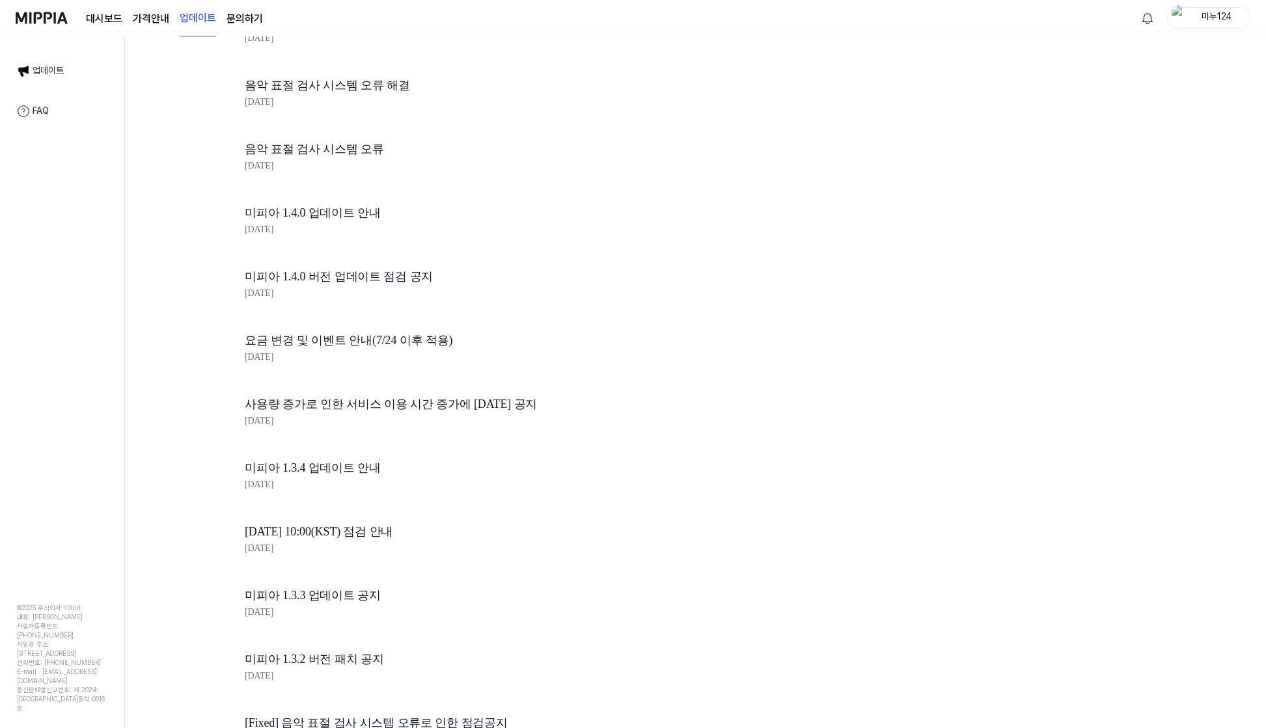
click at [347, 469] on link "미피아 1.3.4 업데이트 안내" at bounding box center [466, 468] width 443 height 19
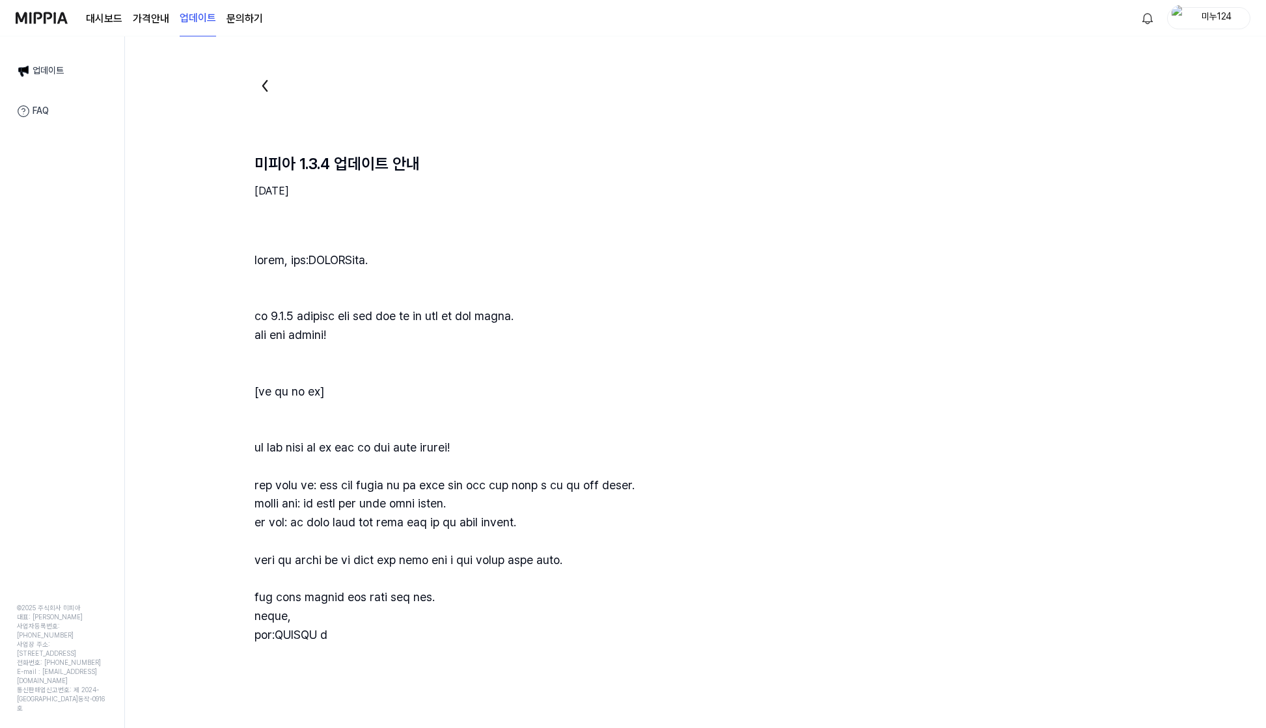
scroll to position [0, 0]
click at [58, 69] on link "업데이트" at bounding box center [62, 70] width 106 height 27
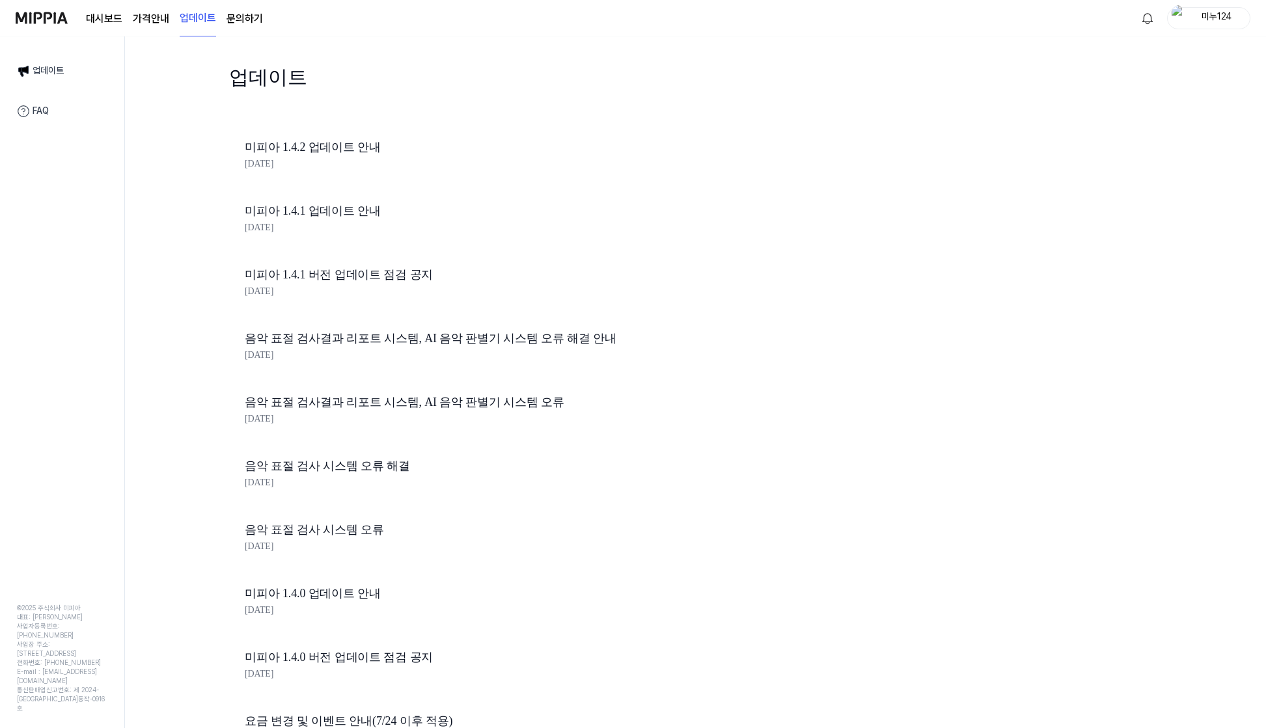
click at [25, 110] on icon at bounding box center [23, 111] width 13 height 13
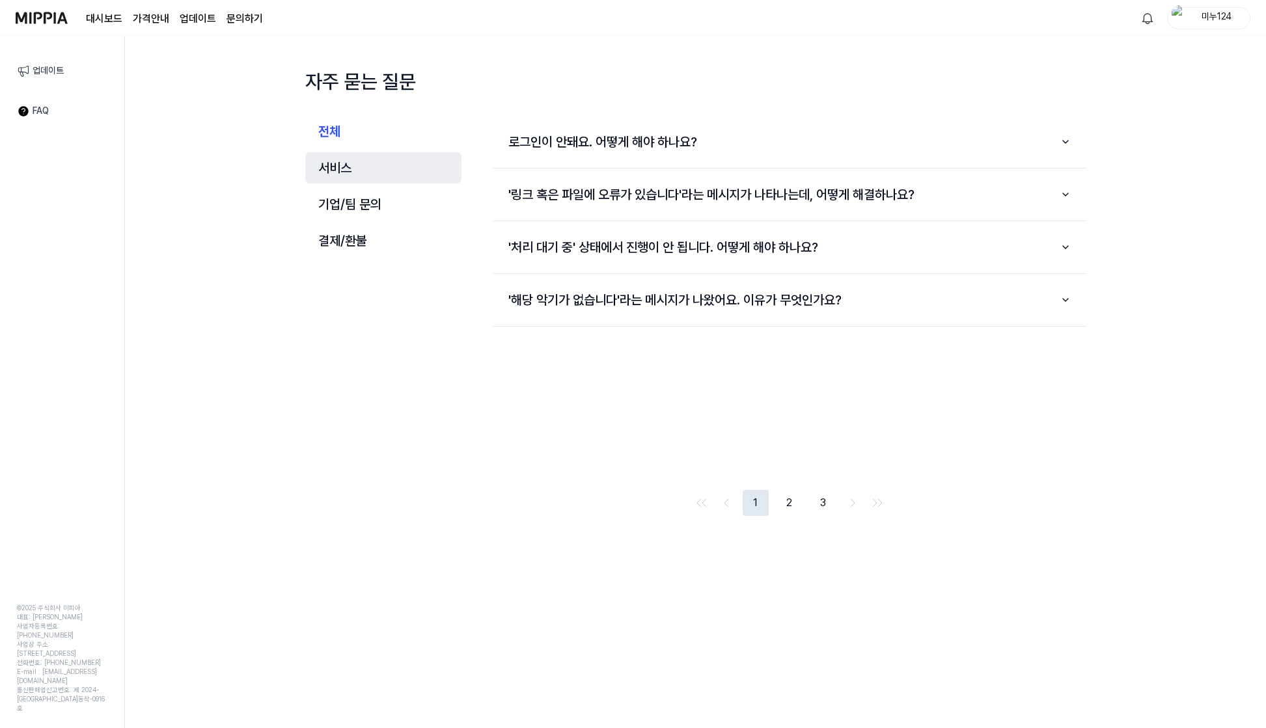
click at [372, 165] on button "서비스" at bounding box center [383, 167] width 156 height 31
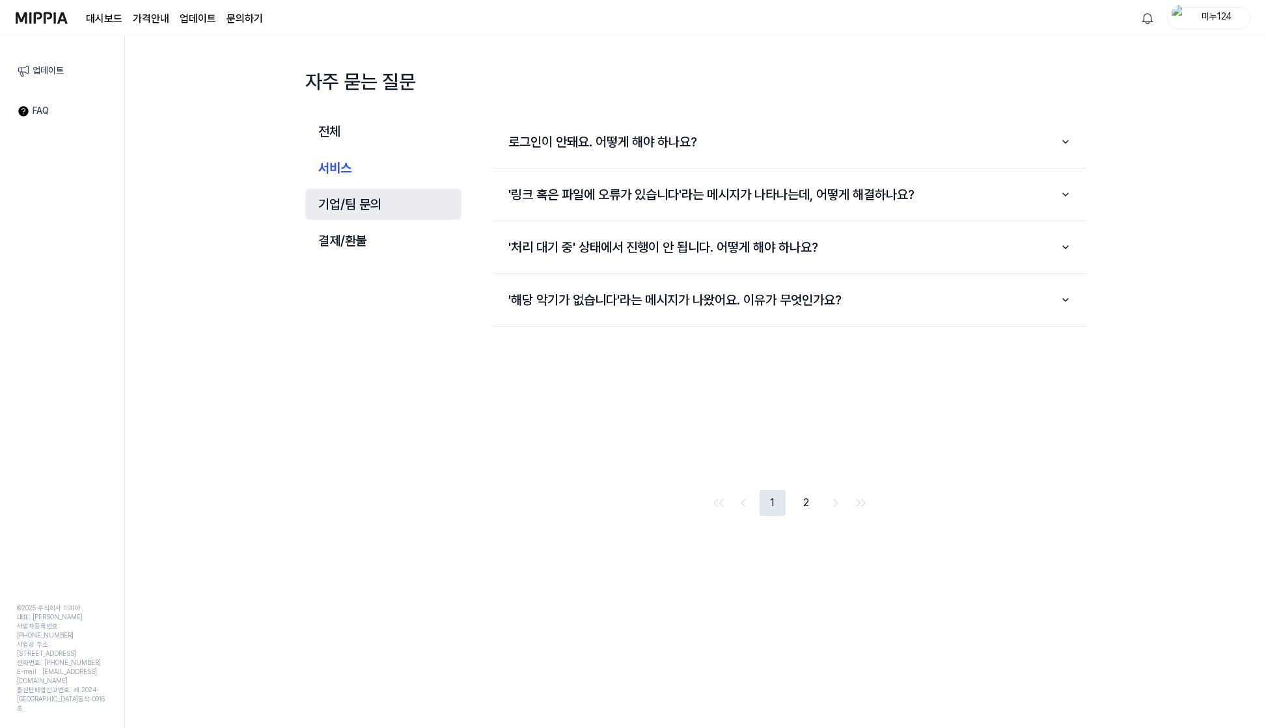
click at [366, 199] on button "기업/팀 문의" at bounding box center [383, 204] width 156 height 31
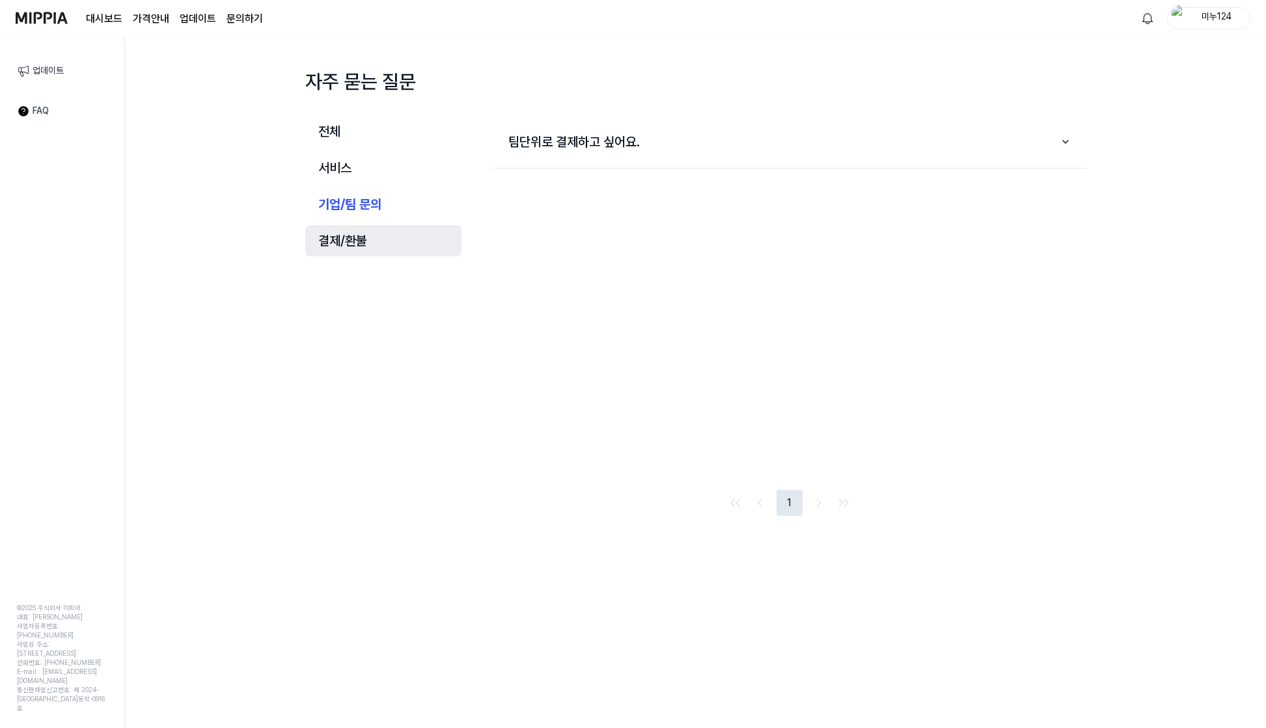
click at [361, 230] on button "결제/환불" at bounding box center [383, 240] width 156 height 31
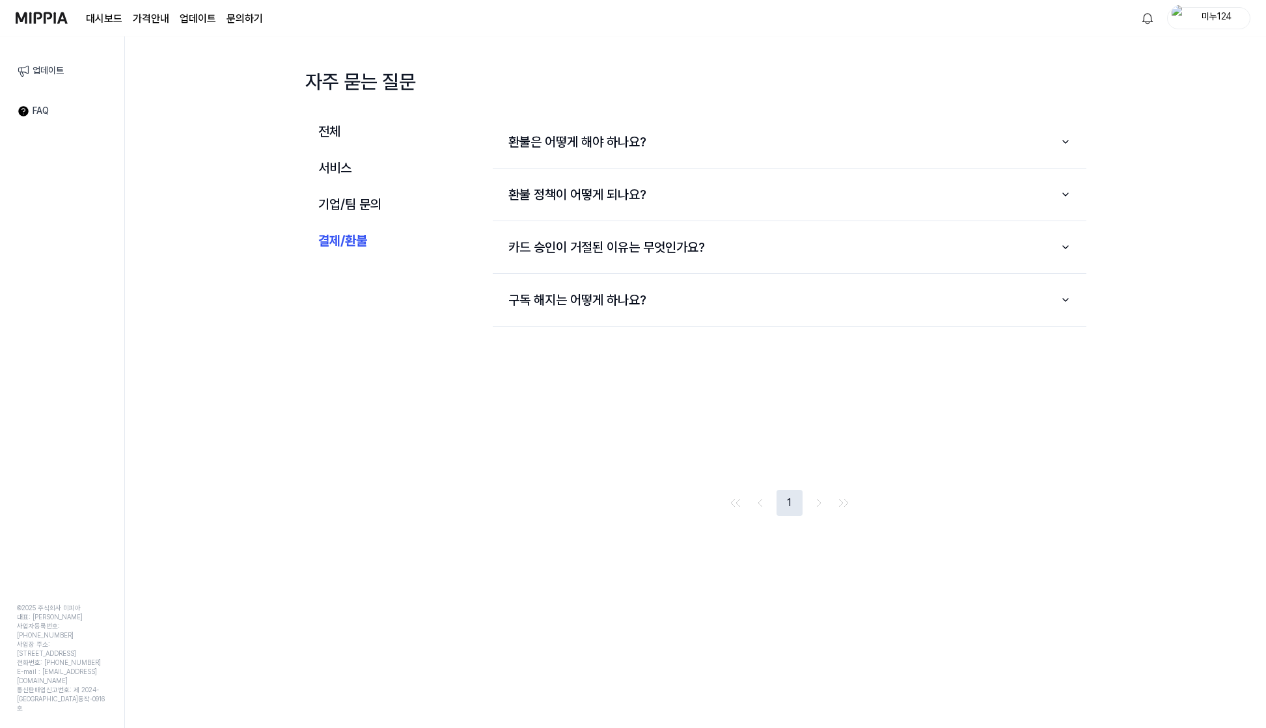
click at [152, 11] on page\) "가격안내" at bounding box center [151, 19] width 36 height 16
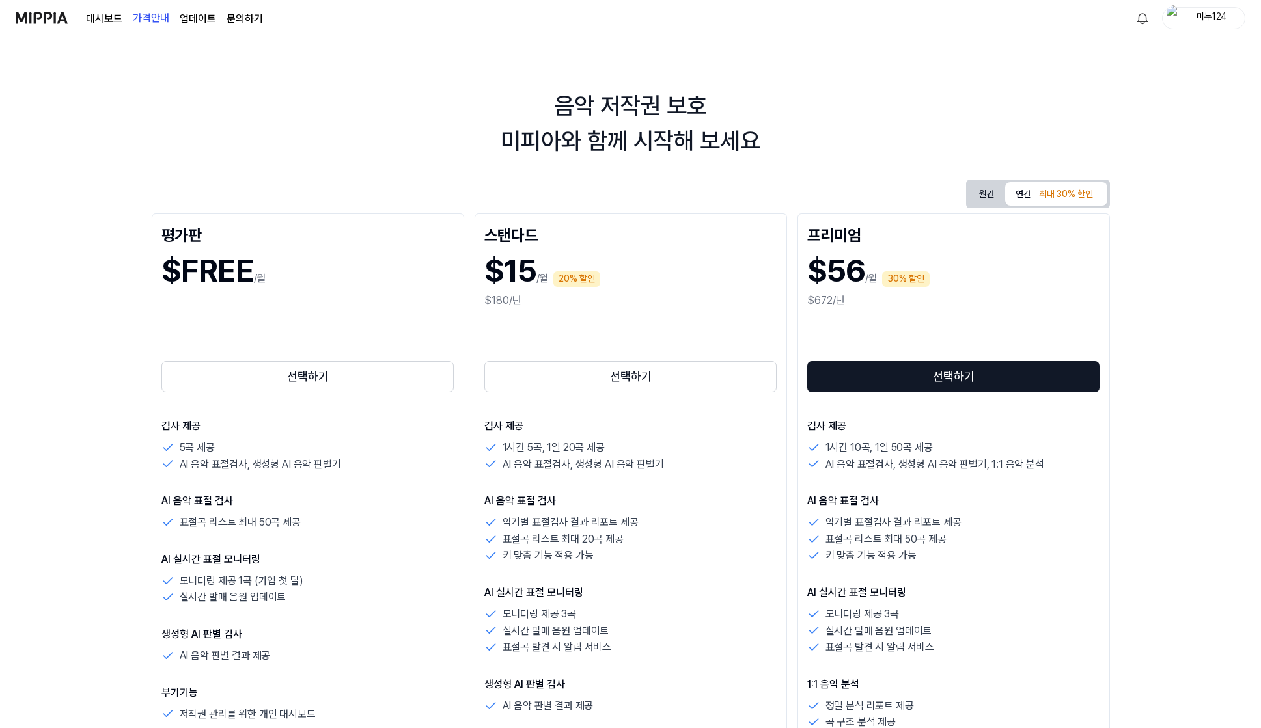
click at [44, 18] on img at bounding box center [42, 18] width 52 height 36
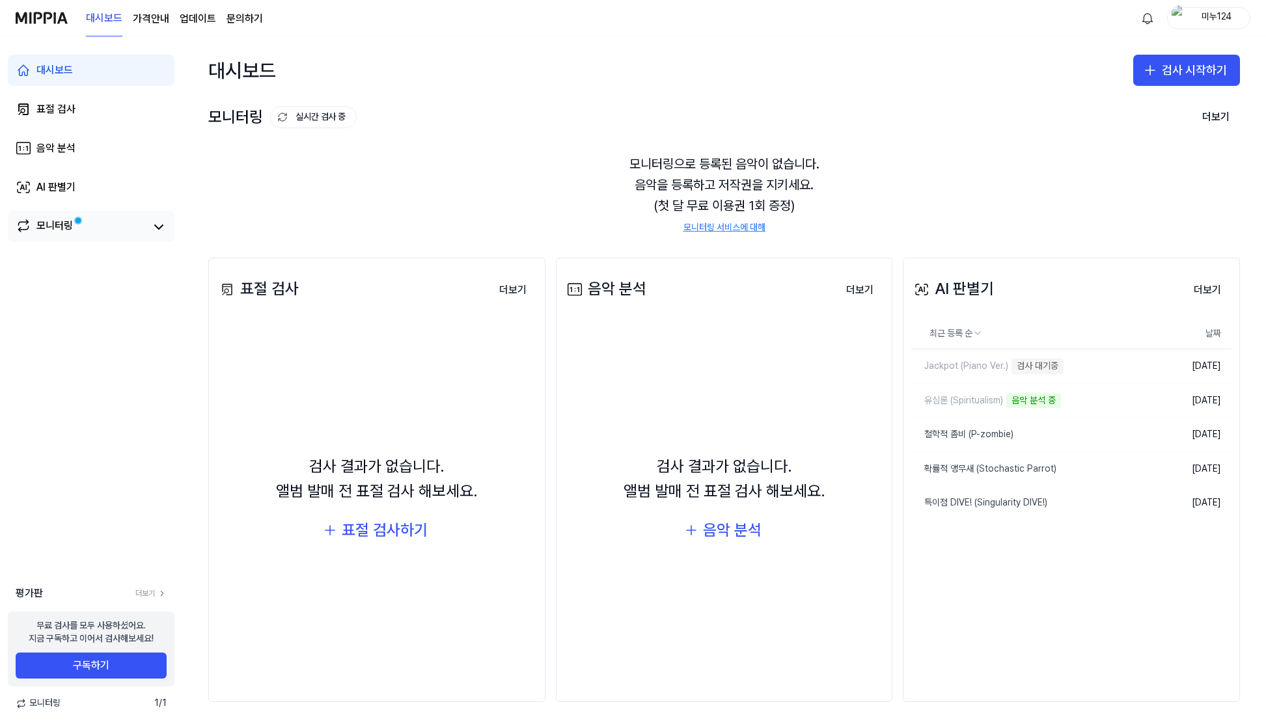
click at [38, 238] on div "모니터링" at bounding box center [91, 226] width 167 height 31
click at [39, 226] on div "모니터링" at bounding box center [54, 227] width 36 height 18
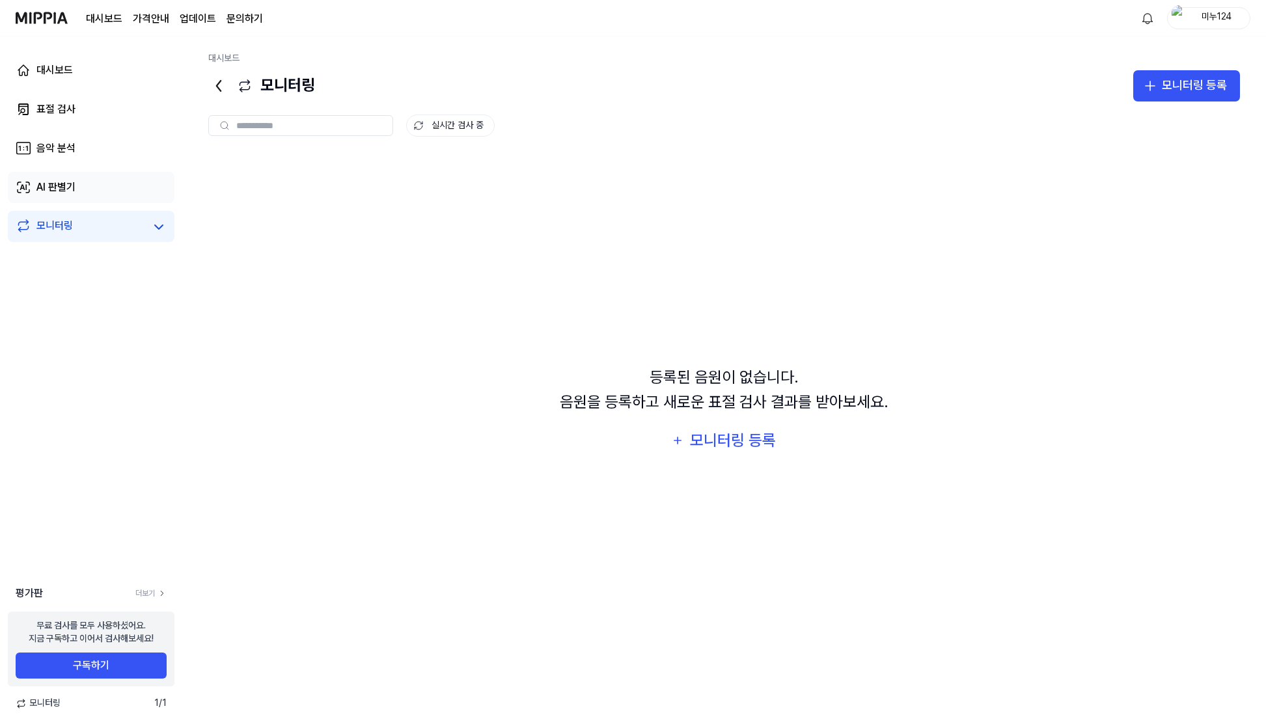
click at [130, 187] on link "AI 판별기" at bounding box center [91, 187] width 167 height 31
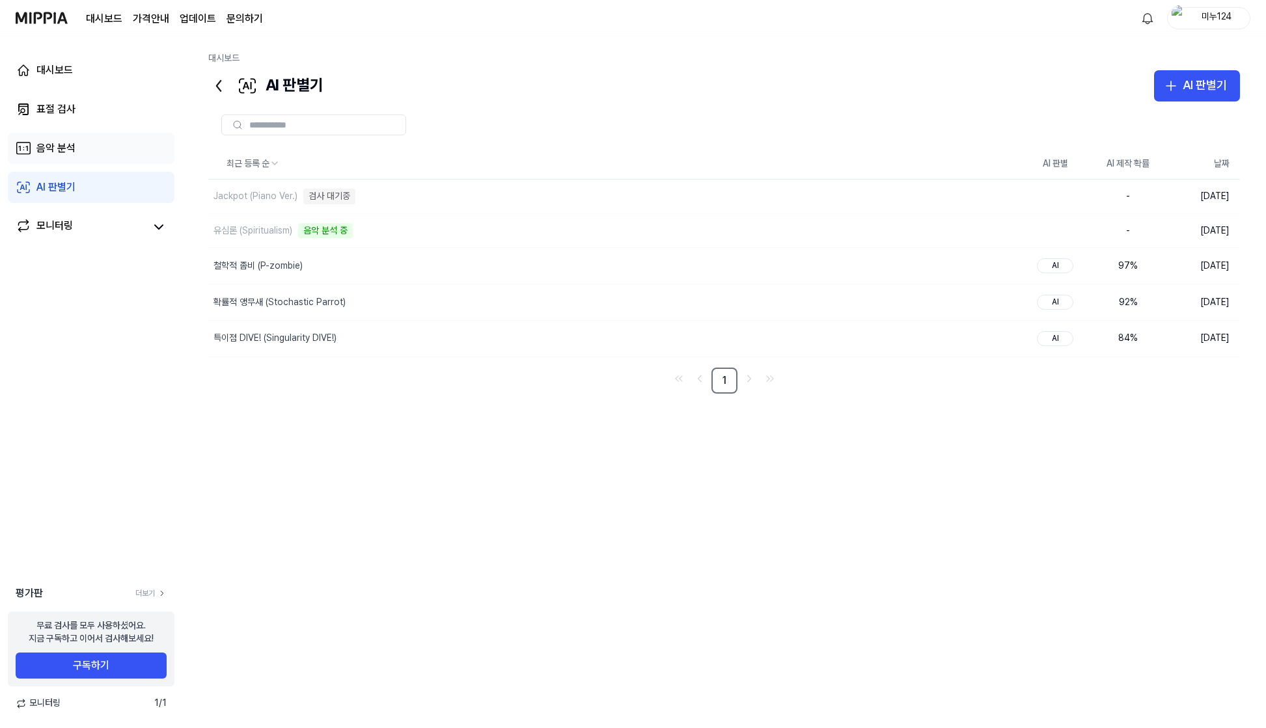
click at [134, 154] on link "음악 분석" at bounding box center [91, 148] width 167 height 31
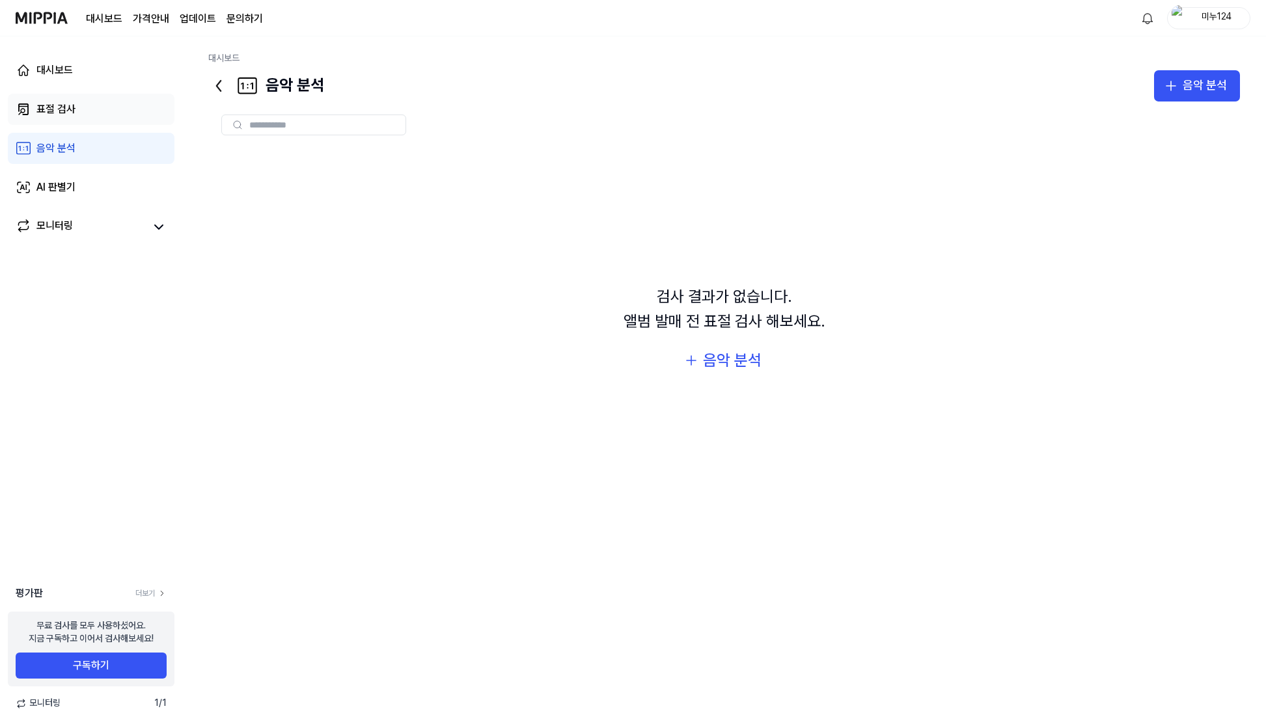
click at [105, 104] on link "표절 검사" at bounding box center [91, 109] width 167 height 31
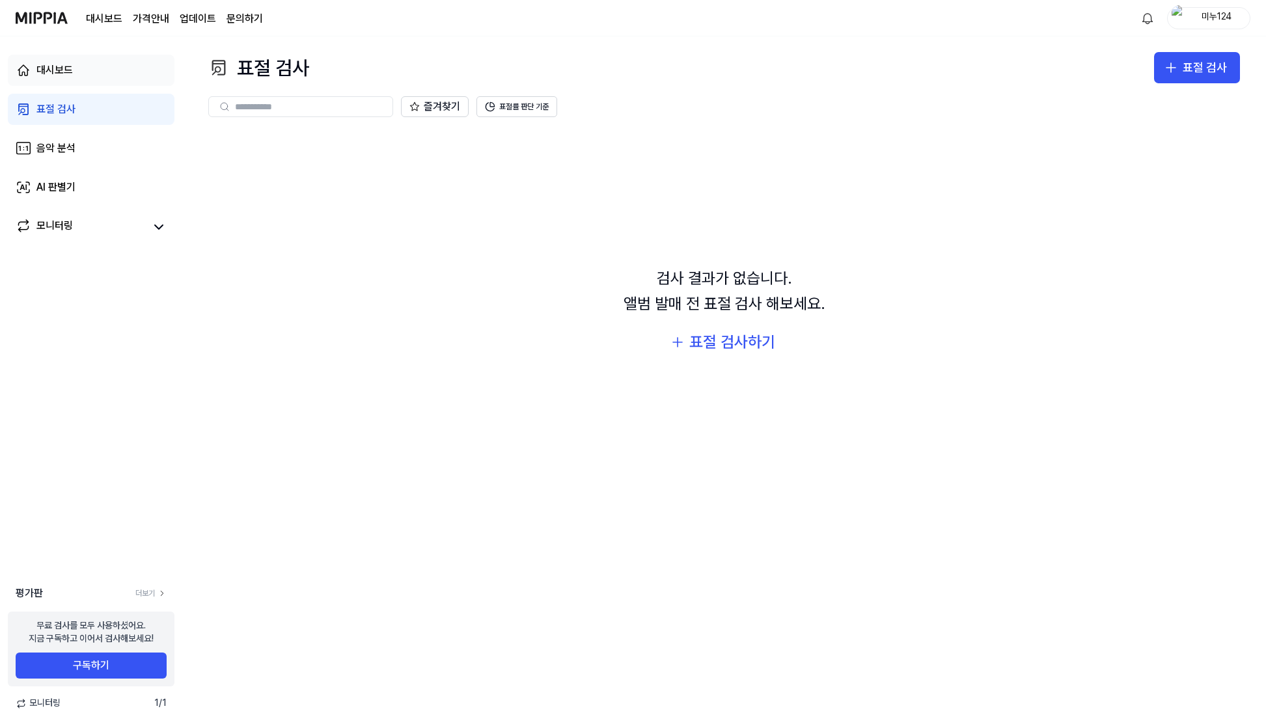
click at [85, 69] on link "대시보드" at bounding box center [91, 70] width 167 height 31
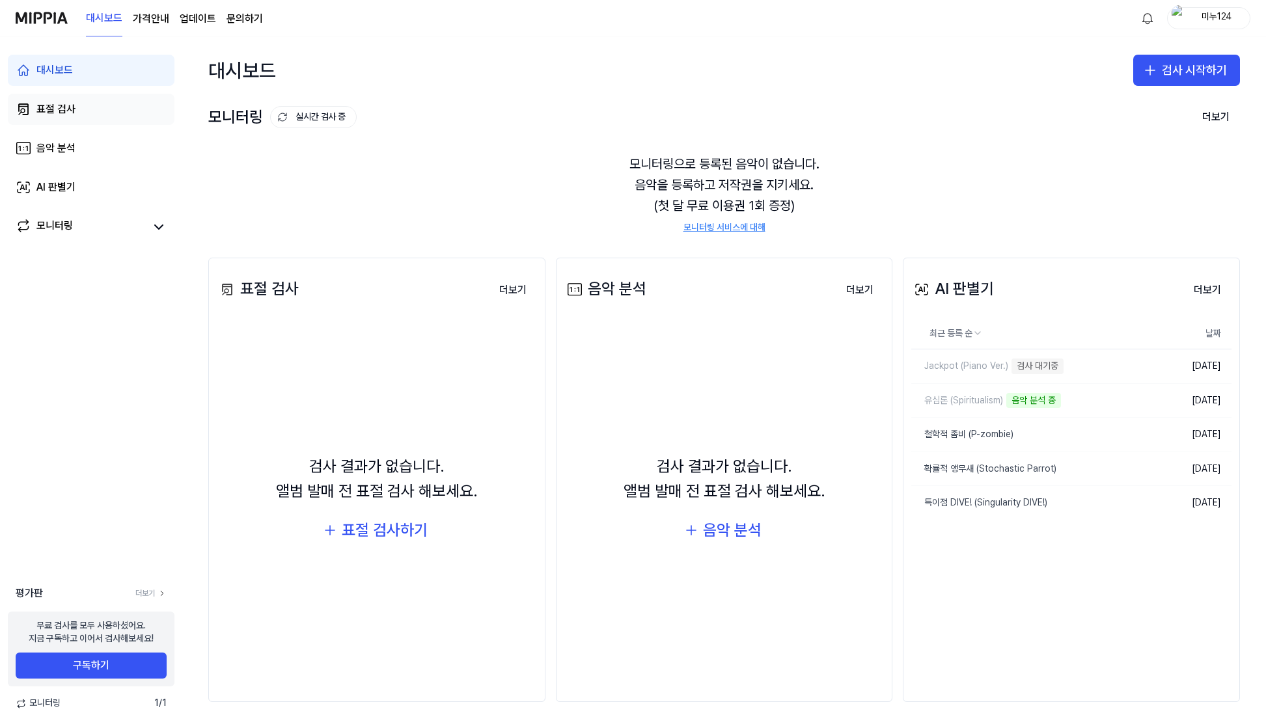
click at [77, 94] on div "대시보드 표절 검사 음악 분석 AI 판별기 모니터링" at bounding box center [91, 148] width 182 height 224
click at [74, 104] on div "표절 검사" at bounding box center [55, 110] width 39 height 16
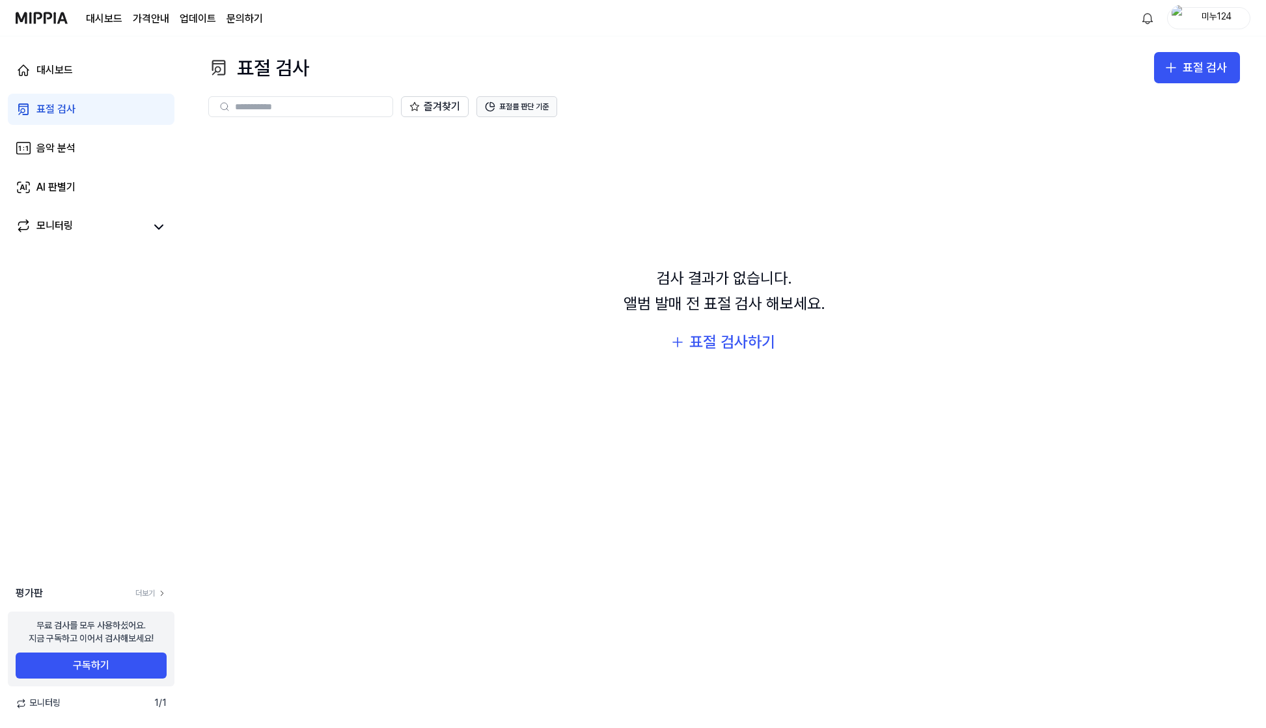
click at [525, 110] on button "표절률 판단 기준" at bounding box center [516, 106] width 81 height 21
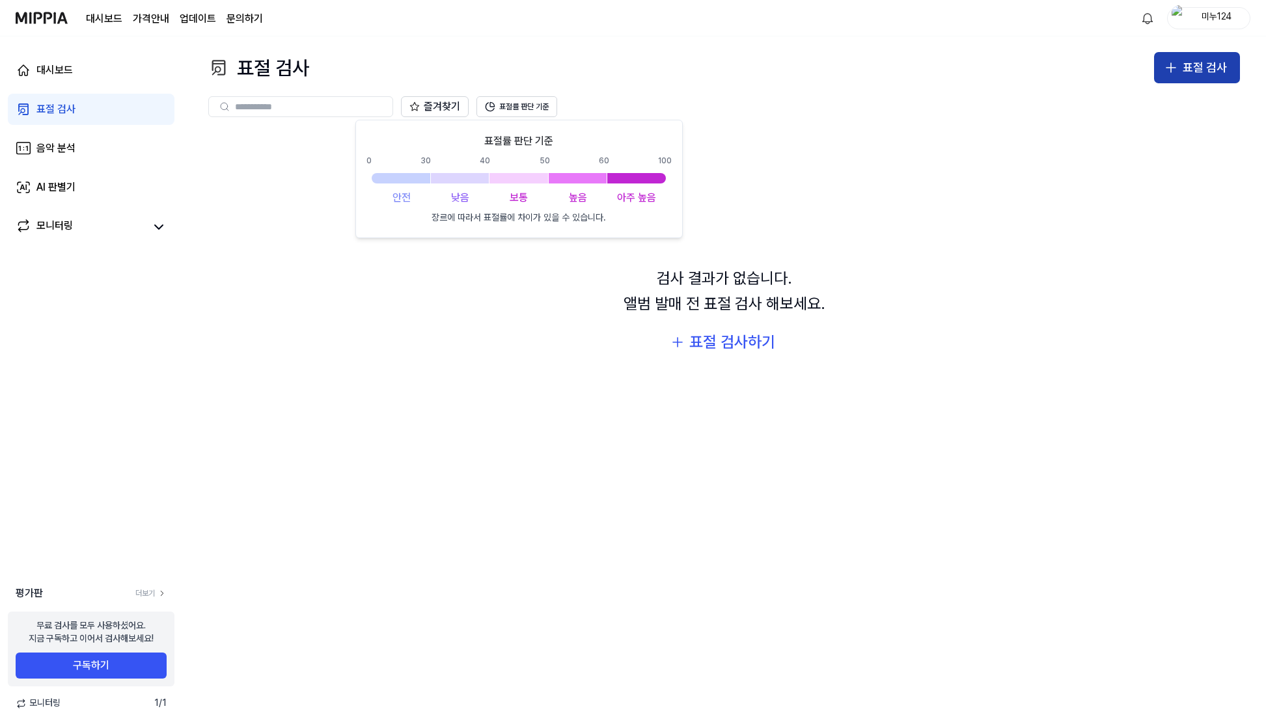
drag, startPoint x: 1078, startPoint y: 87, endPoint x: 1179, endPoint y: 75, distance: 102.2
click at [1084, 85] on div "즐겨찾기 표절률 판단 기준" at bounding box center [724, 106] width 1032 height 47
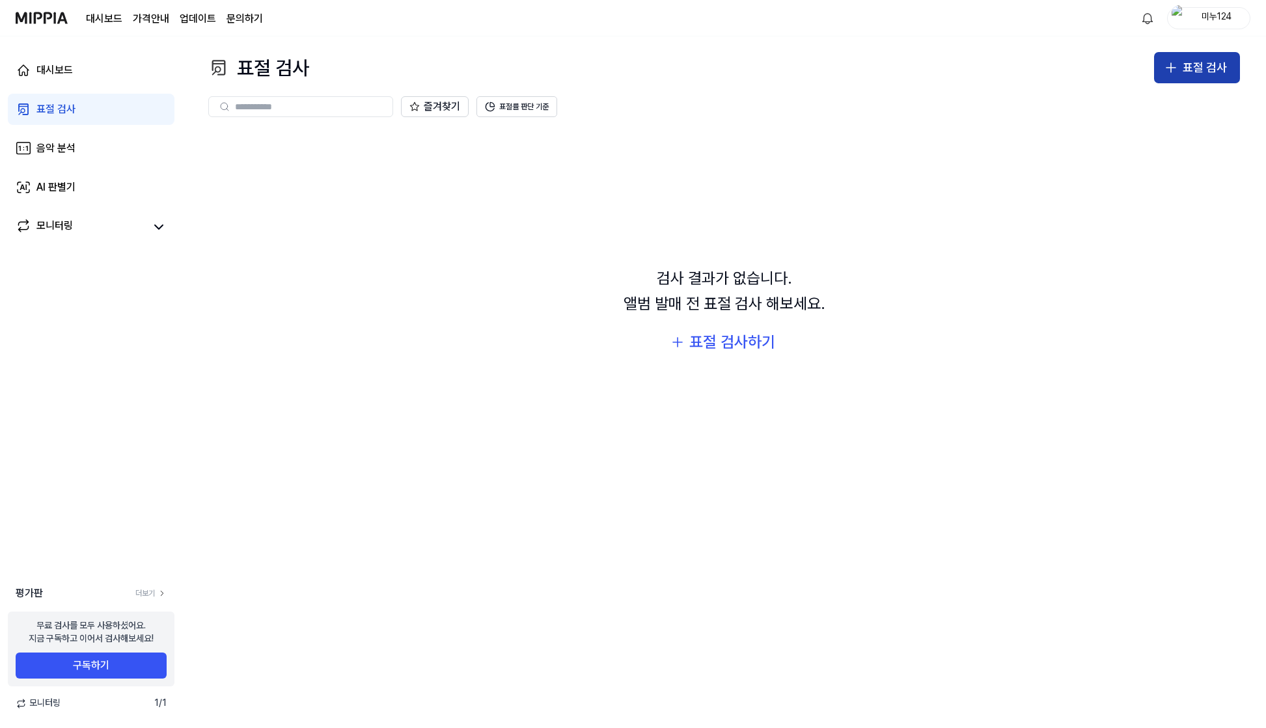
click at [1179, 75] on button "표절 검사" at bounding box center [1197, 67] width 86 height 31
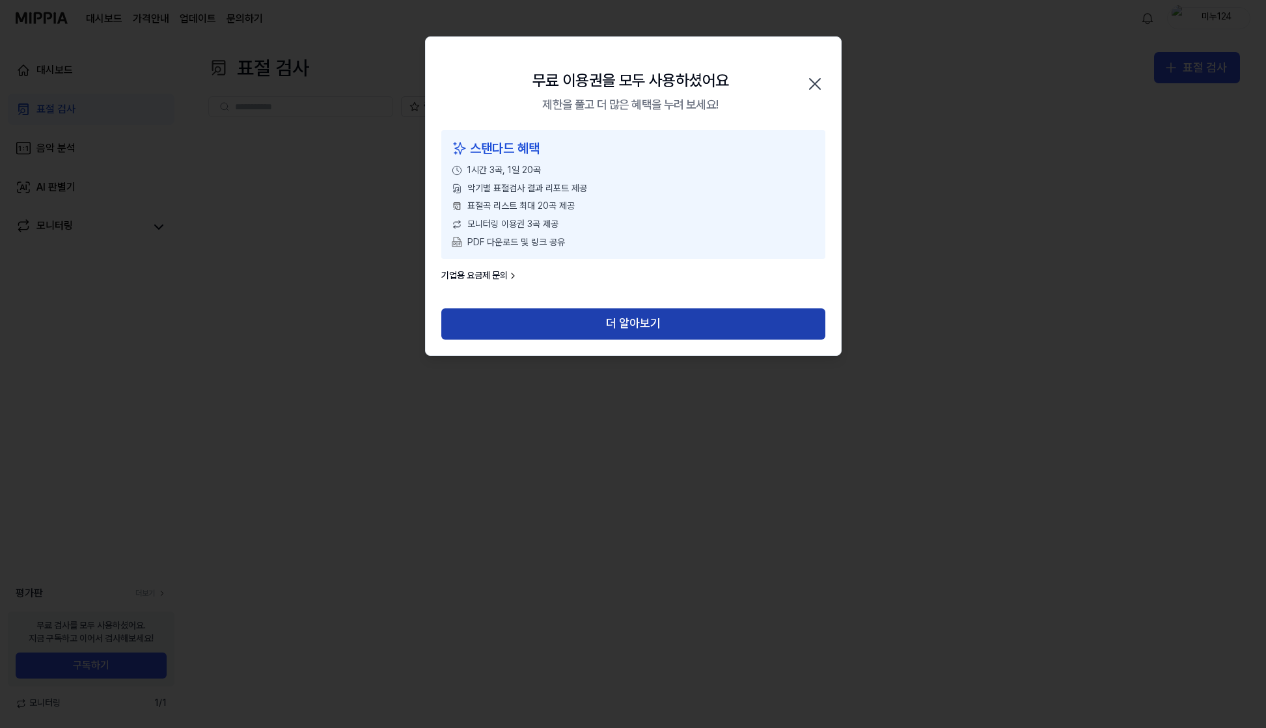
click at [550, 335] on button "더 알아보기" at bounding box center [633, 323] width 384 height 31
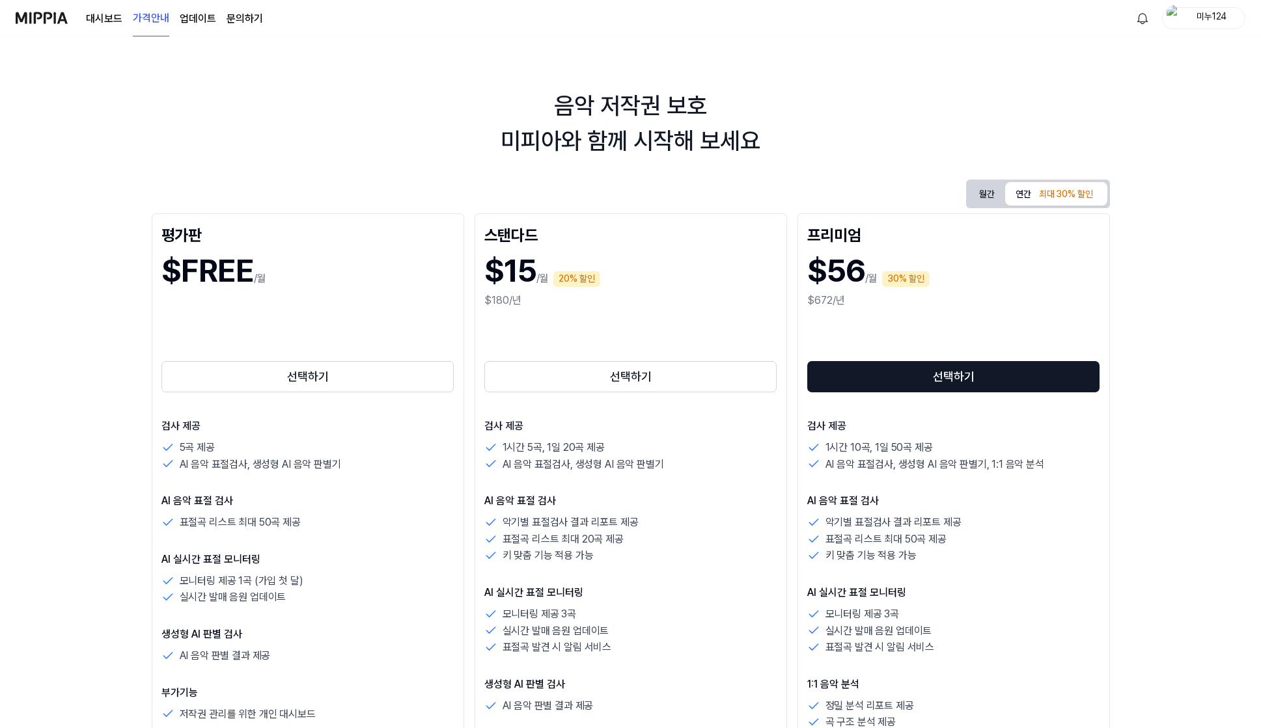
scroll to position [112, 0]
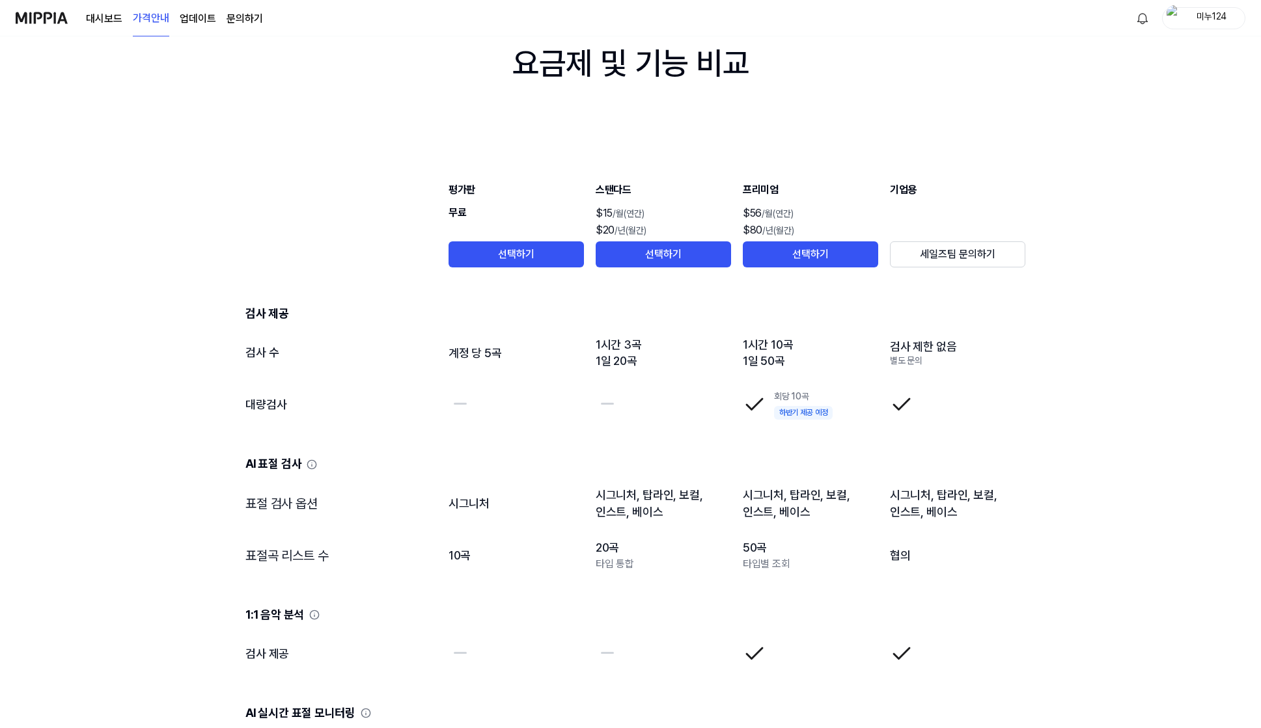
scroll to position [1076, 0]
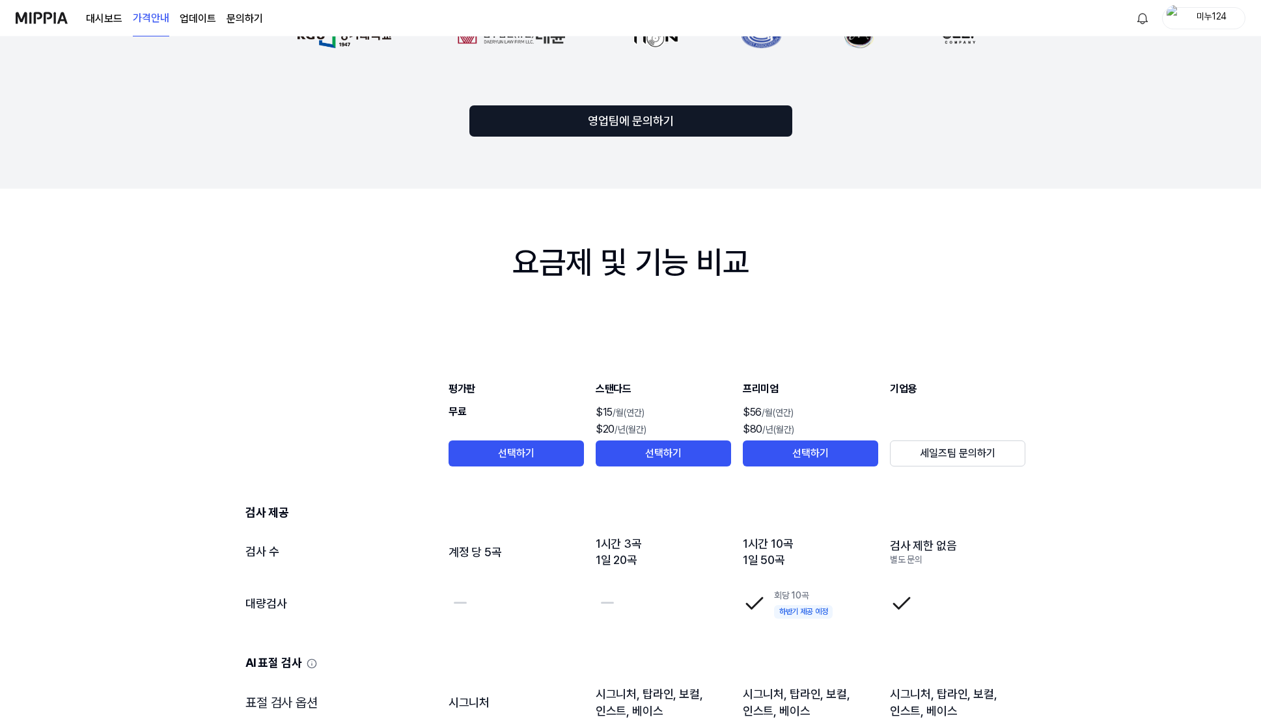
click at [68, 32] on div "대시보드 가격안내 업데이트 문의하기" at bounding box center [139, 18] width 247 height 36
click at [64, 23] on img at bounding box center [42, 18] width 52 height 36
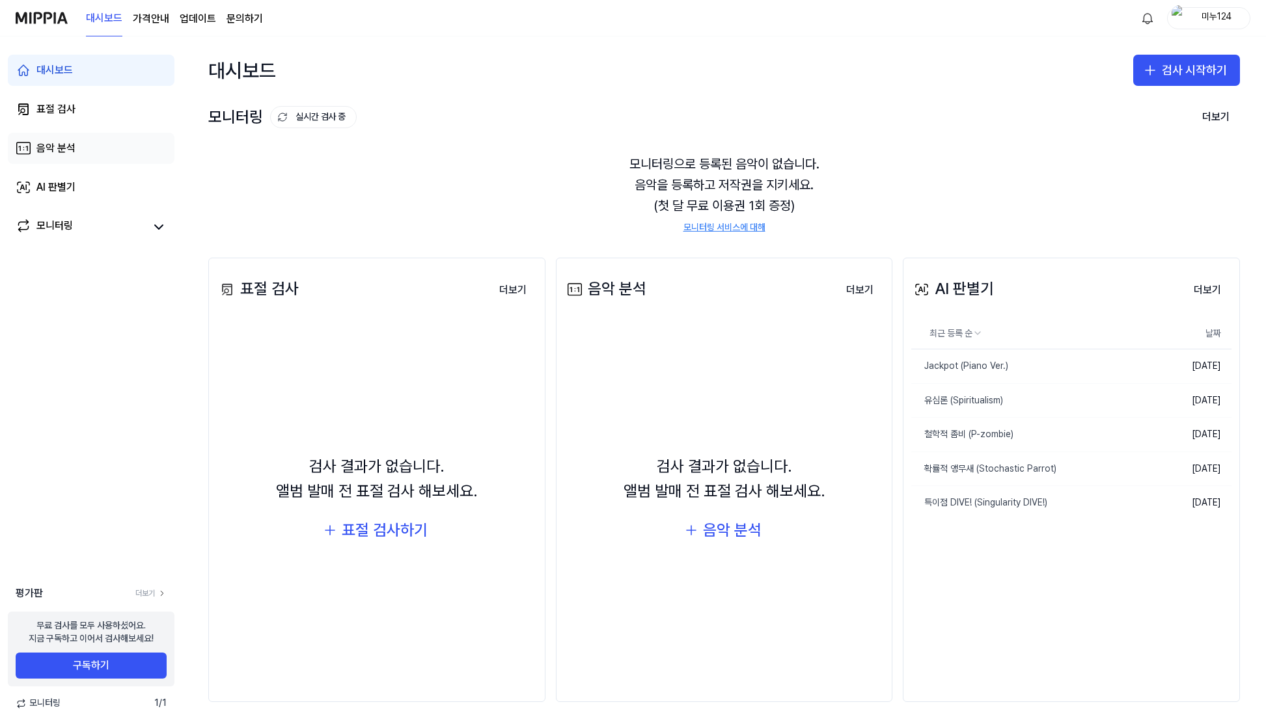
click at [85, 154] on link "음악 분석" at bounding box center [91, 148] width 167 height 31
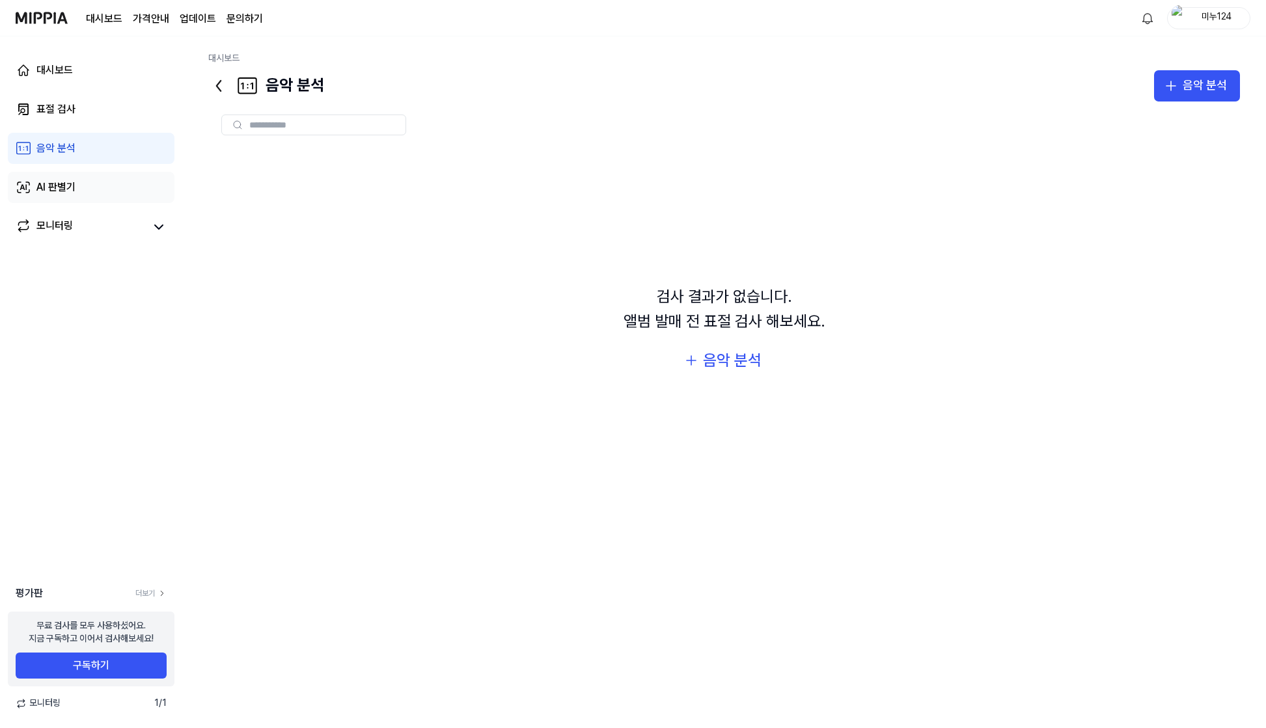
click at [93, 176] on link "AI 판별기" at bounding box center [91, 187] width 167 height 31
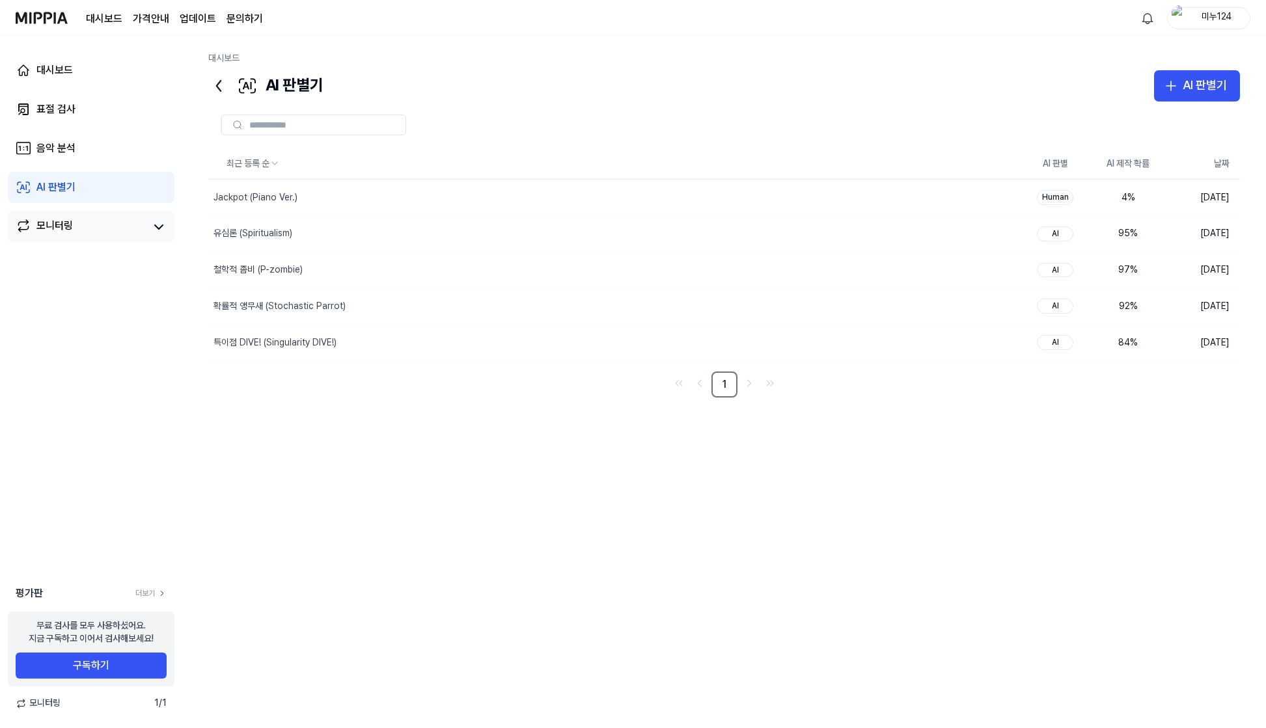
click at [72, 215] on div "모니터링" at bounding box center [91, 226] width 167 height 31
click at [58, 229] on div "모니터링" at bounding box center [54, 227] width 36 height 18
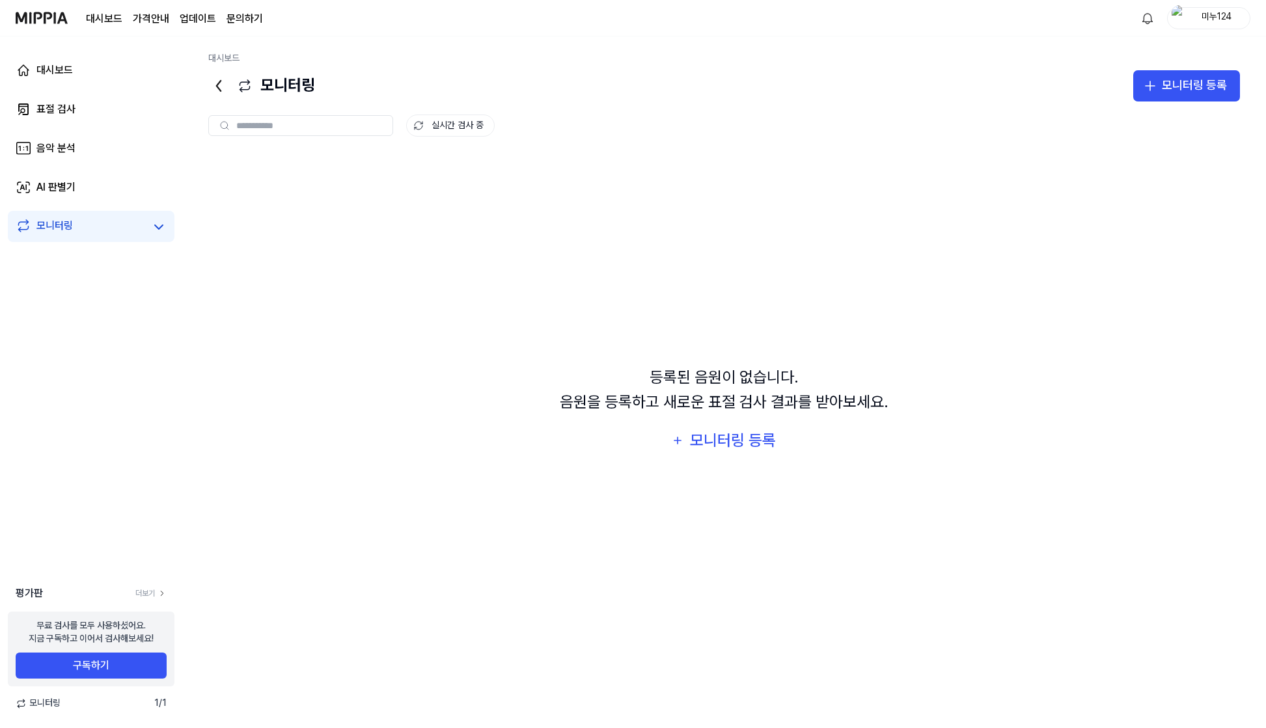
click at [58, 126] on div "대시보드 표절 검사 음악 분석 AI 판별기 모니터링" at bounding box center [91, 148] width 182 height 224
click at [53, 141] on div "음악 분석" at bounding box center [55, 149] width 39 height 16
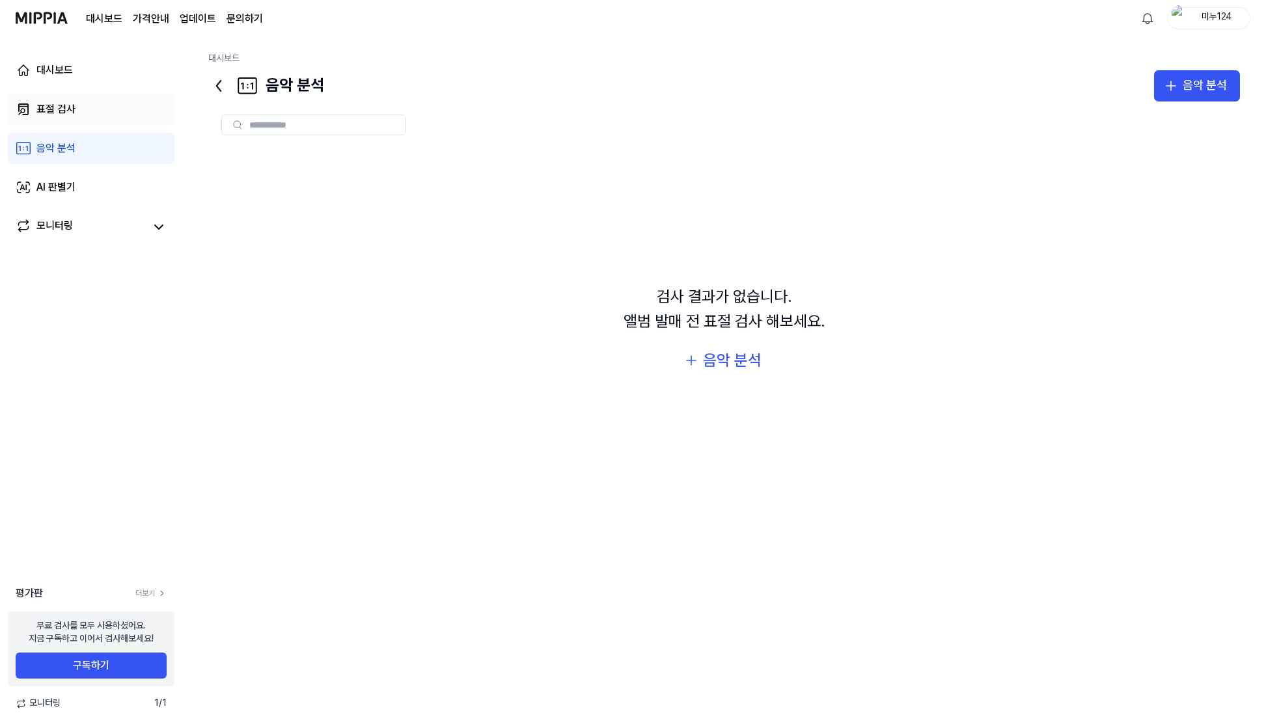
click at [56, 108] on div "표절 검사" at bounding box center [55, 110] width 39 height 16
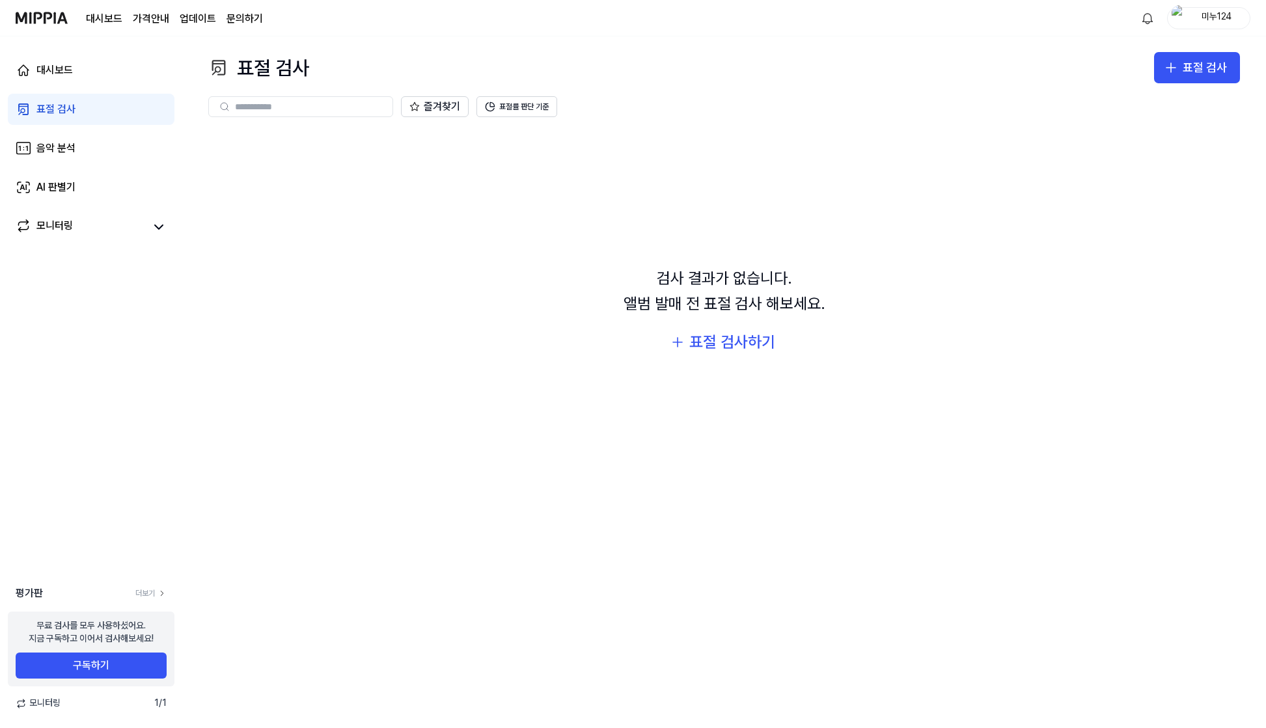
click at [58, 92] on div "대시보드 표절 검사 음악 분석 AI 판별기 모니터링" at bounding box center [91, 148] width 182 height 224
click at [61, 83] on link "대시보드" at bounding box center [91, 70] width 167 height 31
